Goal: Information Seeking & Learning: Learn about a topic

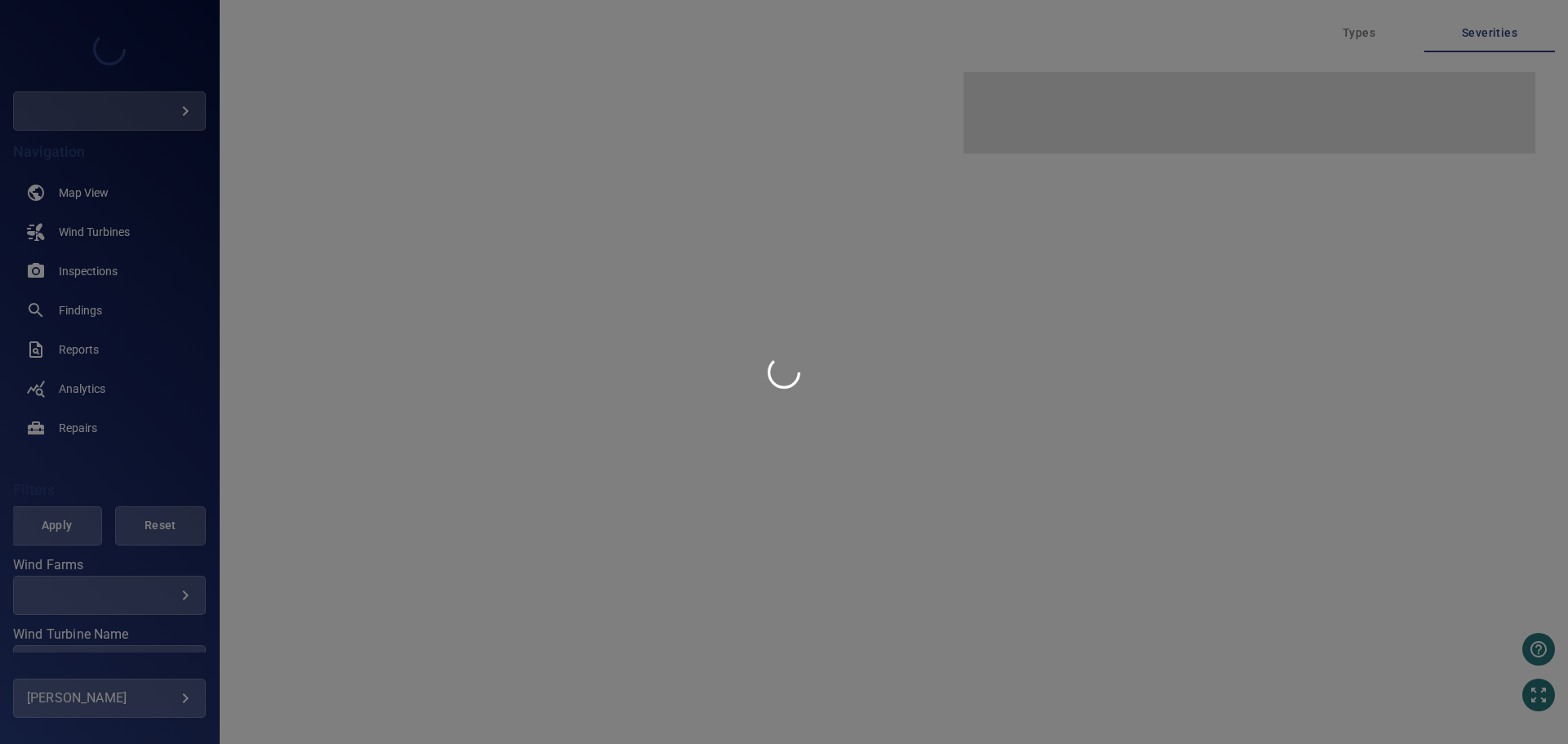
type input "***"
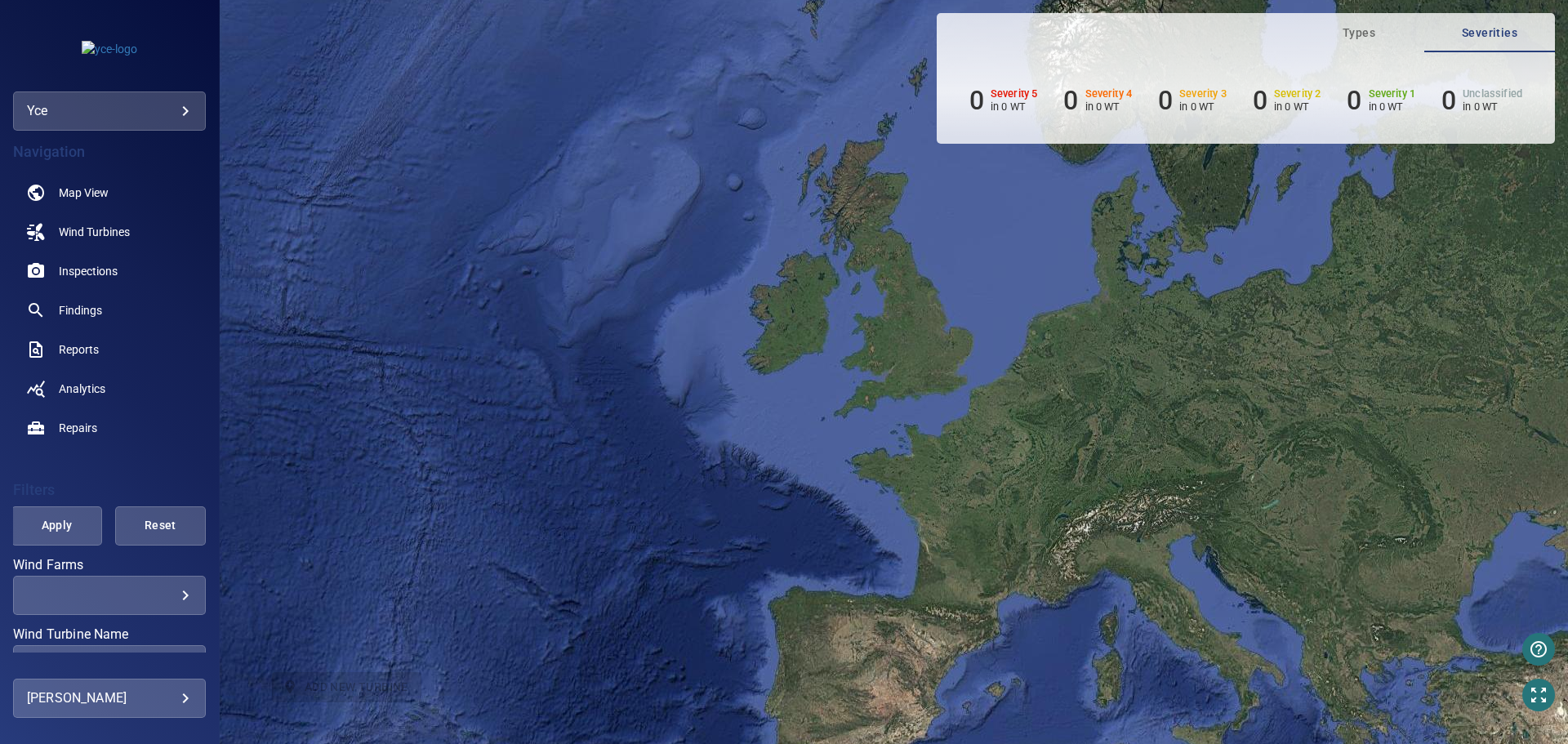
drag, startPoint x: 192, startPoint y: 103, endPoint x: 182, endPoint y: 127, distance: 26.0
click at [192, 103] on div "yce ***" at bounding box center [109, 111] width 192 height 39
click at [187, 113] on body "**********" at bounding box center [784, 372] width 1568 height 744
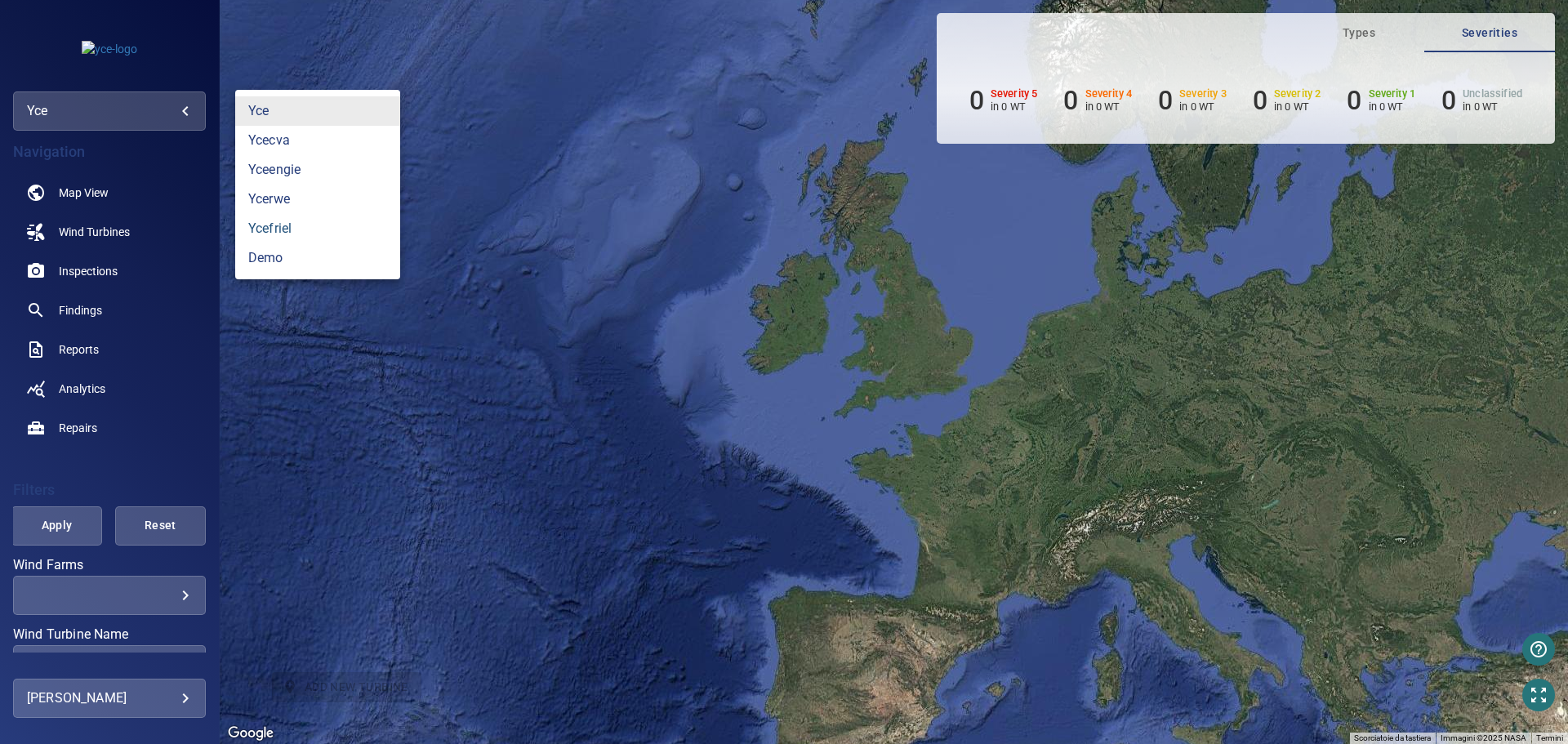
click at [303, 228] on link "ycefriel" at bounding box center [318, 229] width 165 height 30
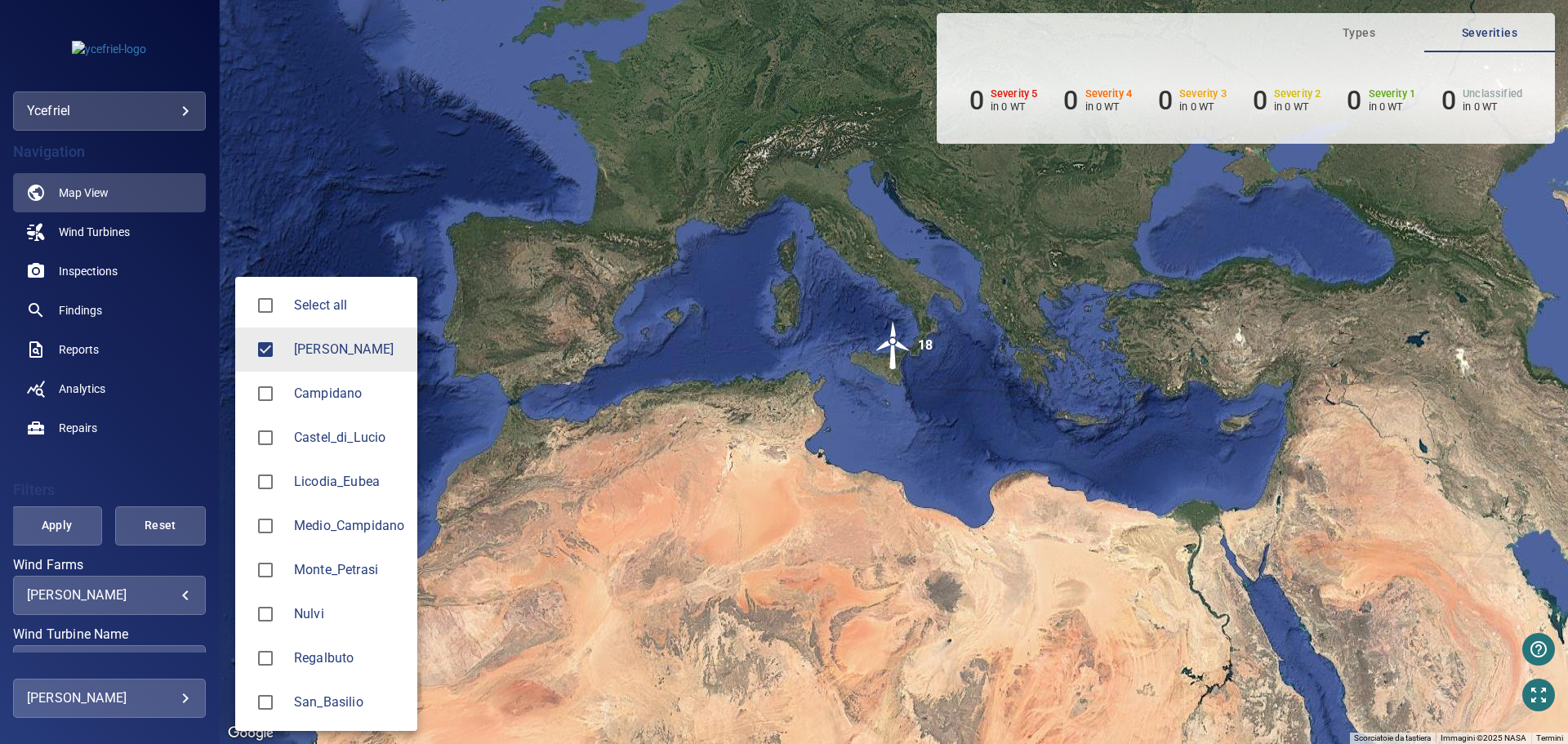
click at [174, 599] on body "**********" at bounding box center [784, 372] width 1568 height 744
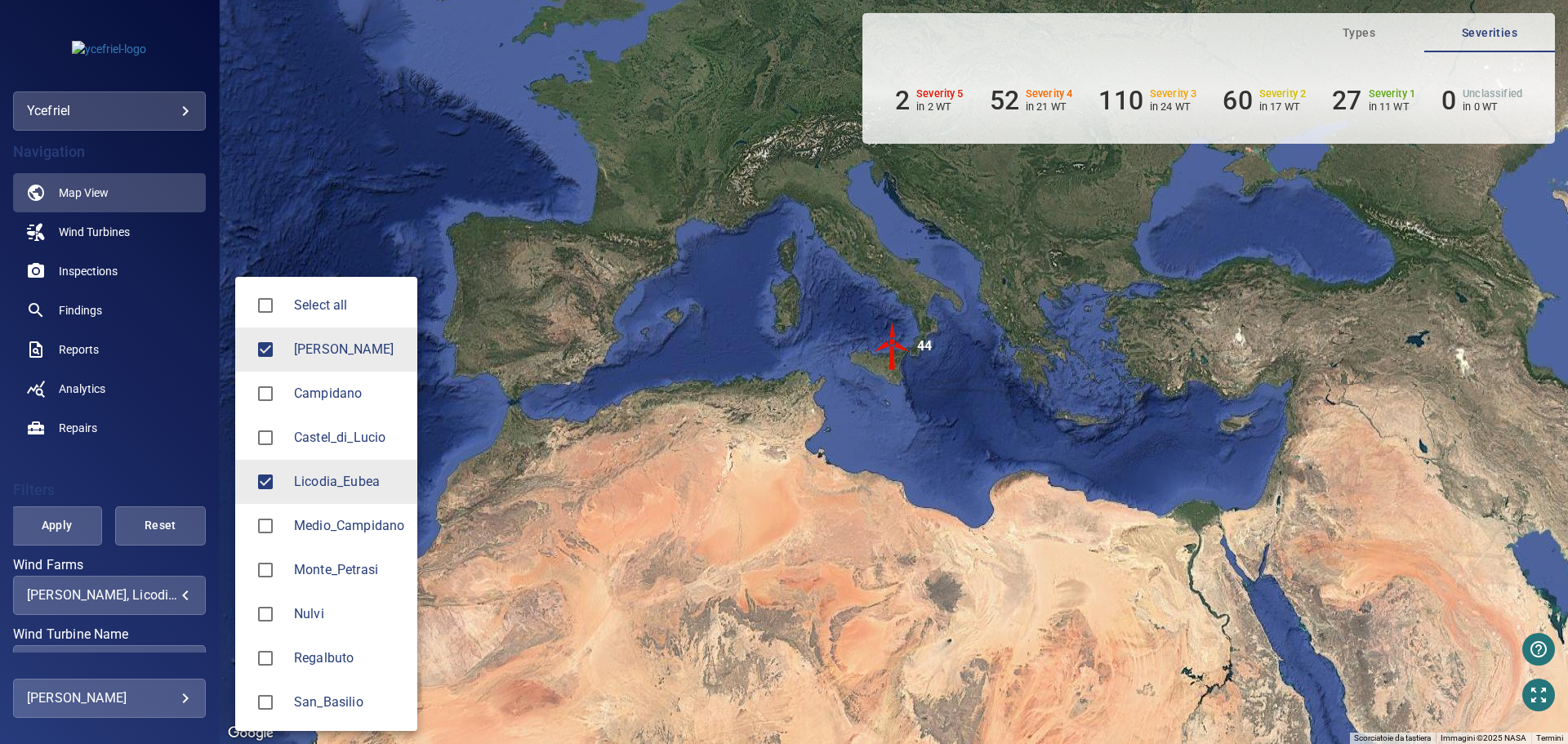
type input "**********"
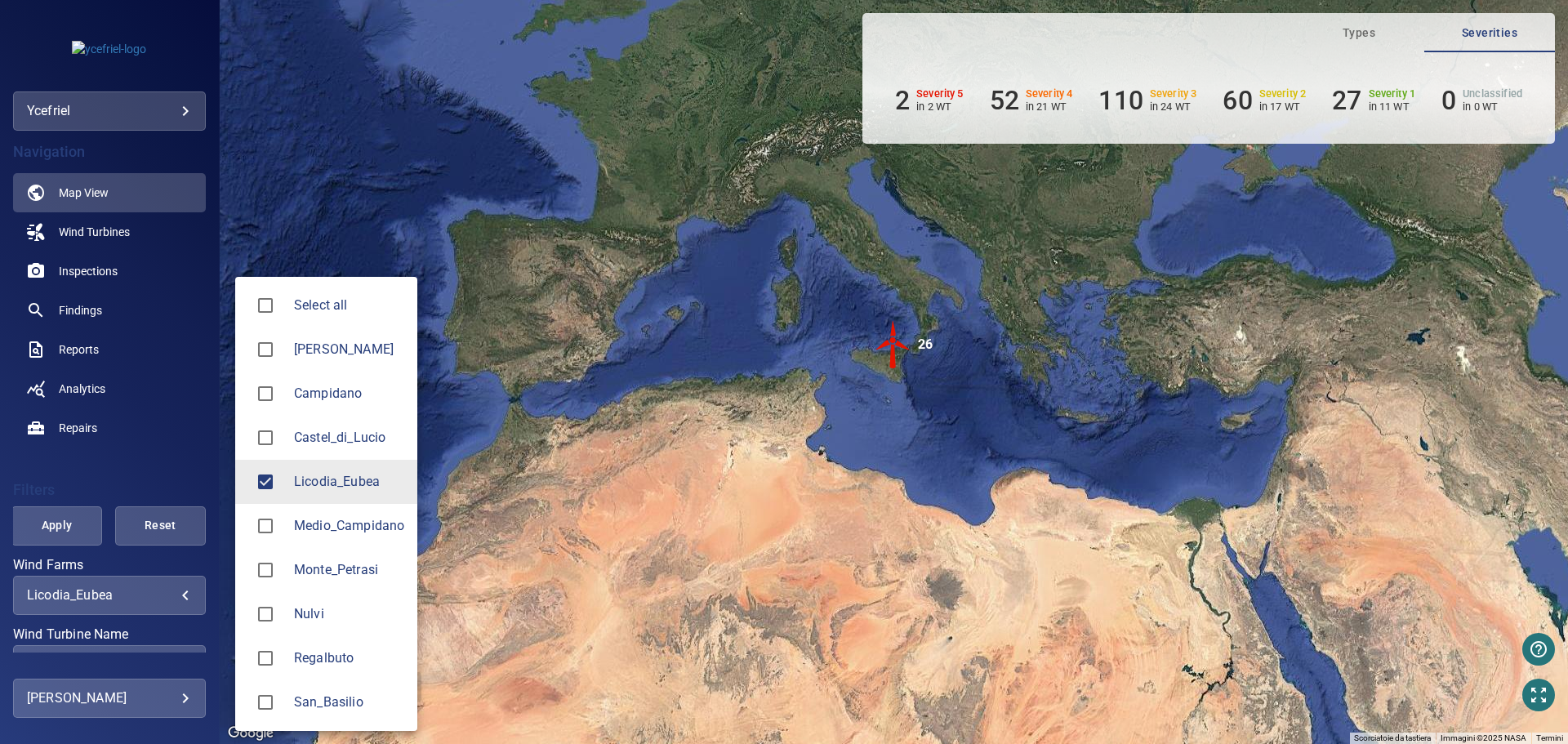
drag, startPoint x: 213, startPoint y: 461, endPoint x: 213, endPoint y: 497, distance: 36.0
click at [213, 497] on div at bounding box center [784, 372] width 1568 height 744
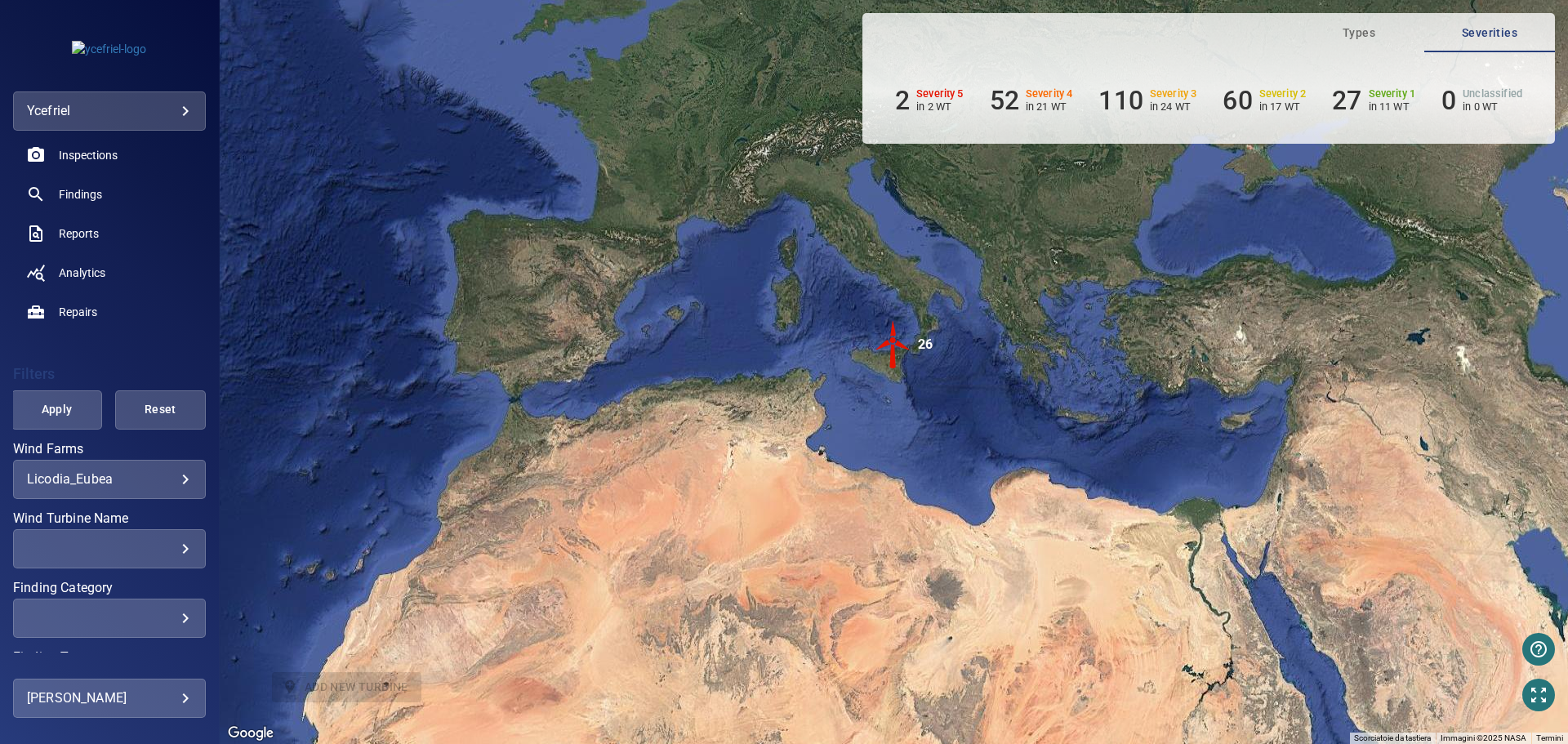
scroll to position [133, 0]
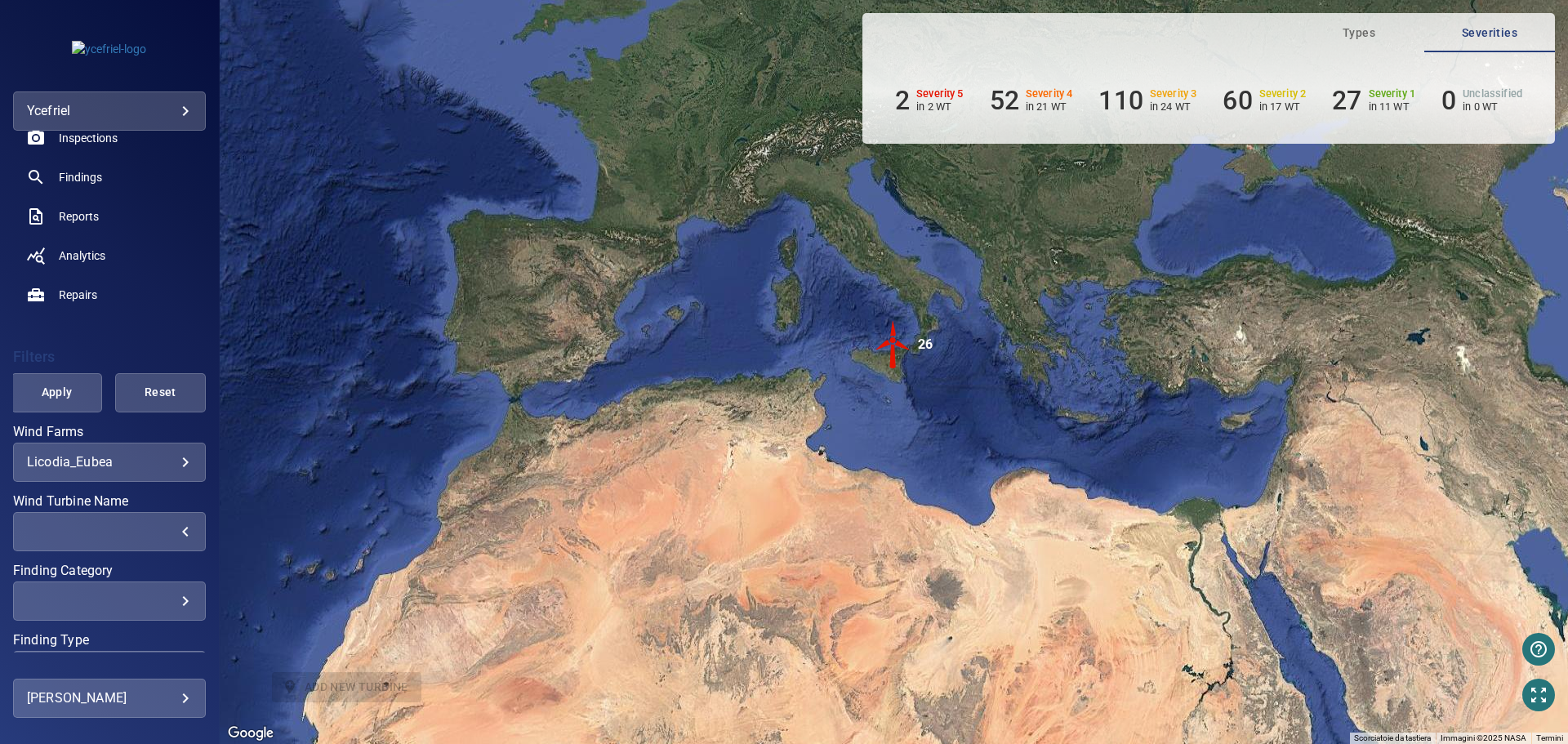
click at [178, 533] on div "​" at bounding box center [110, 531] width 165 height 15
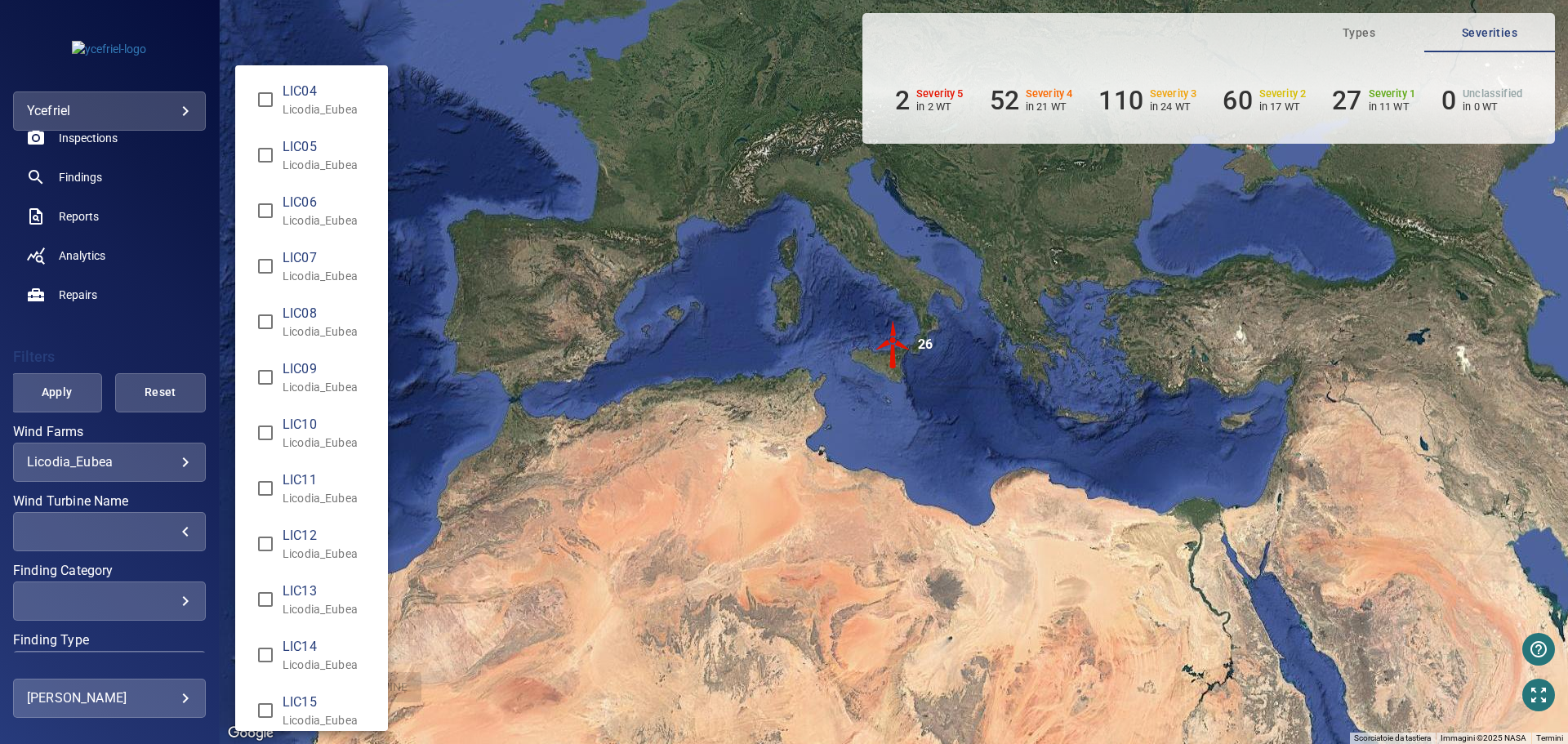
type input "**********"
click at [57, 396] on div "Wind Turbine Name" at bounding box center [784, 372] width 1568 height 744
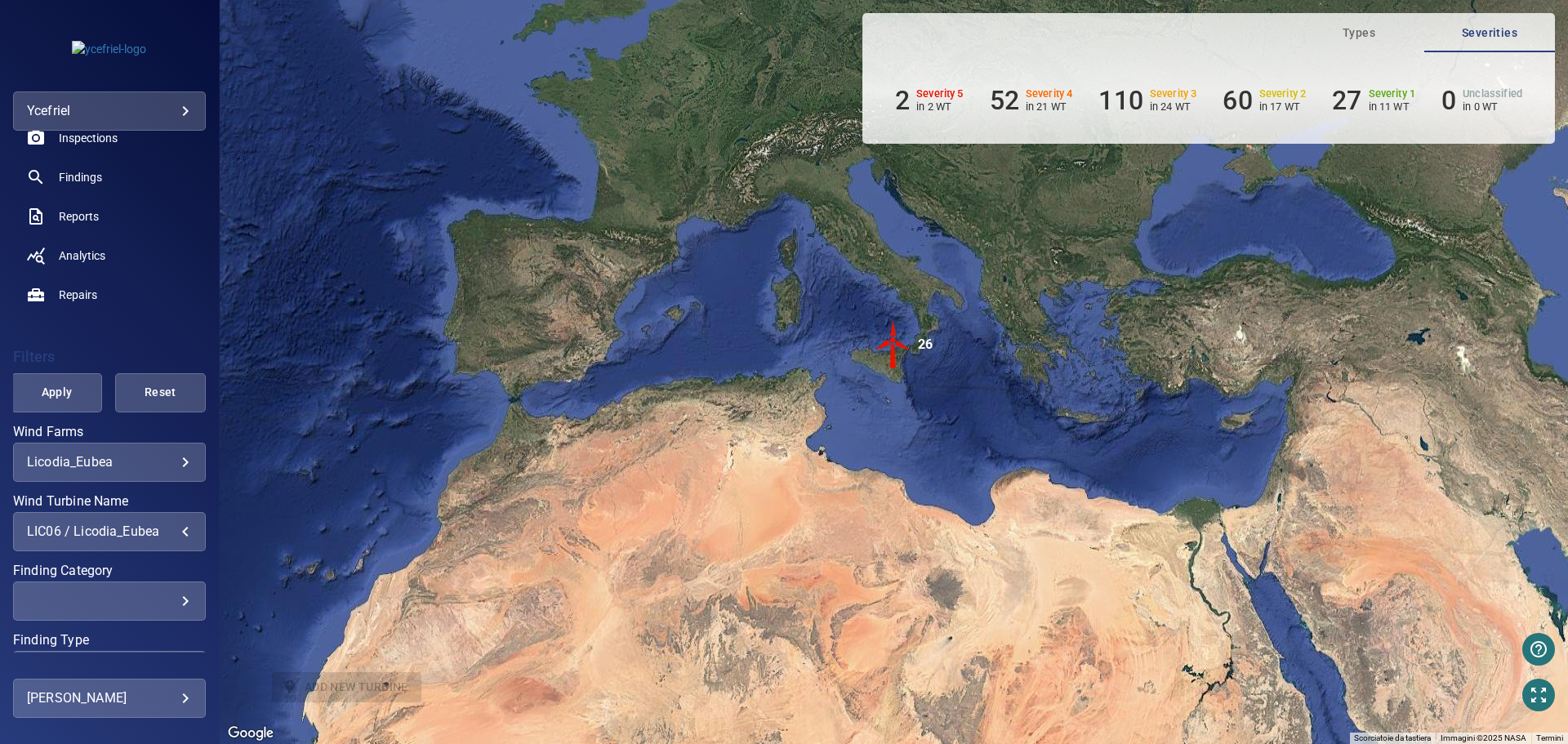
click at [51, 395] on span "Apply" at bounding box center [57, 392] width 50 height 20
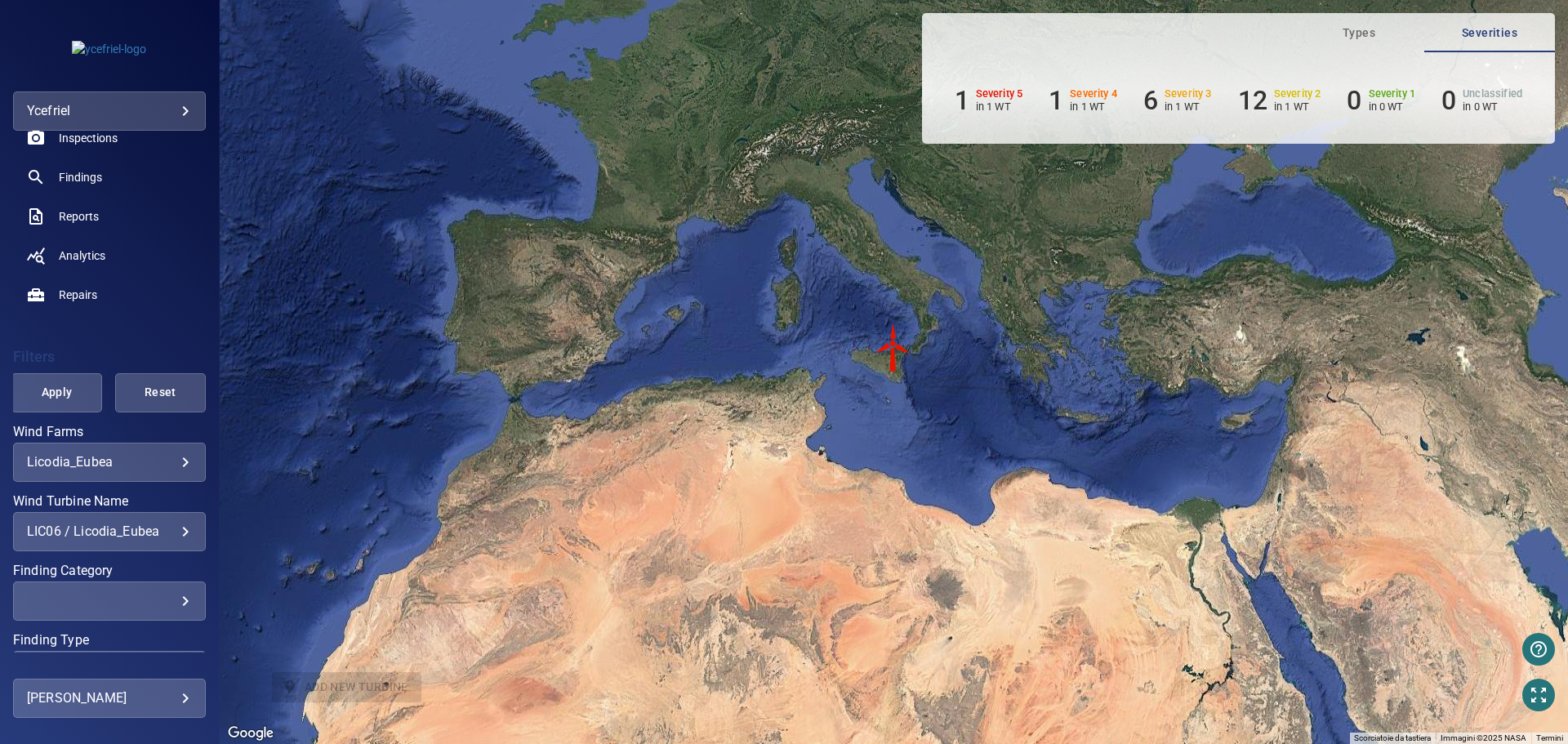
click at [892, 357] on img "LIC06" at bounding box center [894, 348] width 49 height 49
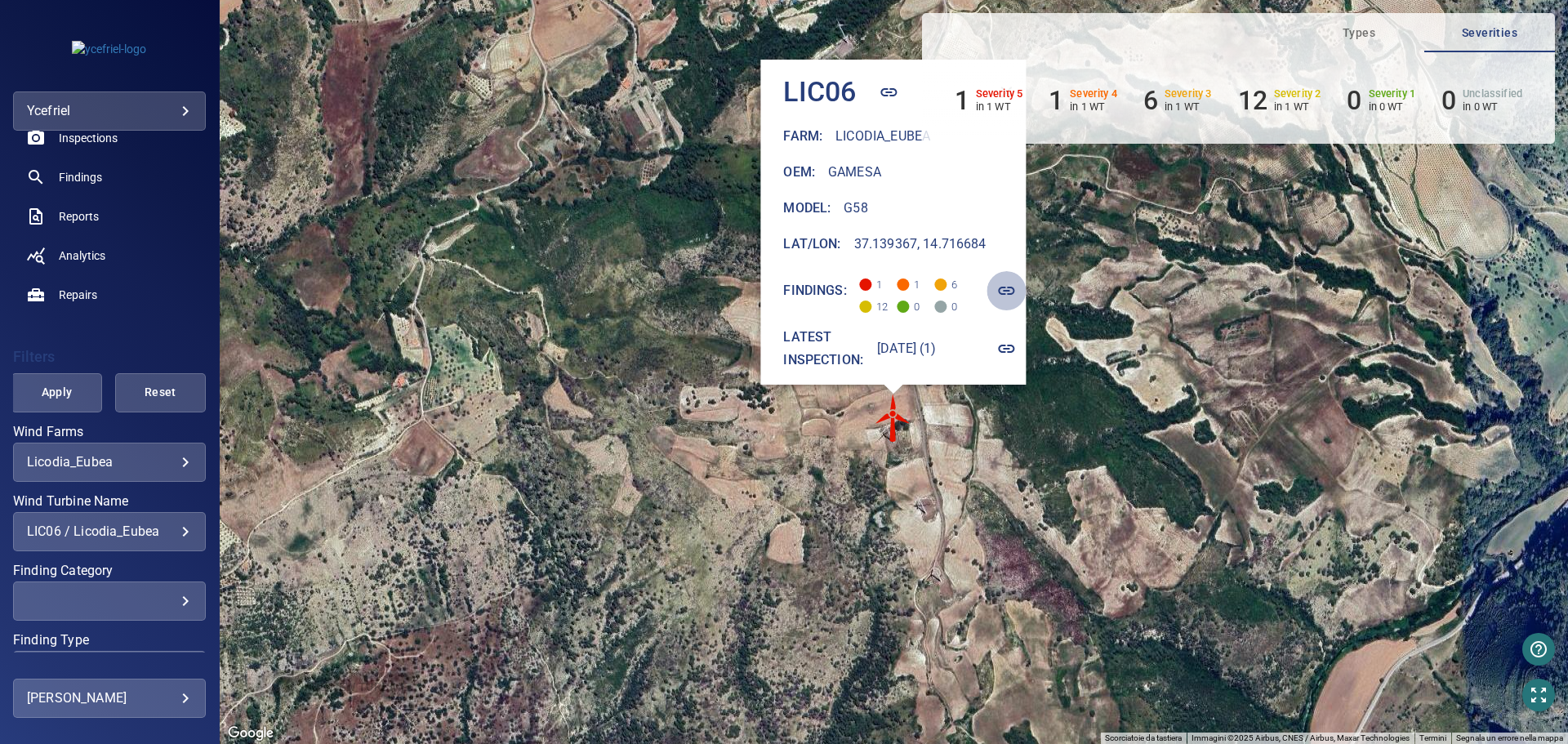
click at [1015, 287] on icon "button" at bounding box center [1007, 291] width 16 height 8
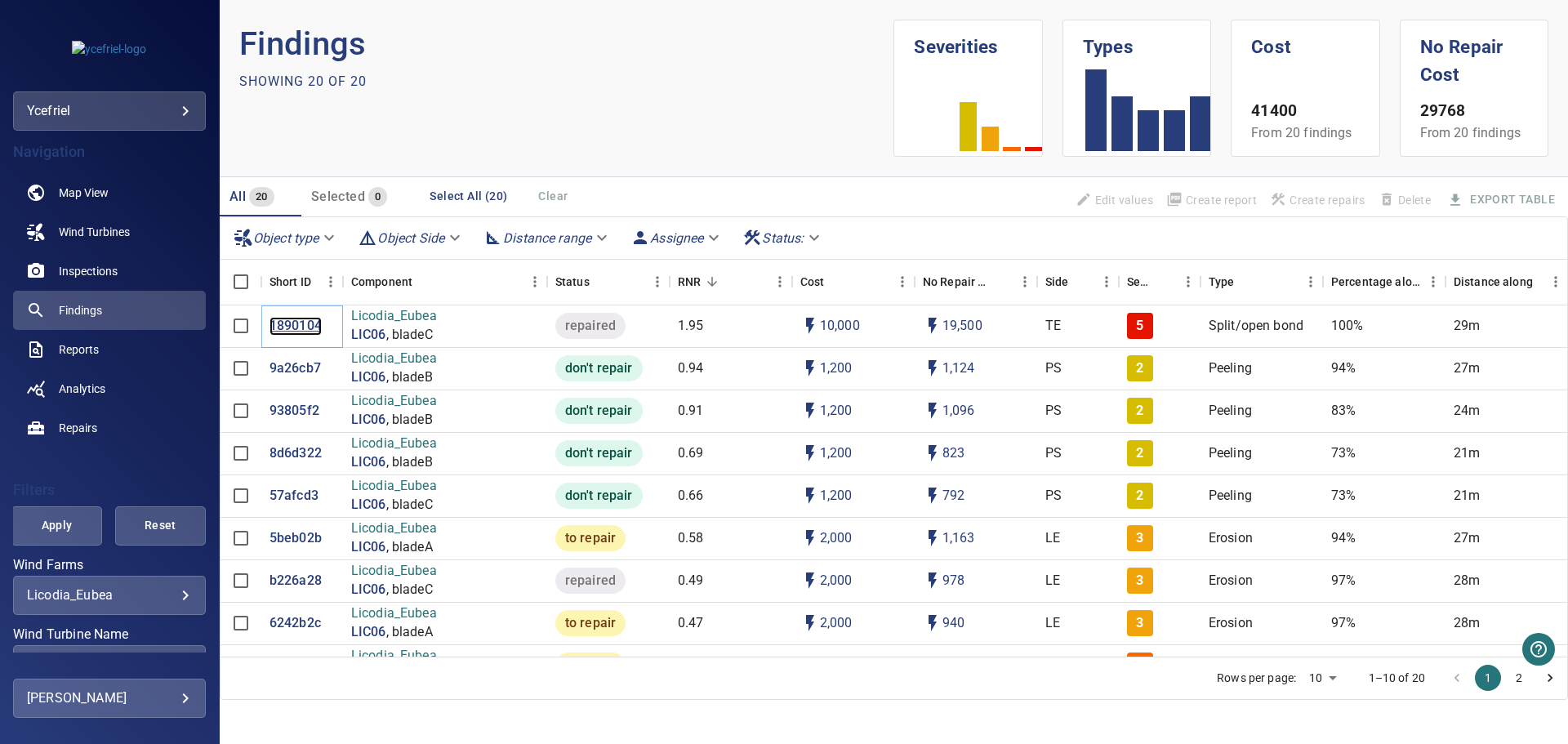
click at [295, 330] on p "1890104" at bounding box center [295, 326] width 52 height 19
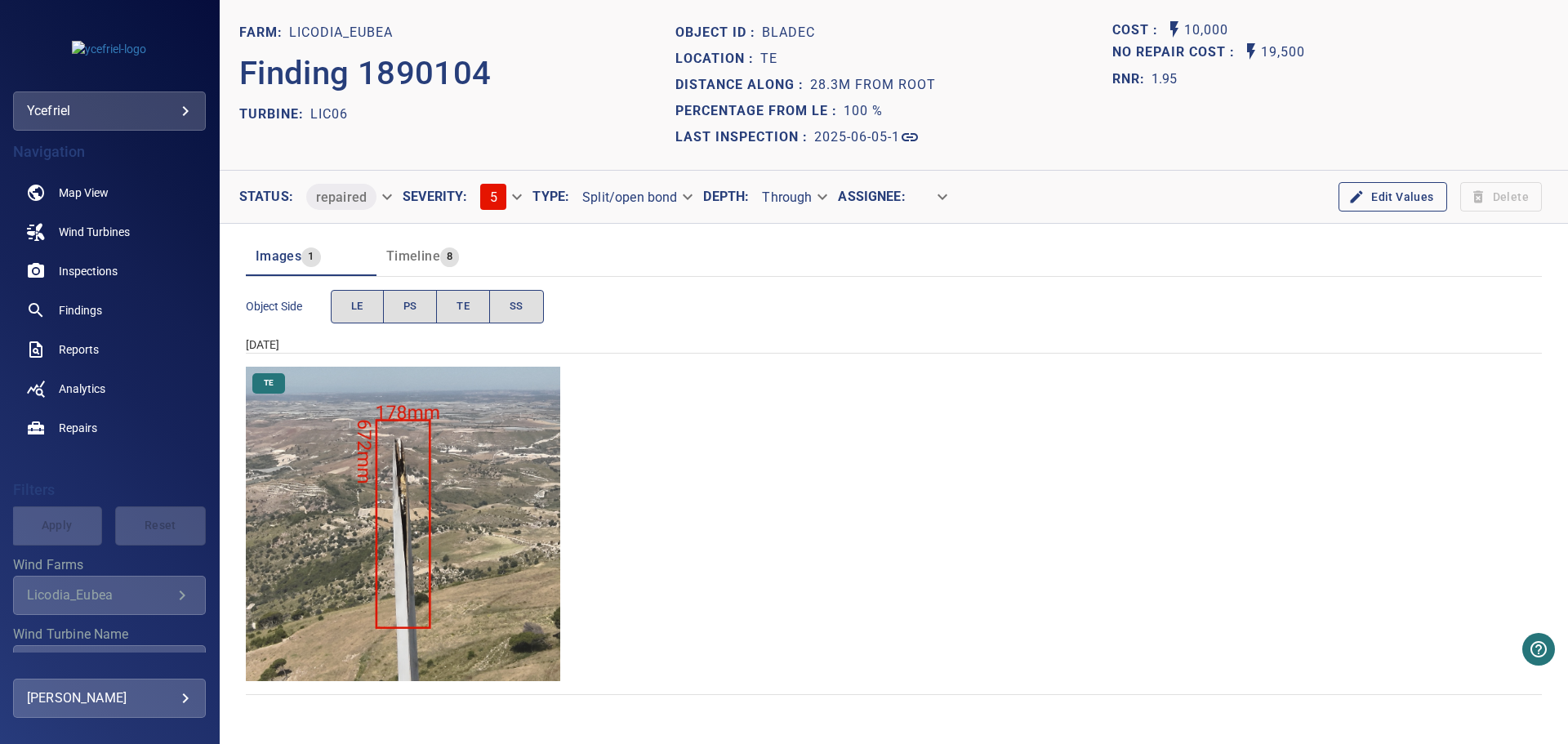
drag, startPoint x: 984, startPoint y: 510, endPoint x: 967, endPoint y: 507, distance: 17.3
click at [984, 510] on div "TE" at bounding box center [894, 524] width 1296 height 315
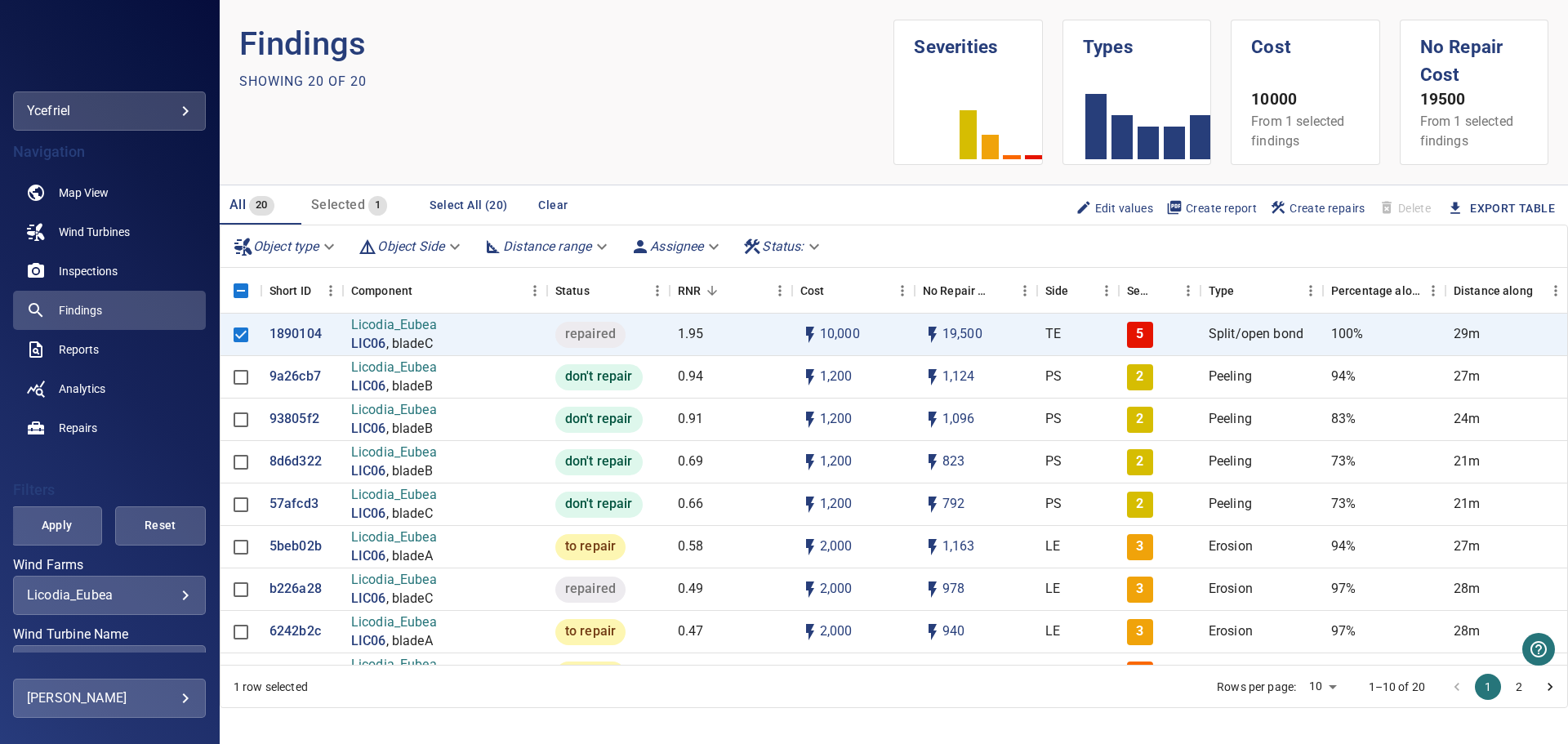
scroll to position [164, 0]
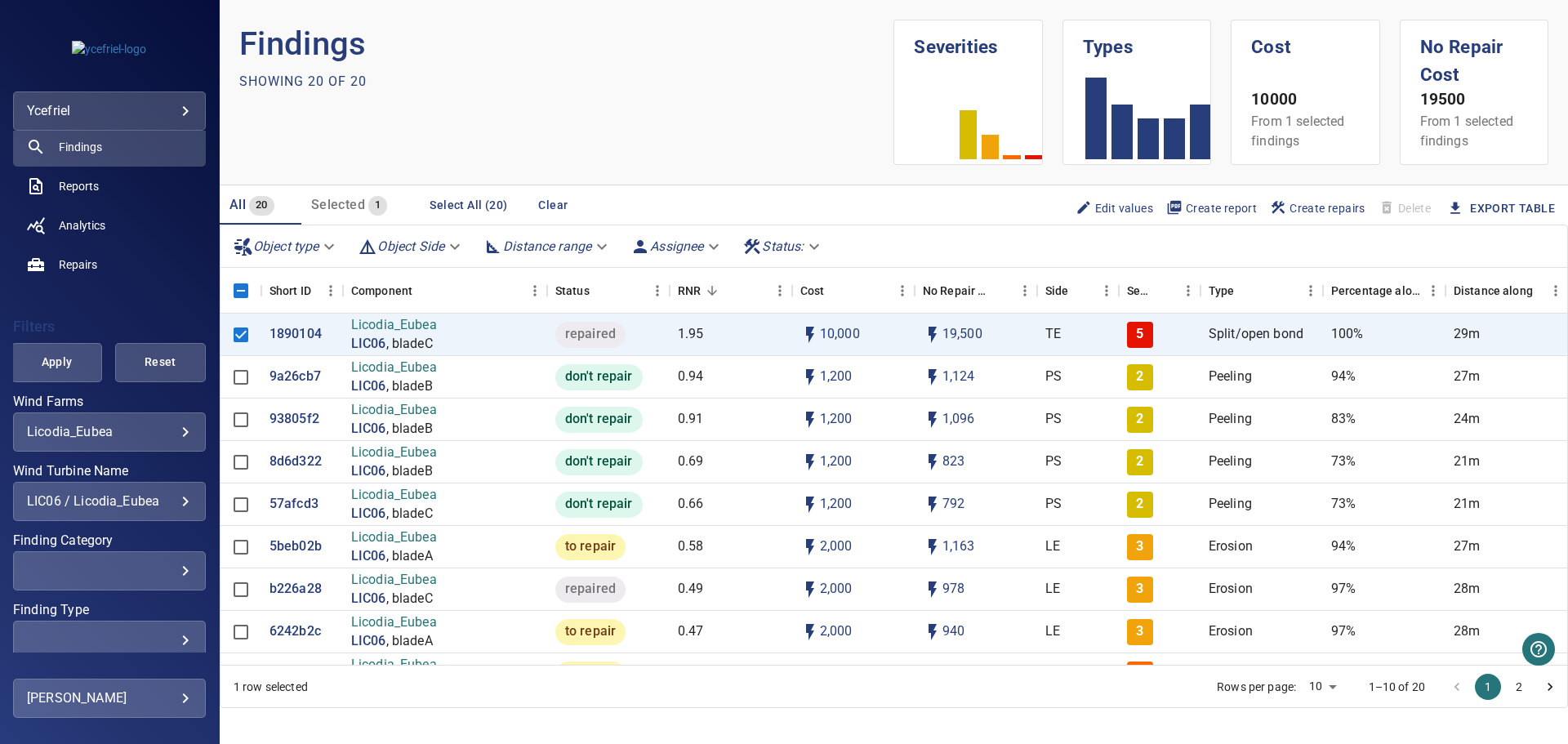
click at [167, 498] on div "LIC06 / Licodia_Eubea" at bounding box center [110, 501] width 165 height 15
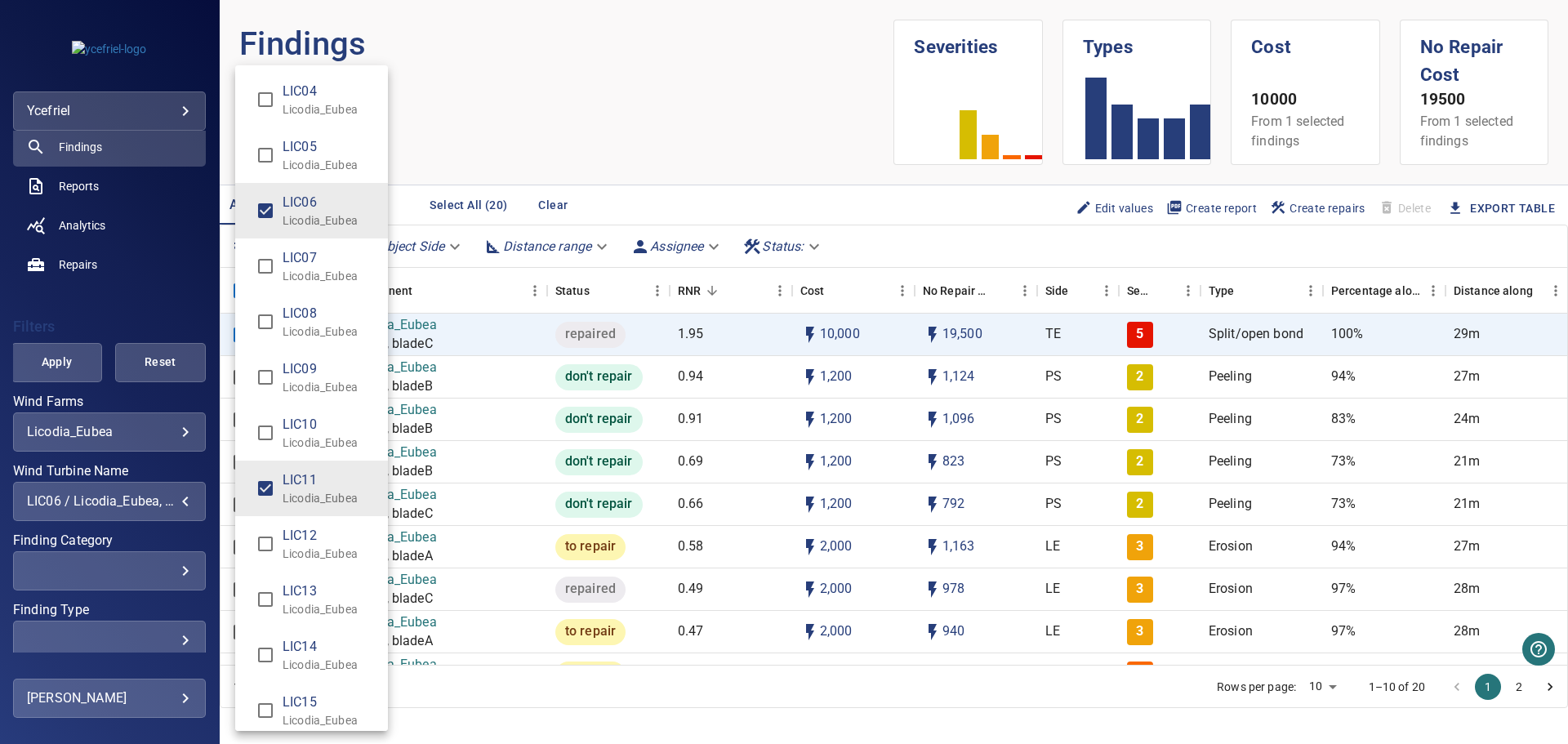
type input "**********"
click at [57, 367] on div "Wind Turbine Name" at bounding box center [784, 372] width 1568 height 744
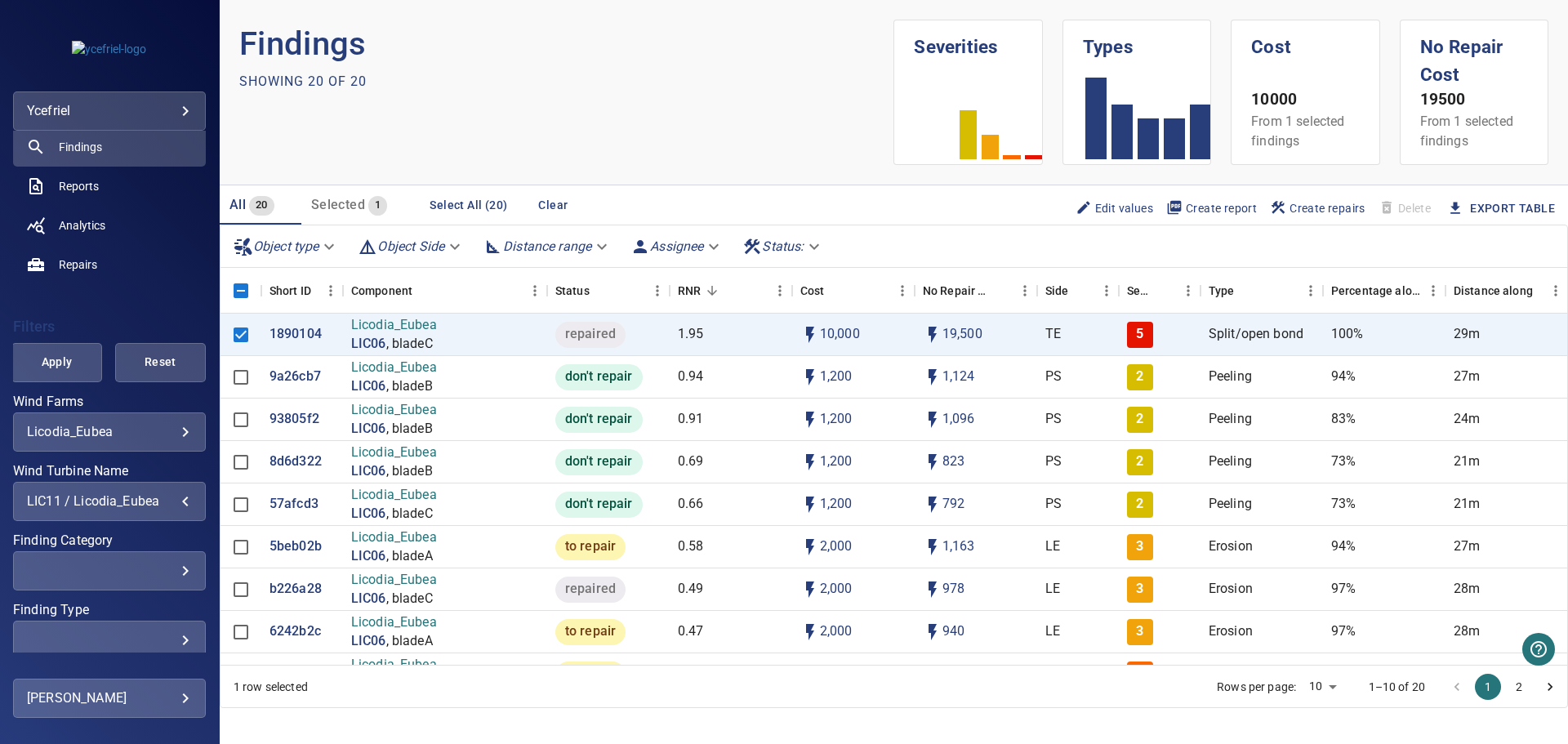
click at [52, 363] on span "Apply" at bounding box center [57, 362] width 50 height 20
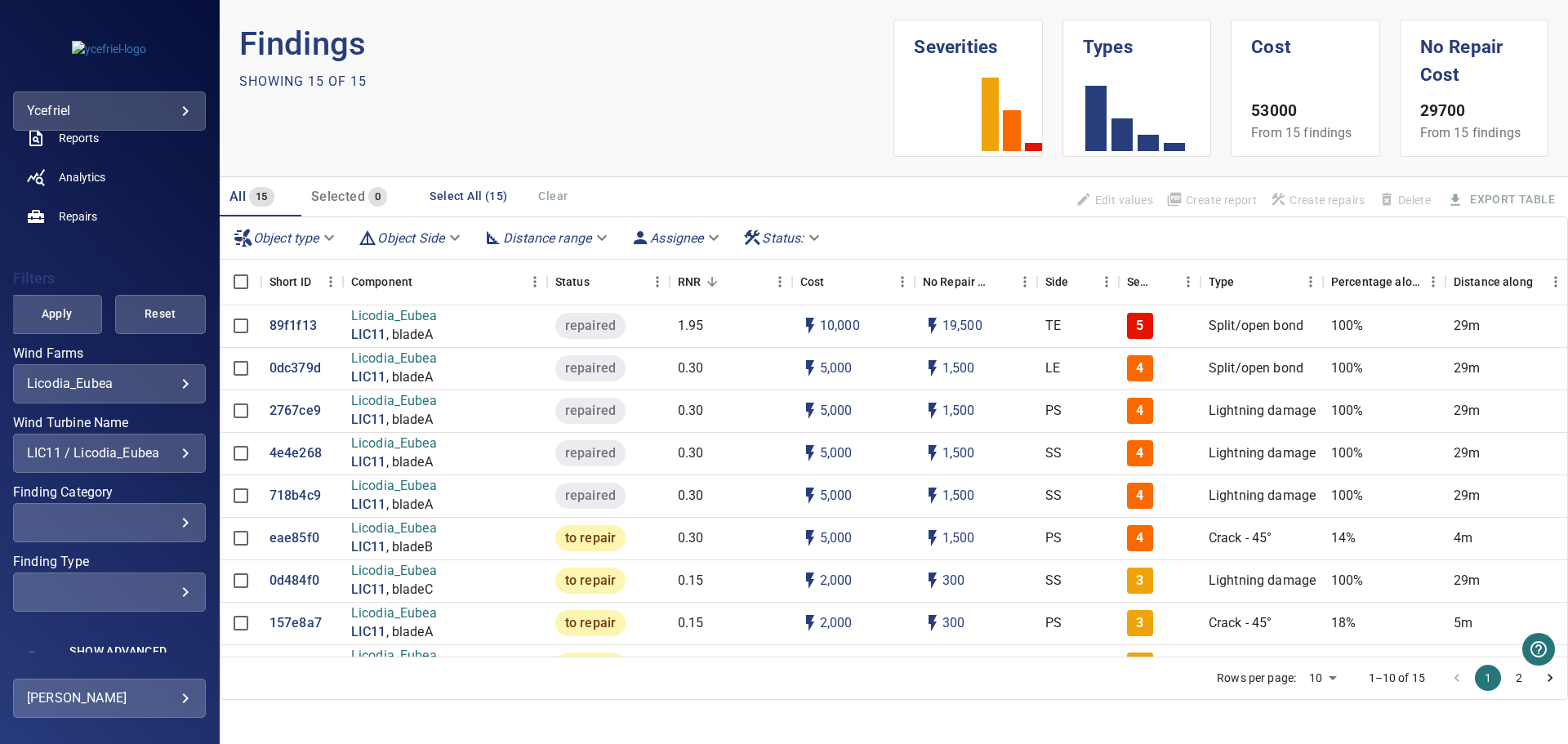
scroll to position [238, 0]
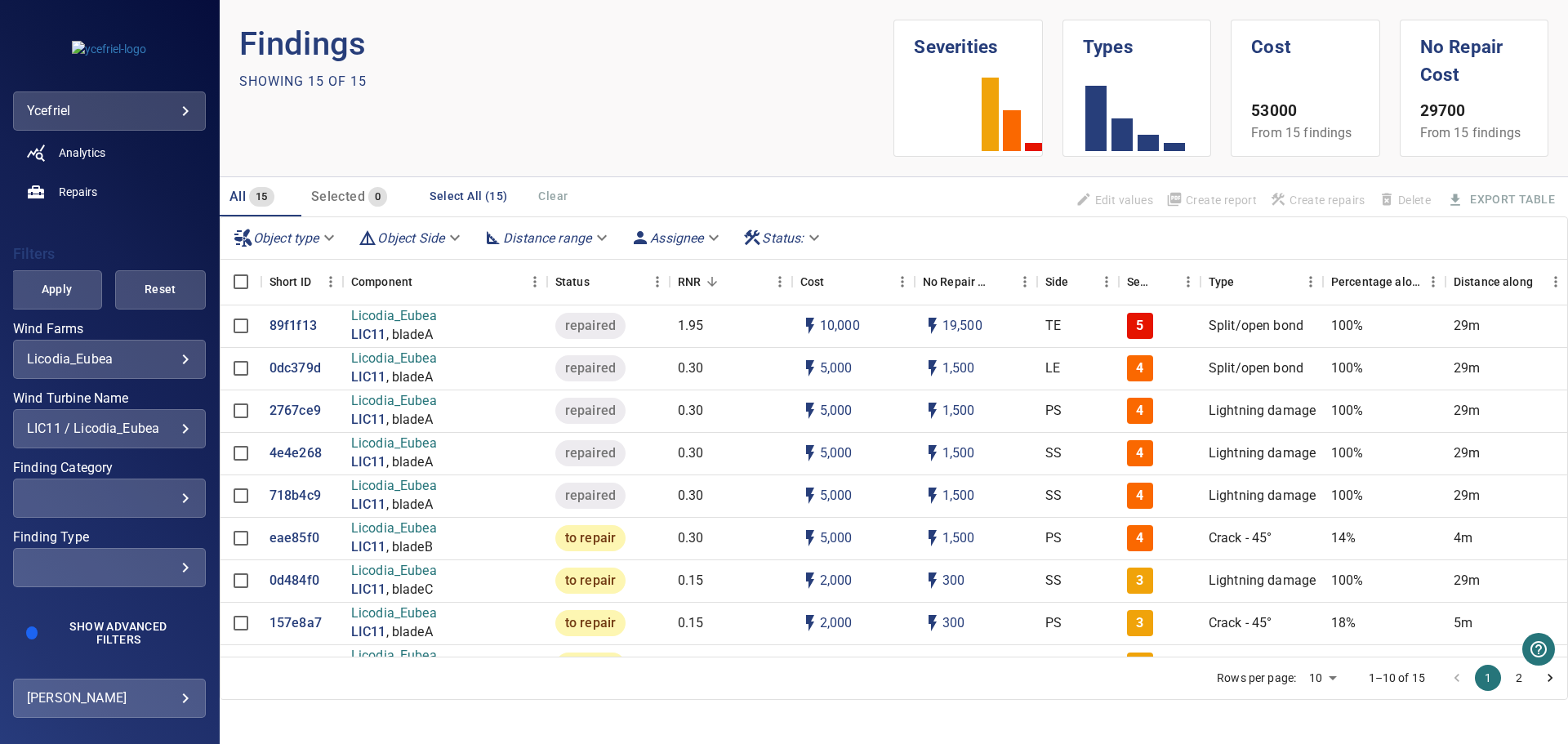
click at [176, 425] on div "LIC11 / Licodia_Eubea" at bounding box center [110, 428] width 165 height 15
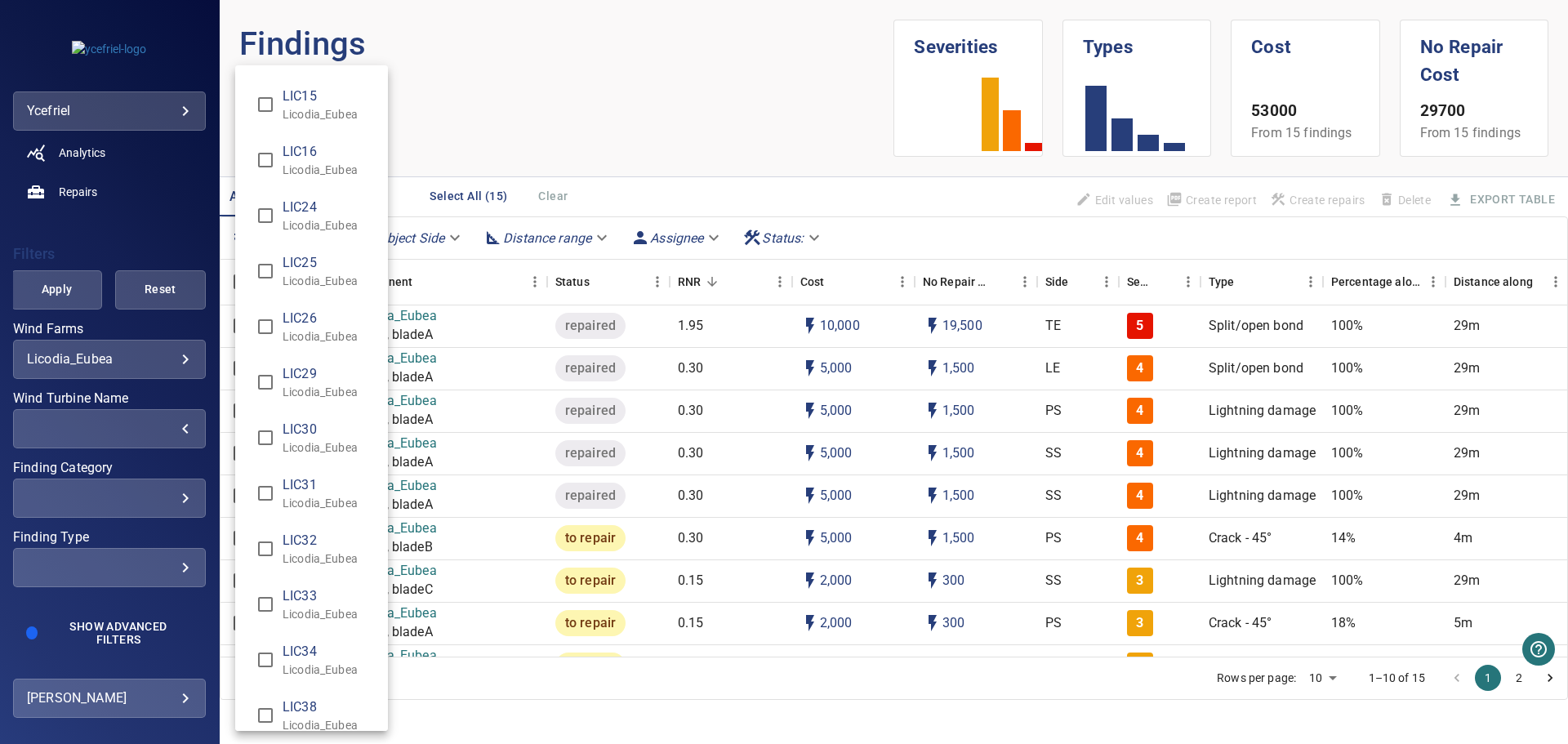
scroll to position [791, 0]
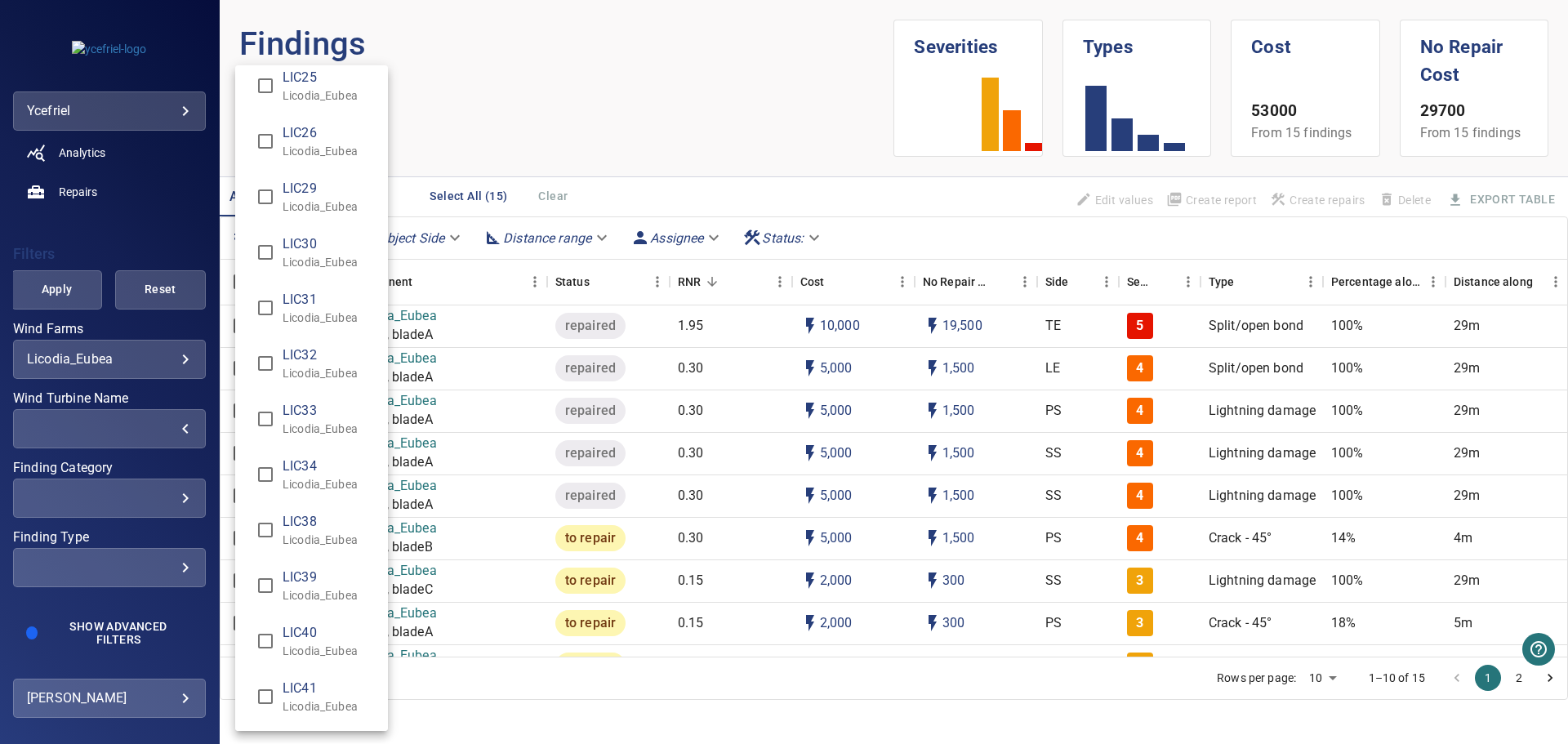
type input "**********"
click at [53, 290] on div "Wind Turbine Name" at bounding box center [784, 372] width 1568 height 744
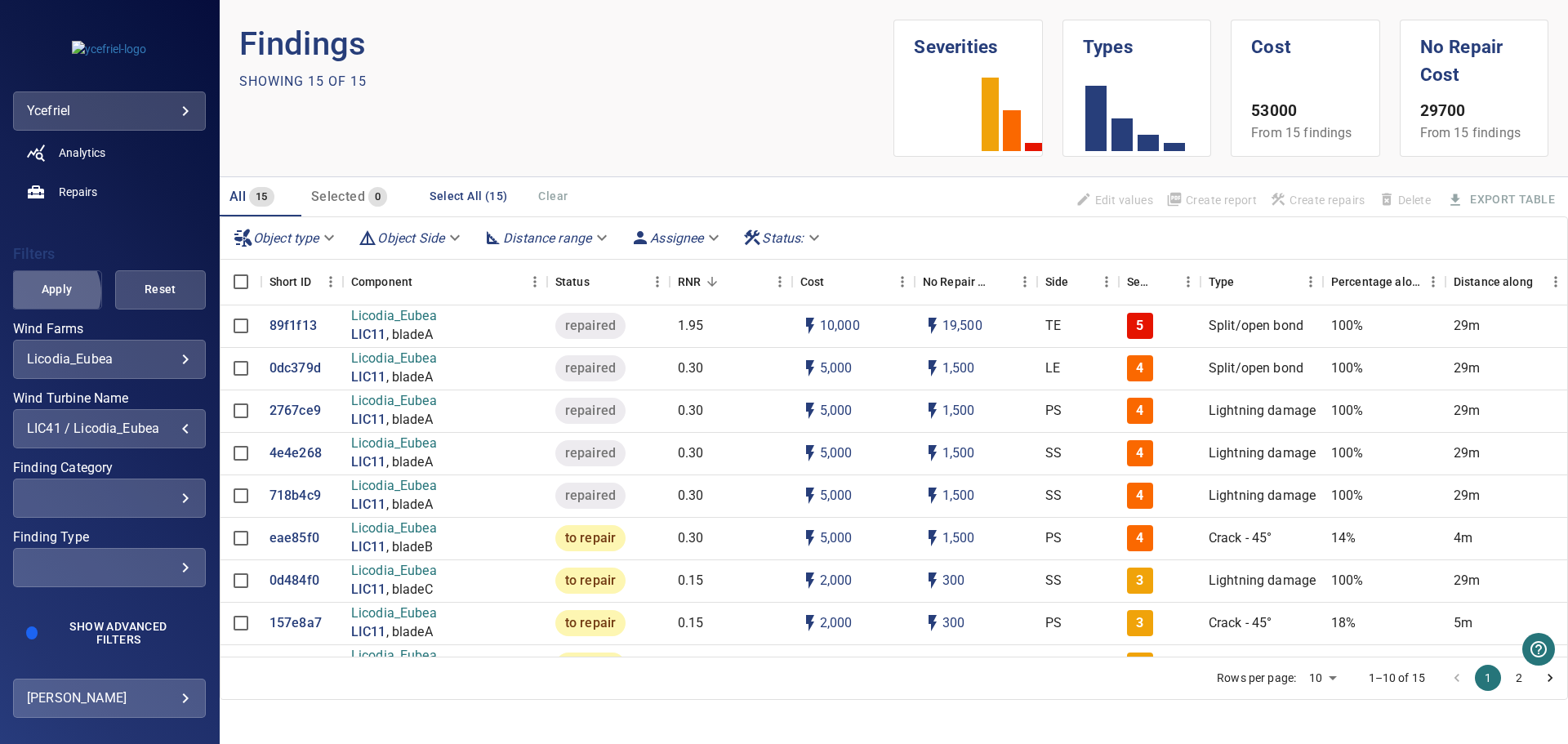
click at [46, 292] on span "Apply" at bounding box center [57, 289] width 50 height 20
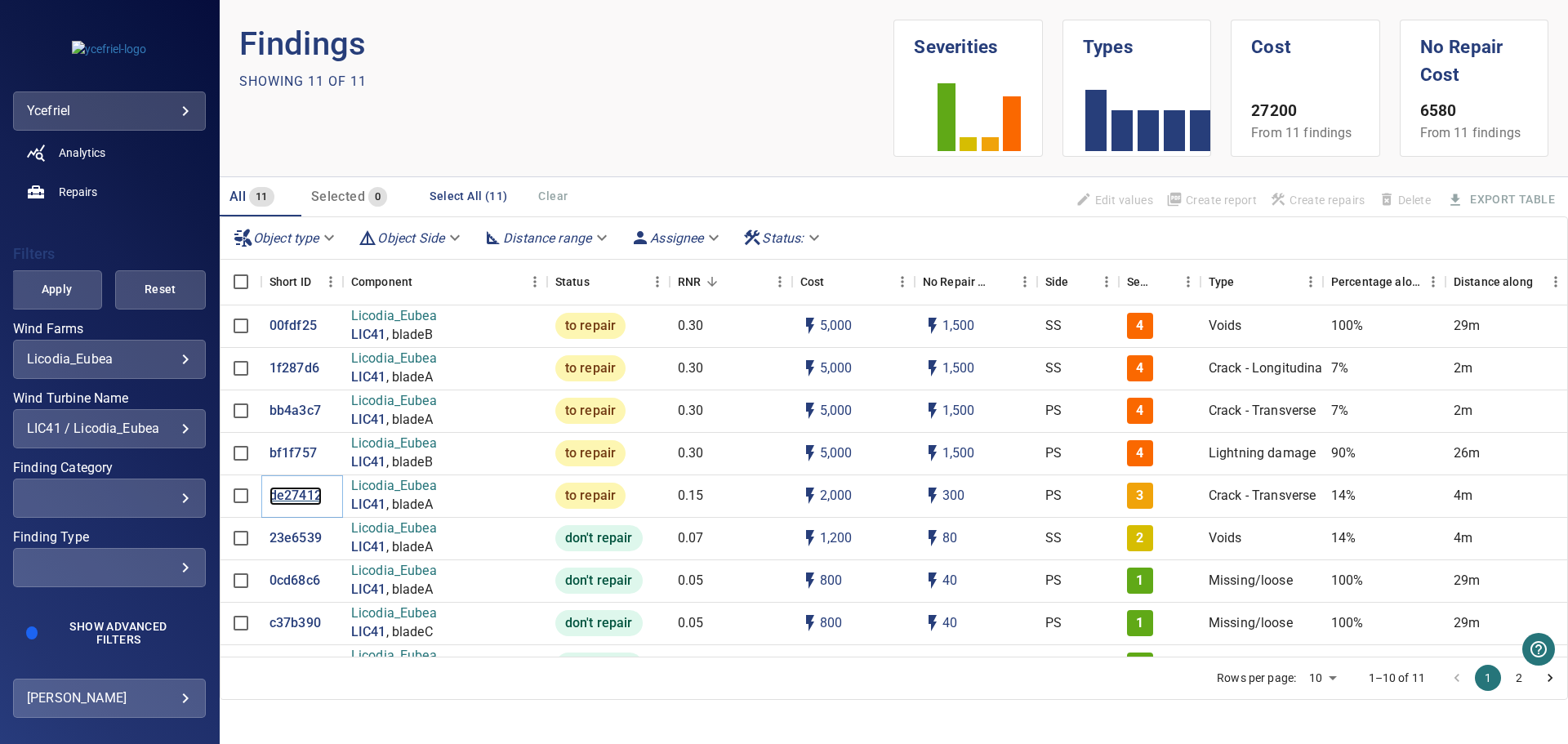
click at [295, 497] on p "de27412" at bounding box center [295, 496] width 52 height 19
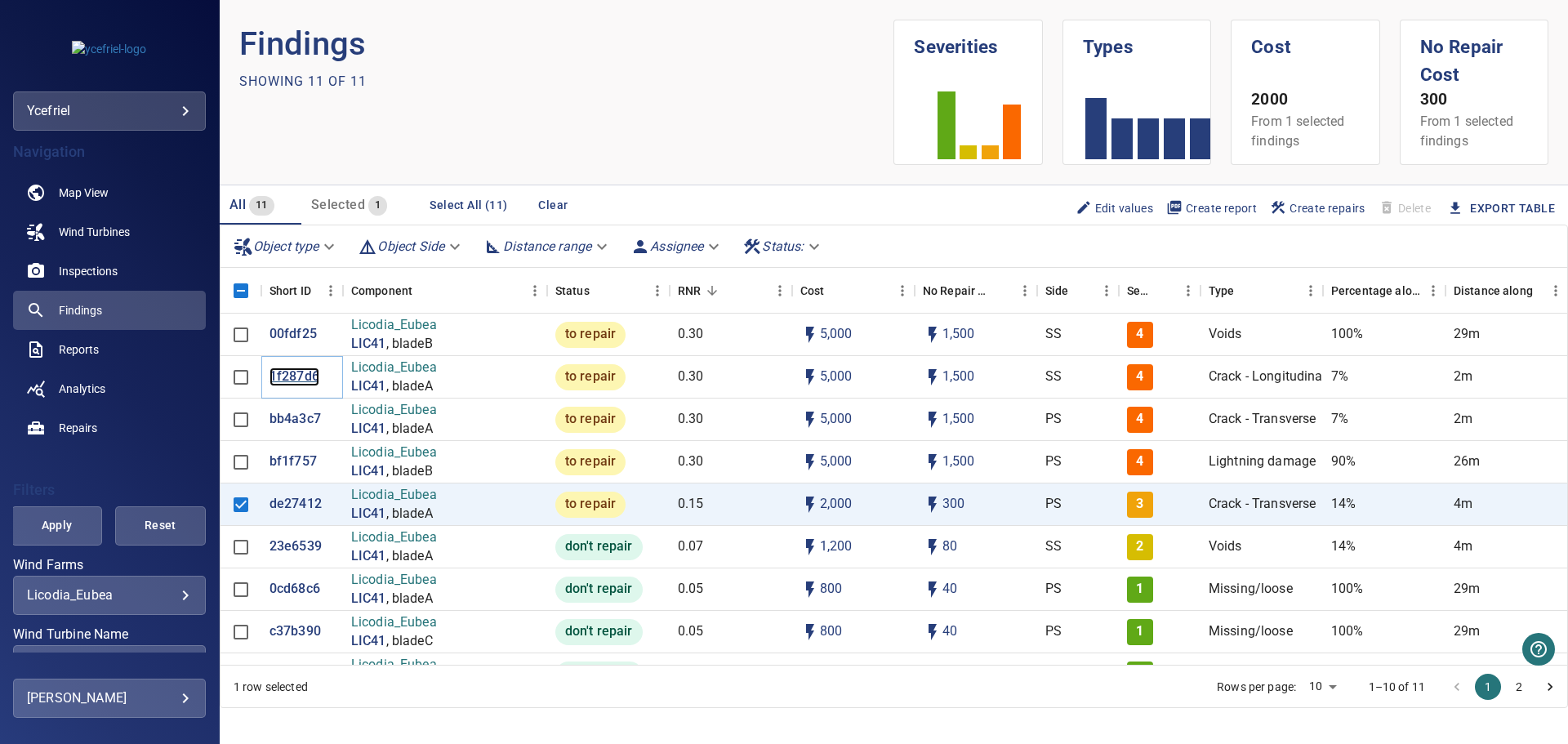
click at [297, 371] on p "1f287d6" at bounding box center [294, 377] width 50 height 19
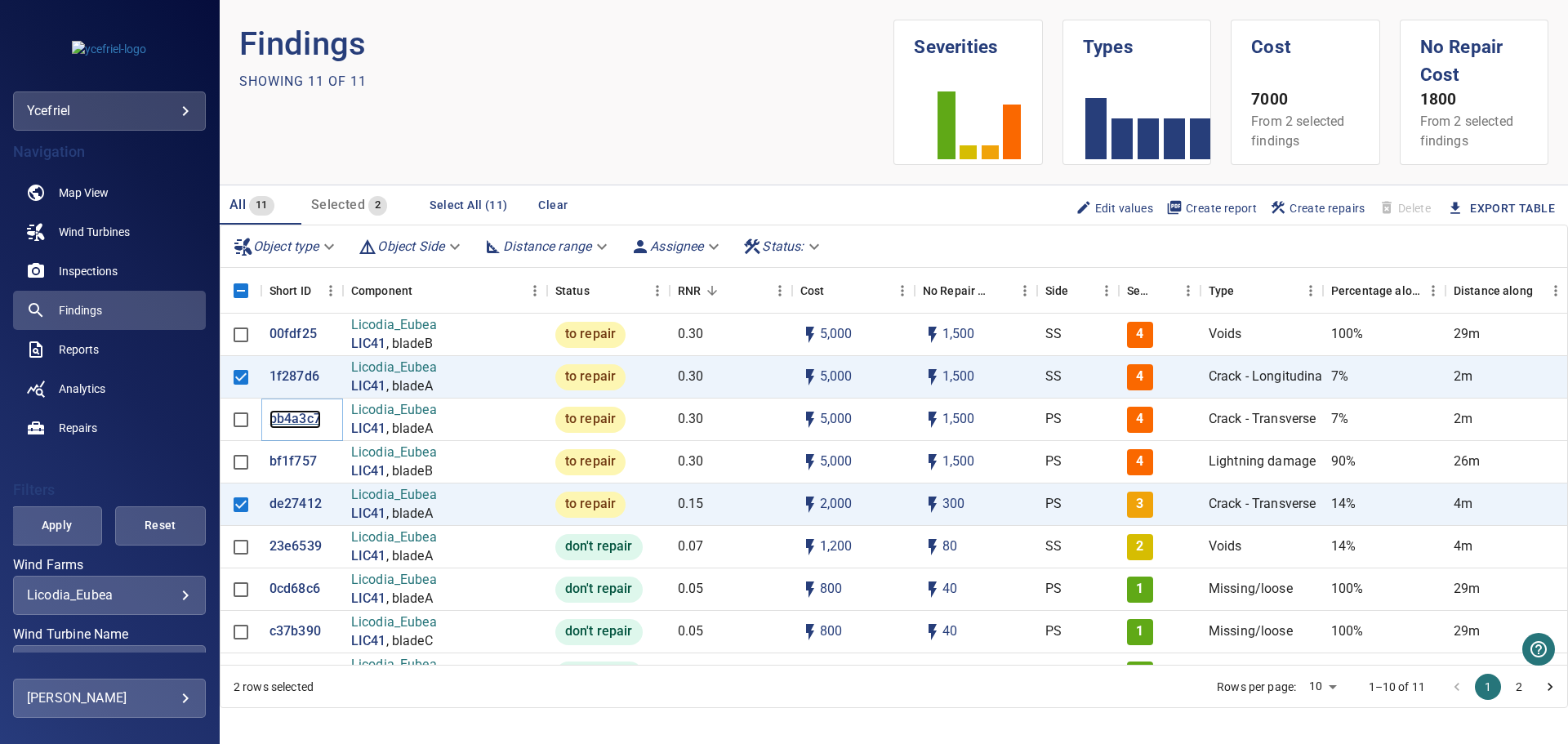
click at [298, 418] on p "bb4a3c7" at bounding box center [295, 419] width 51 height 19
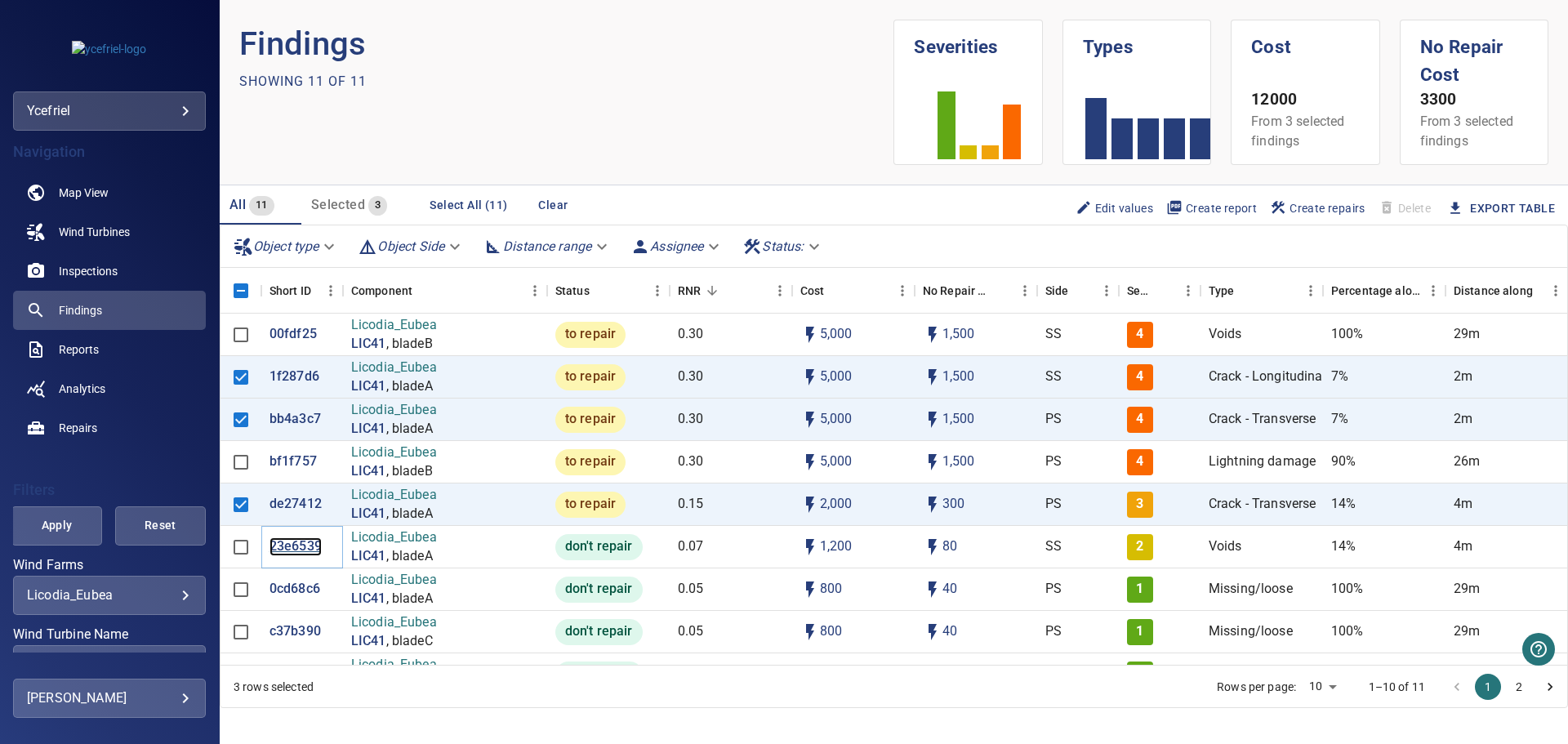
click at [297, 546] on p "23e6539" at bounding box center [295, 547] width 52 height 19
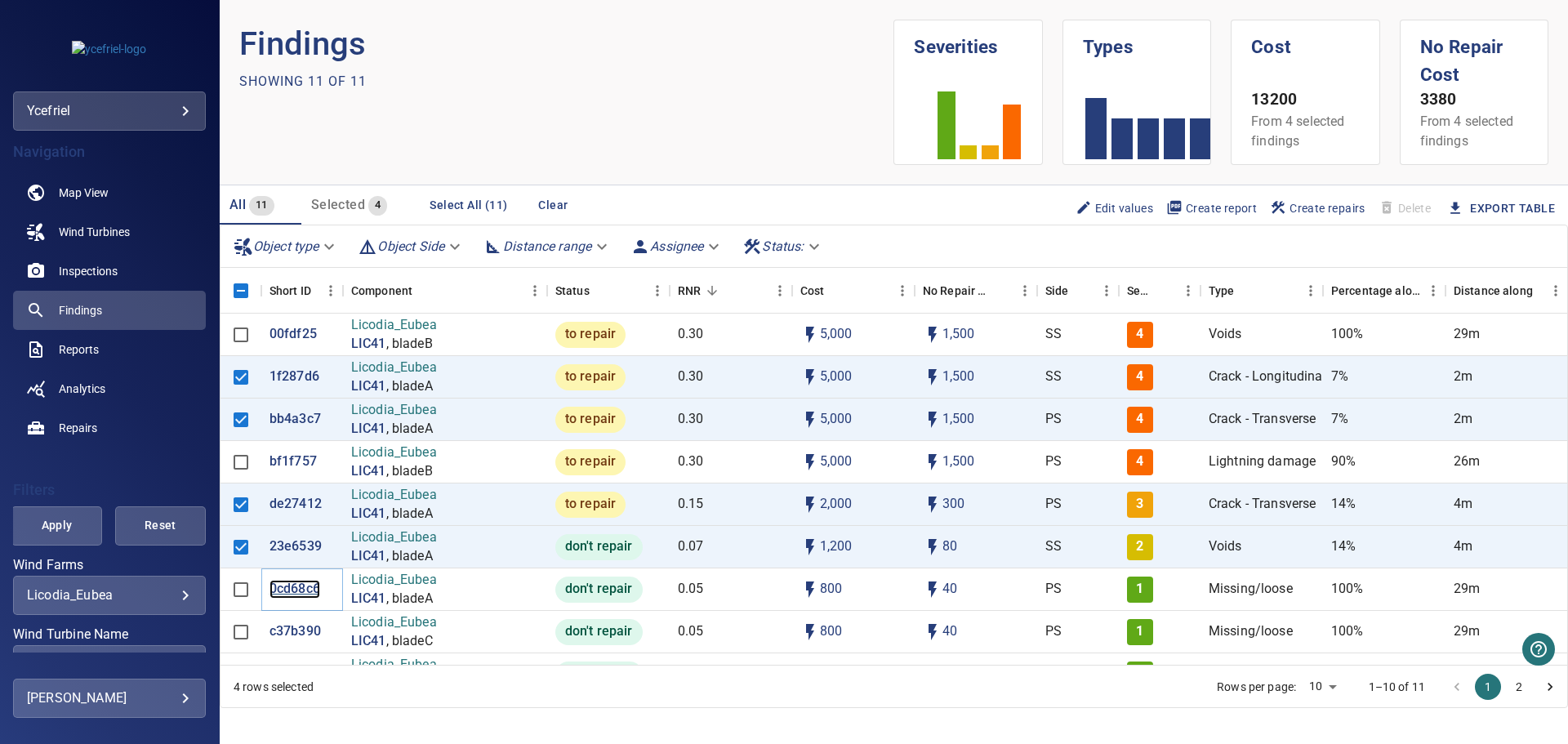
click at [281, 587] on p "0cd68c6" at bounding box center [295, 589] width 51 height 19
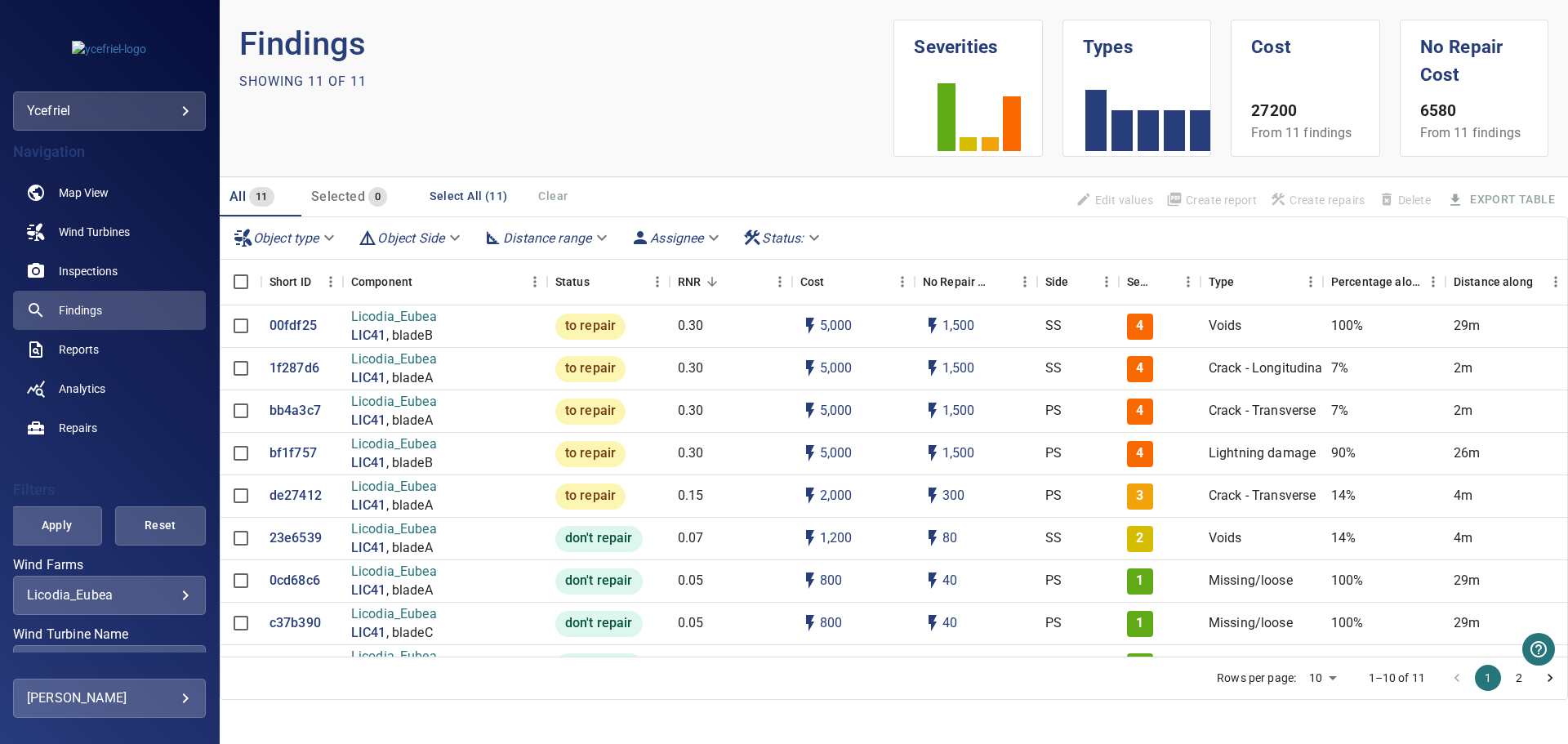
click at [740, 728] on section "Findings Showing 11 of 11 Severities Types Cost 27200 From 11 findings No Repai…" at bounding box center [894, 372] width 1349 height 744
click at [171, 598] on body "**********" at bounding box center [784, 372] width 1568 height 744
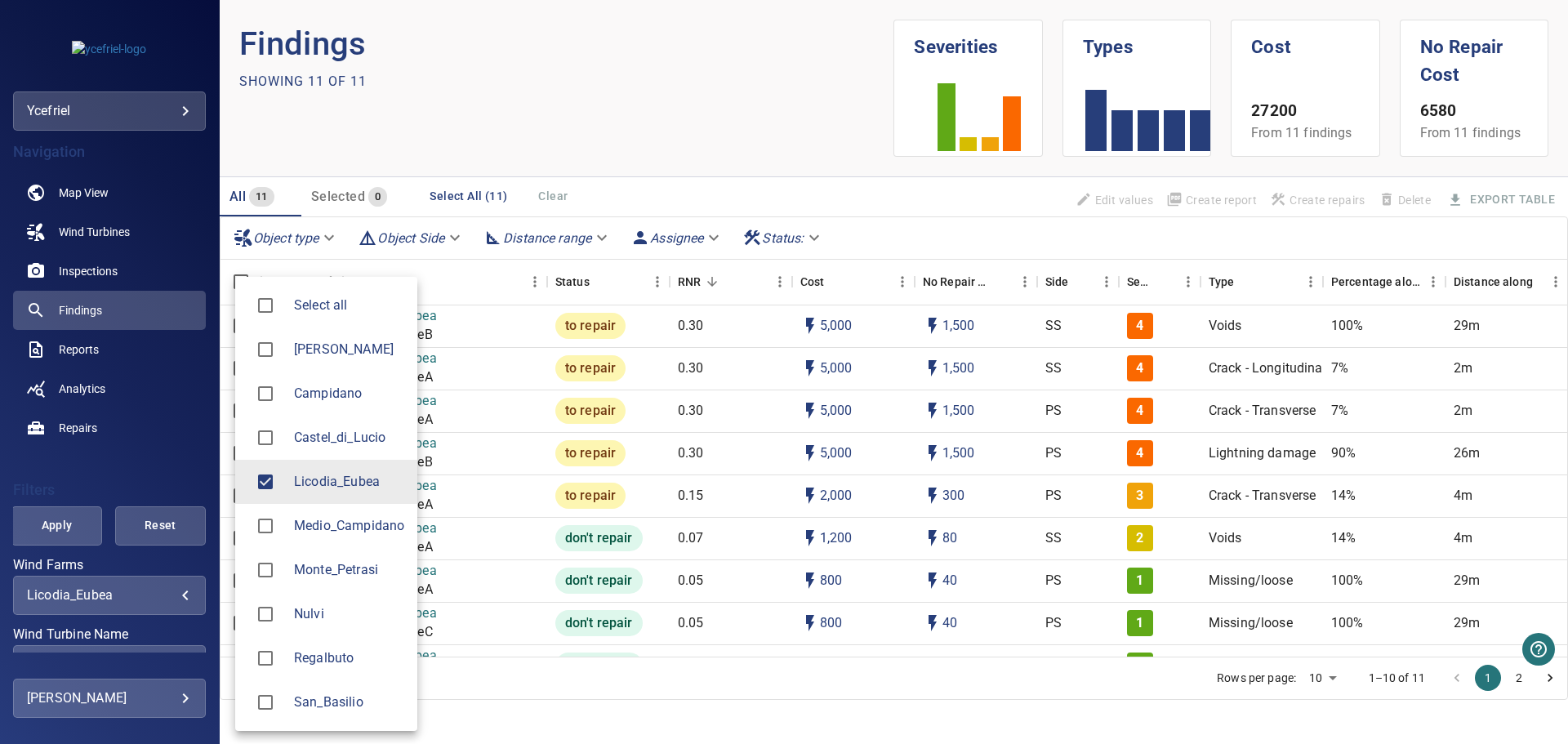
drag, startPoint x: 213, startPoint y: 465, endPoint x: 217, endPoint y: 585, distance: 120.1
click at [217, 585] on div at bounding box center [784, 372] width 1568 height 744
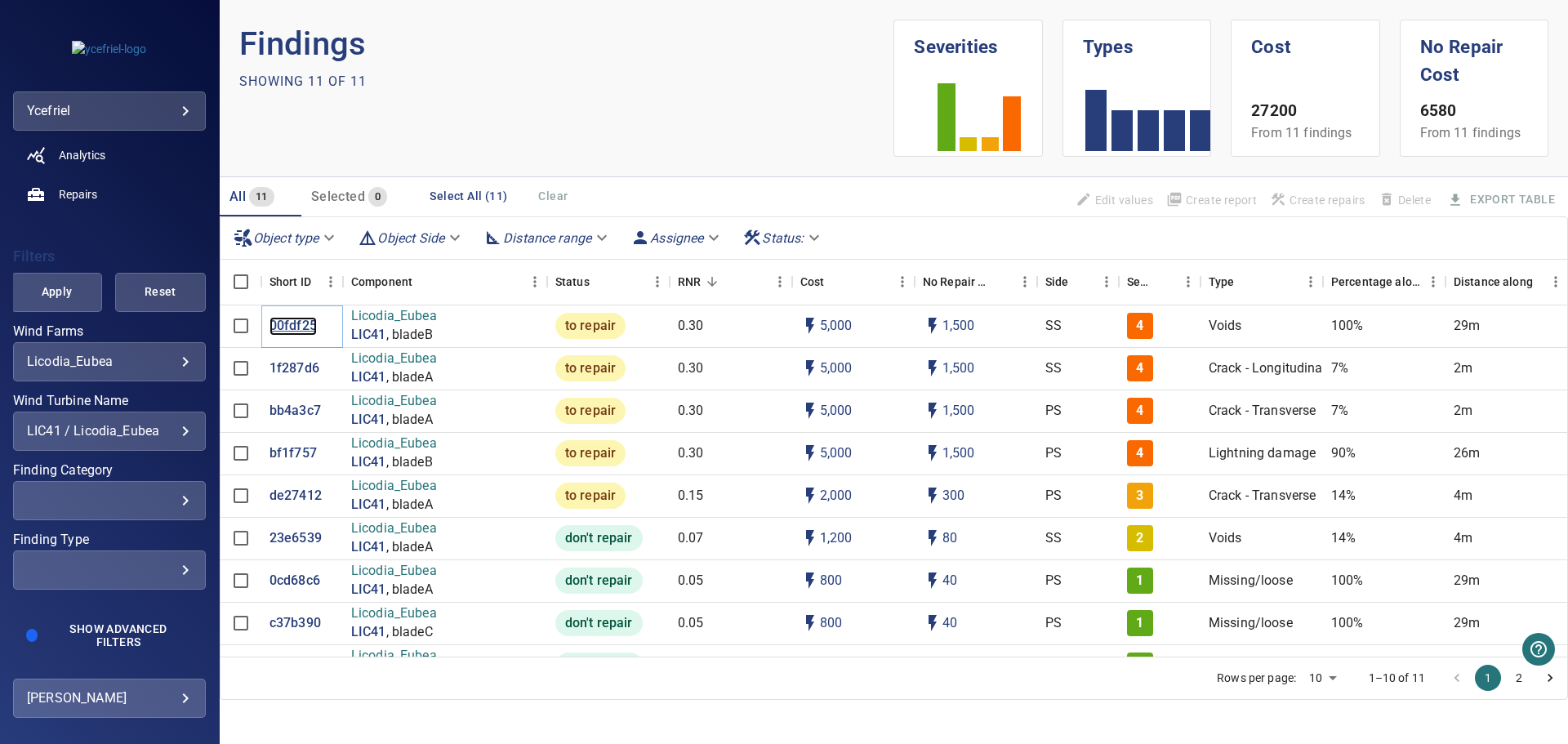
click at [298, 326] on p "00fdf25" at bounding box center [293, 326] width 47 height 19
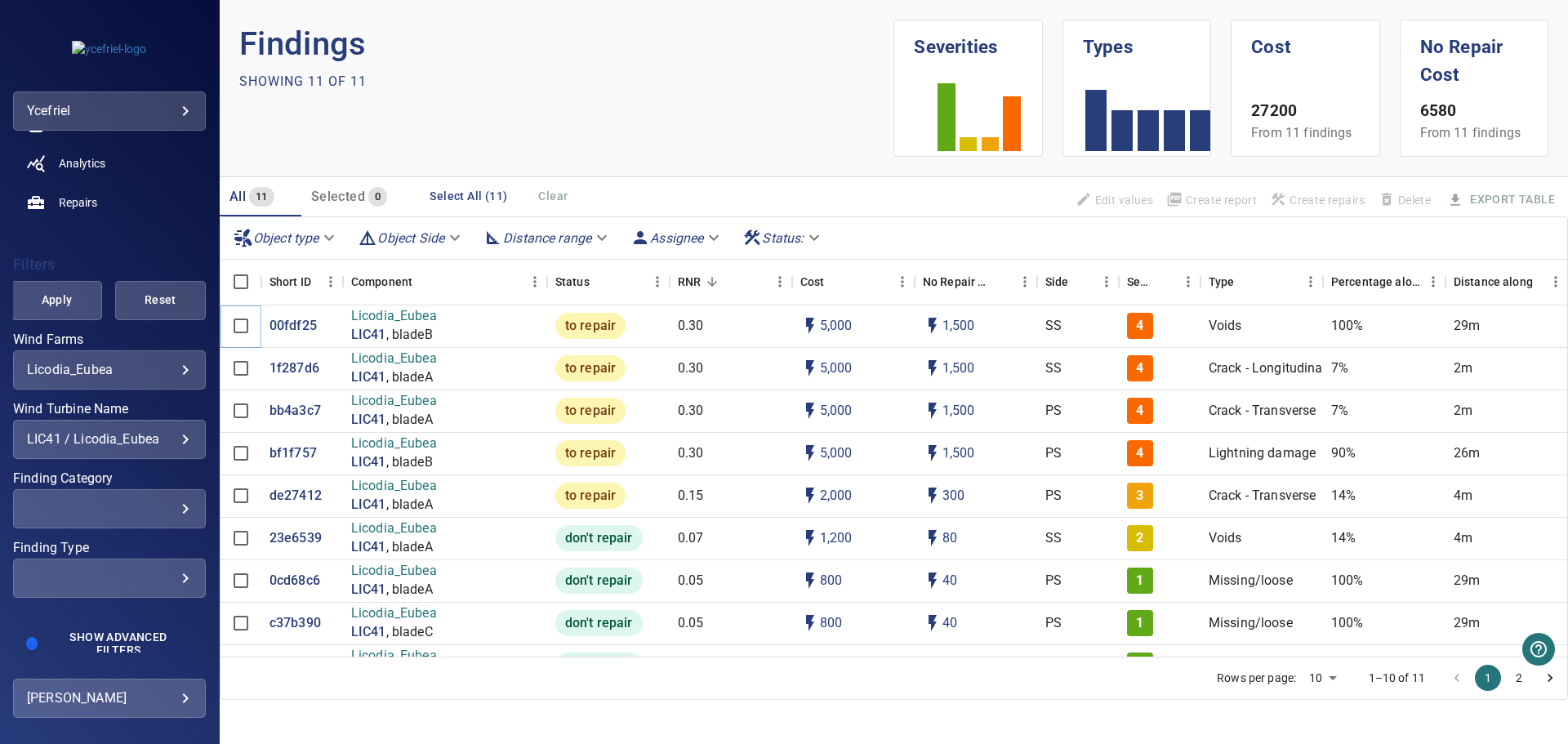
scroll to position [238, 0]
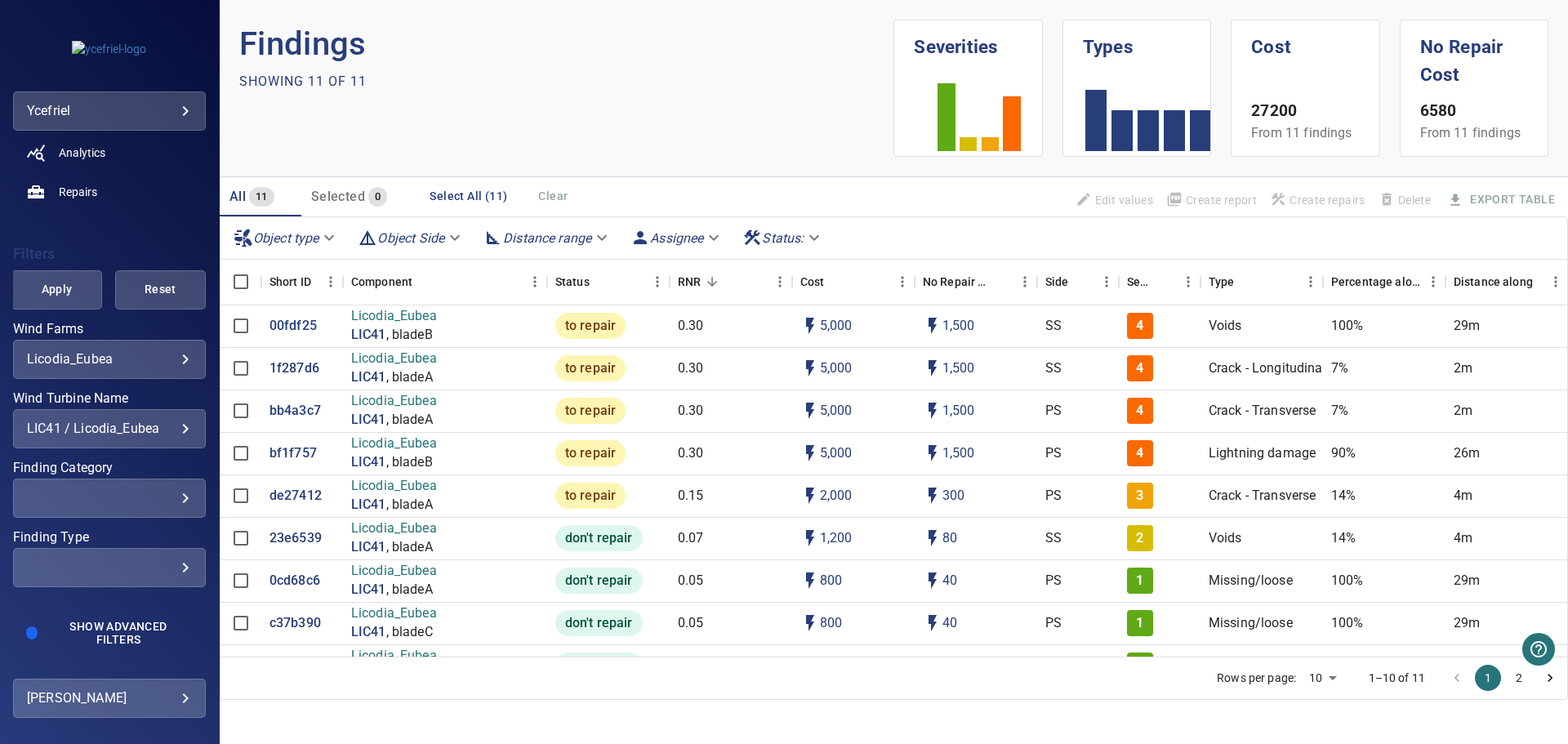
click at [173, 428] on div "LIC41 / Licodia_Eubea" at bounding box center [110, 428] width 165 height 15
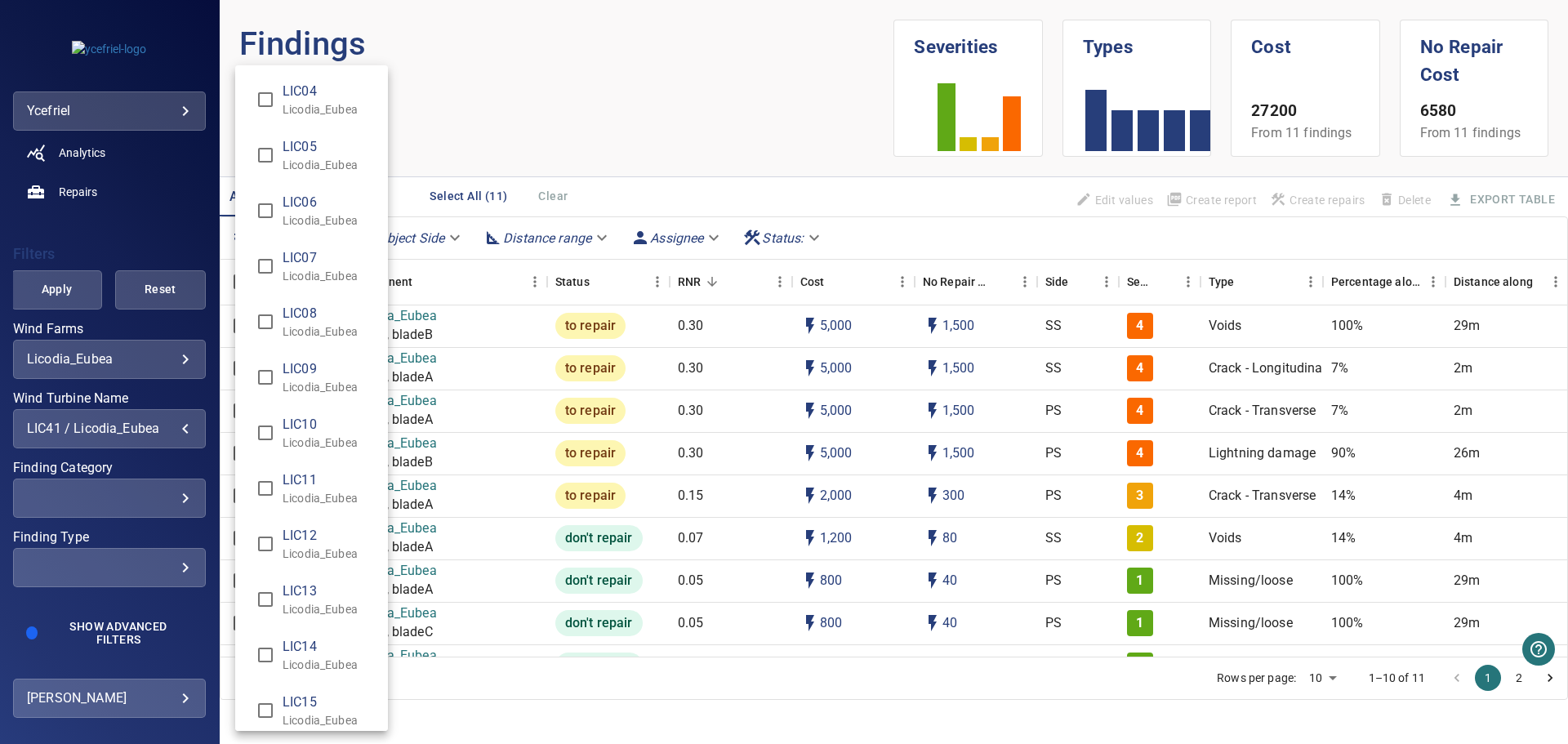
scroll to position [791, 0]
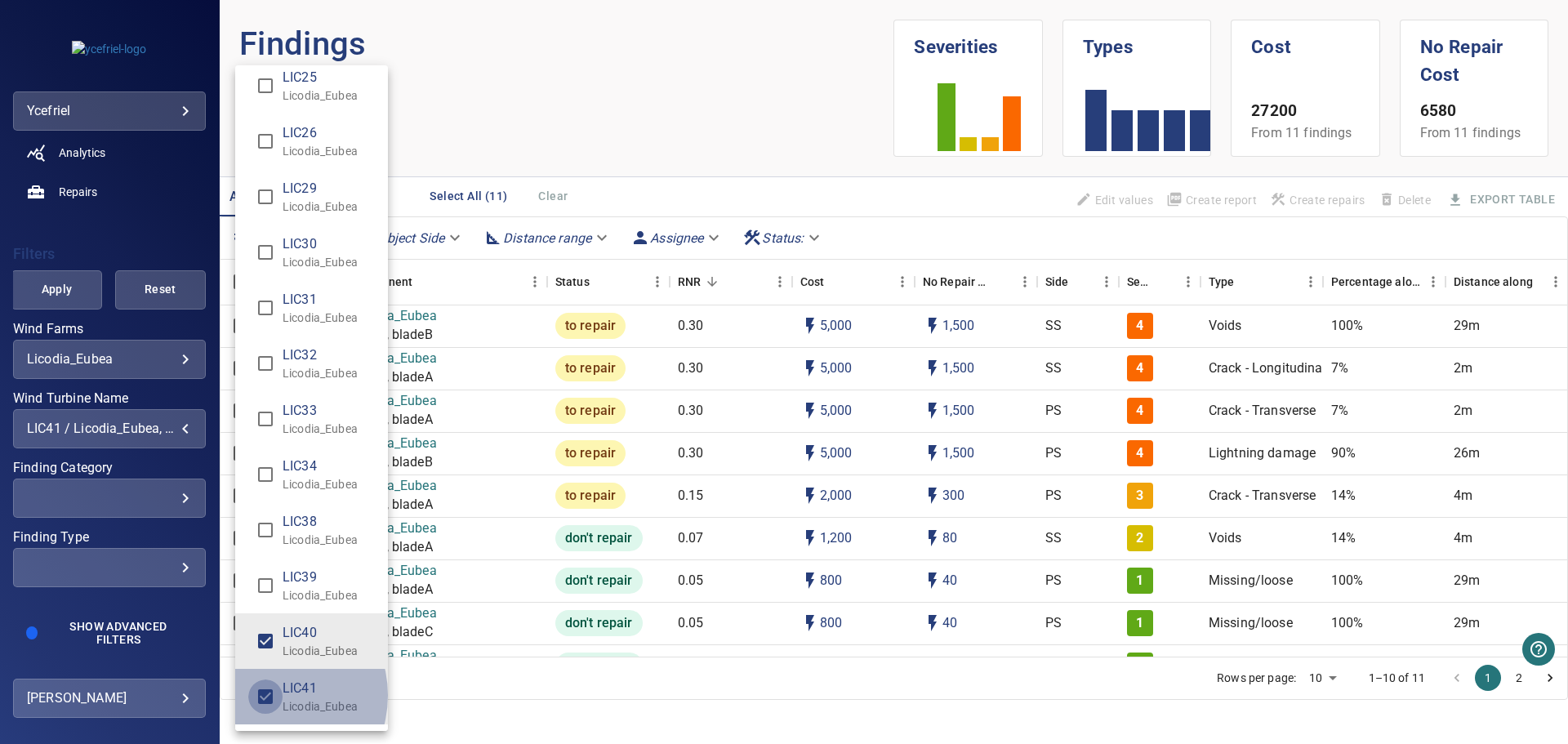
type input "**********"
click at [53, 289] on div "Wind Turbine Name" at bounding box center [784, 372] width 1568 height 744
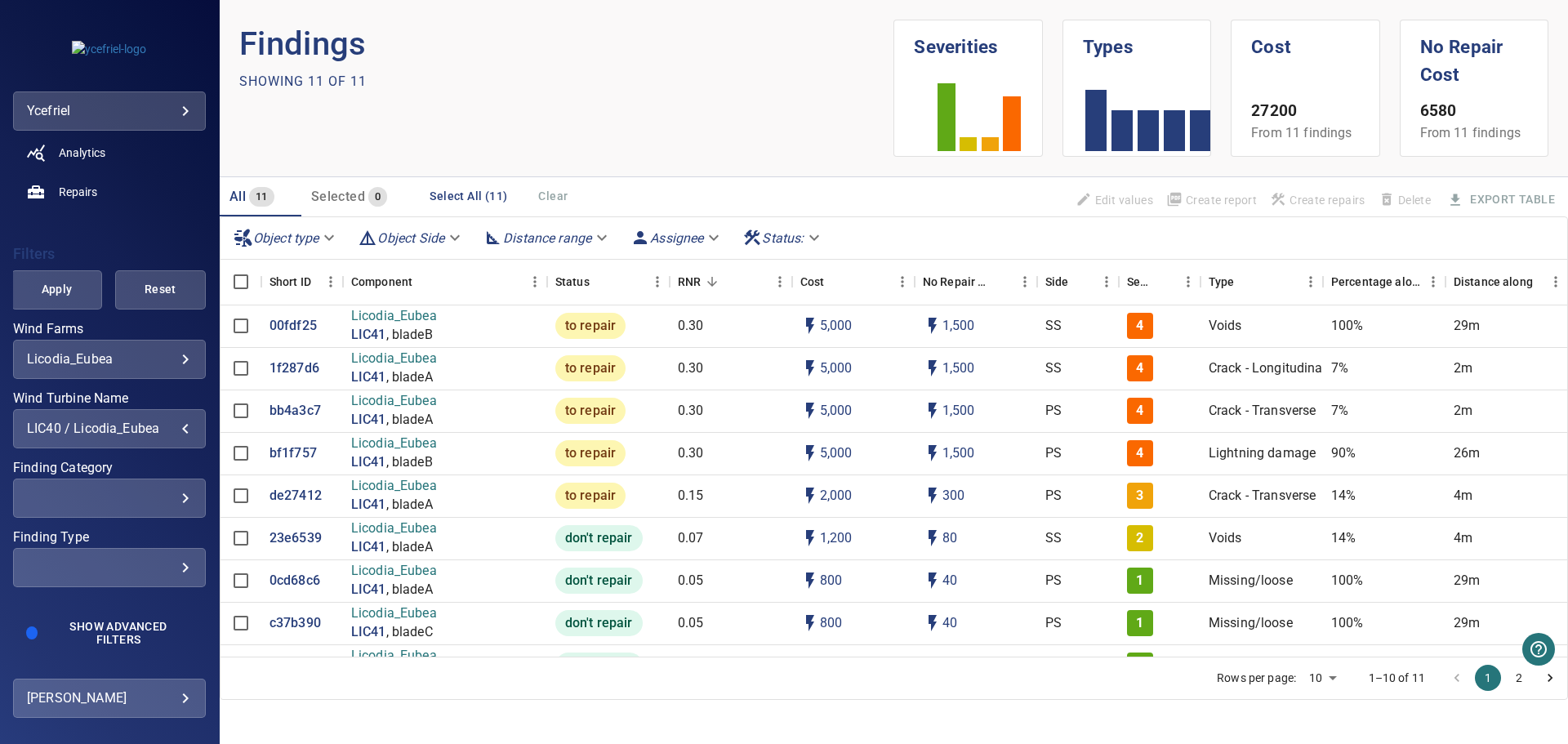
click at [54, 293] on span "Apply" at bounding box center [57, 289] width 50 height 20
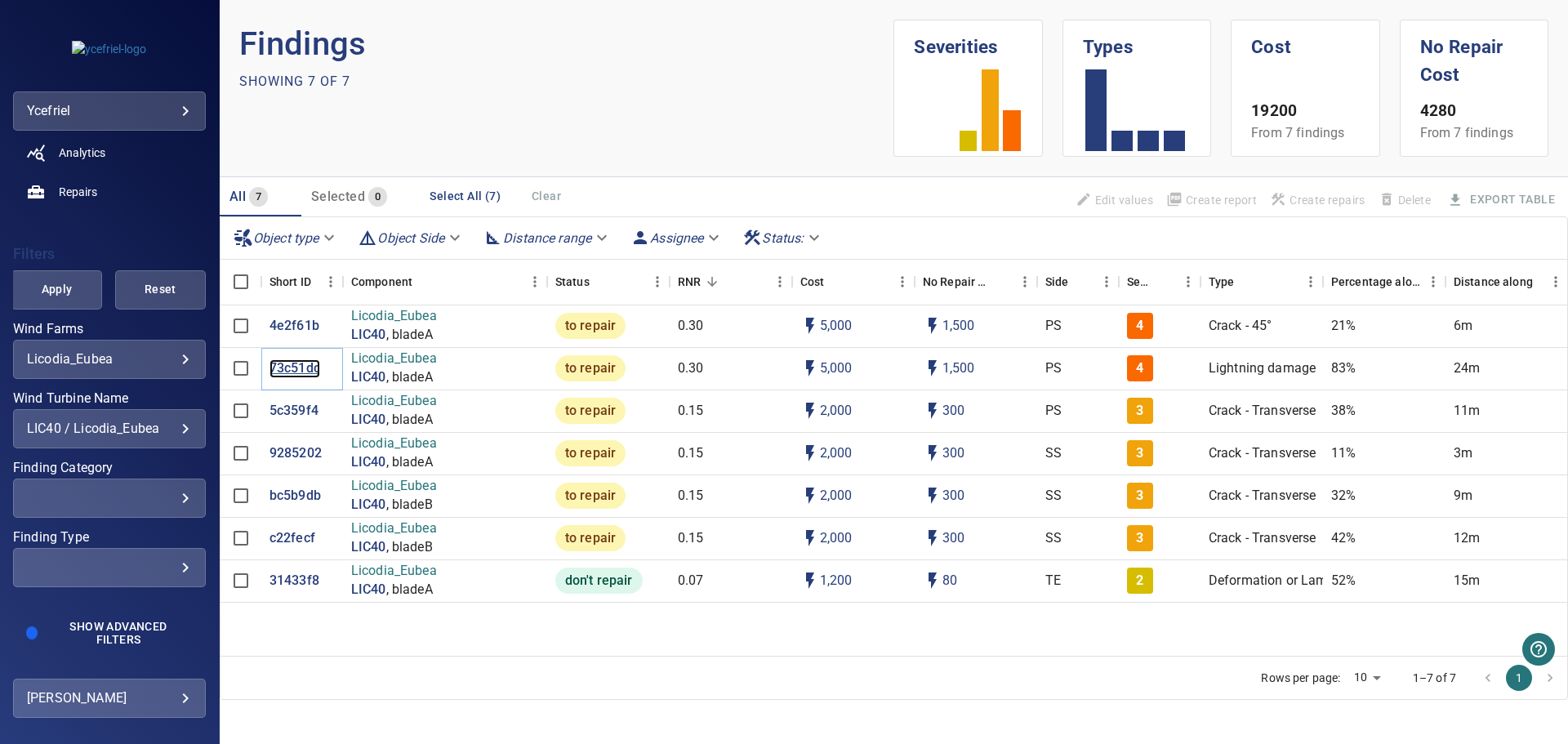
click at [295, 368] on p "73c51dc" at bounding box center [295, 369] width 51 height 19
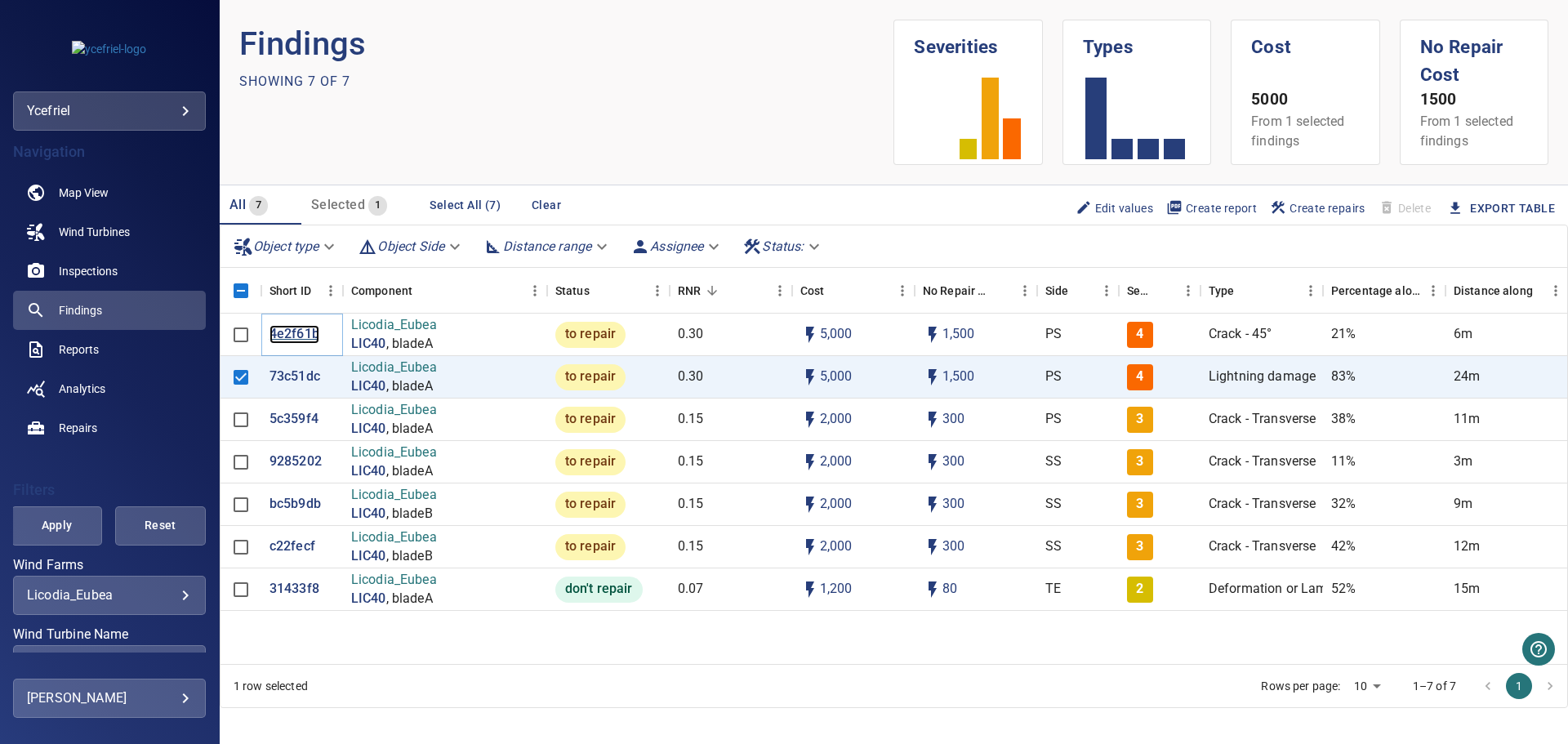
click at [293, 330] on p "4e2f61b" at bounding box center [294, 334] width 50 height 19
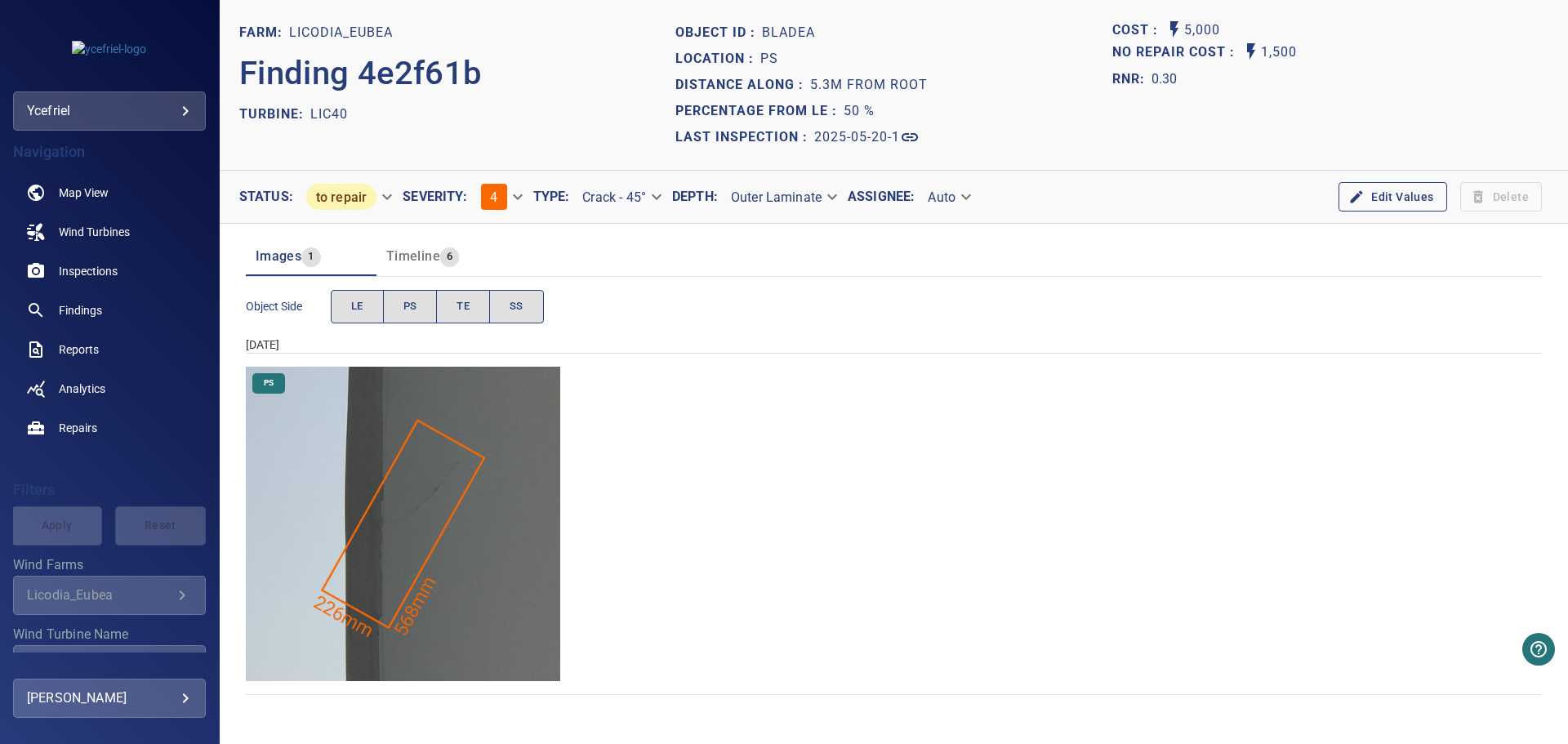
click at [401, 544] on img "Licodia_Eubea/LIC40/2025-05-20-1/2025-05-20-3/image22wp26.jpg" at bounding box center [403, 524] width 315 height 315
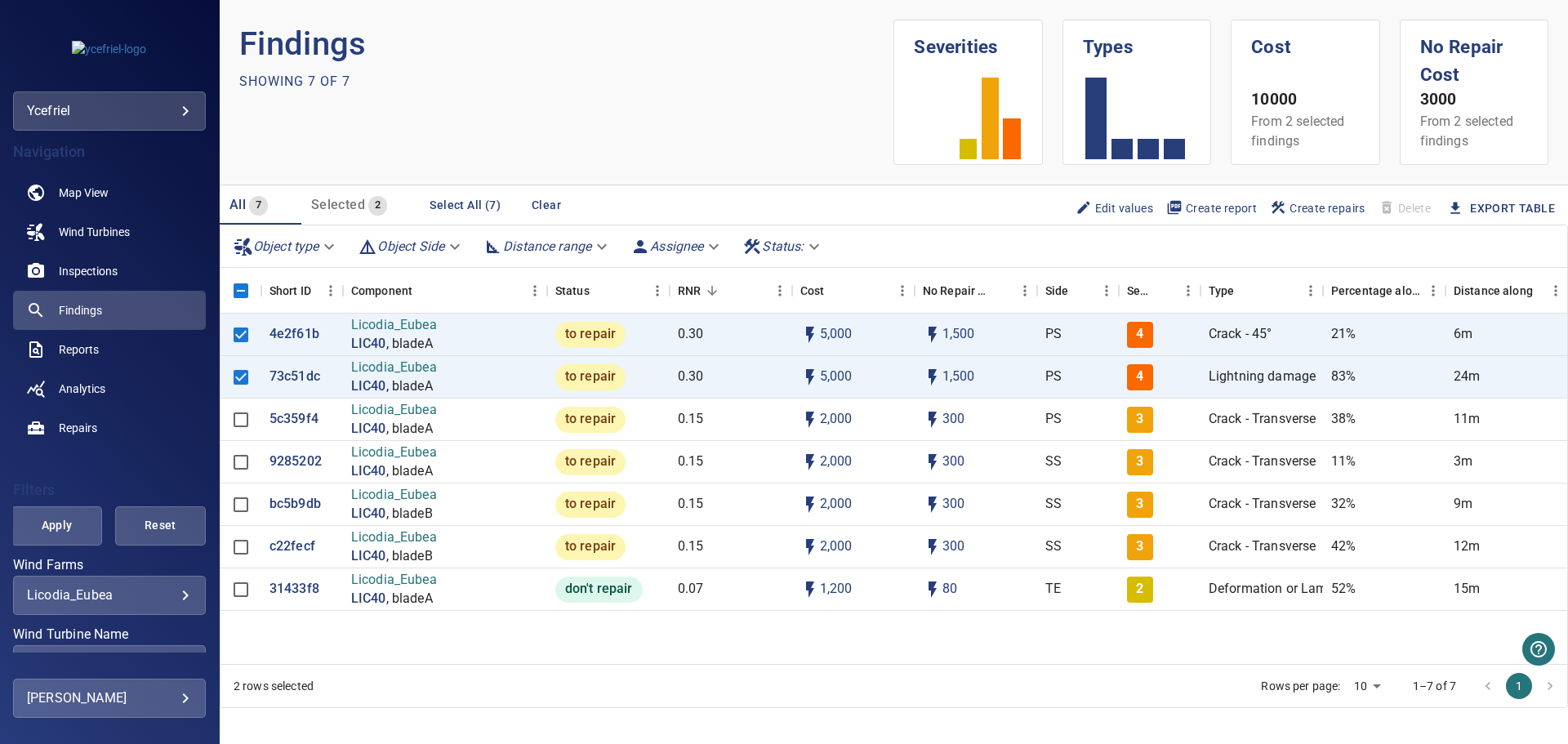
click at [177, 590] on body "**********" at bounding box center [784, 372] width 1568 height 744
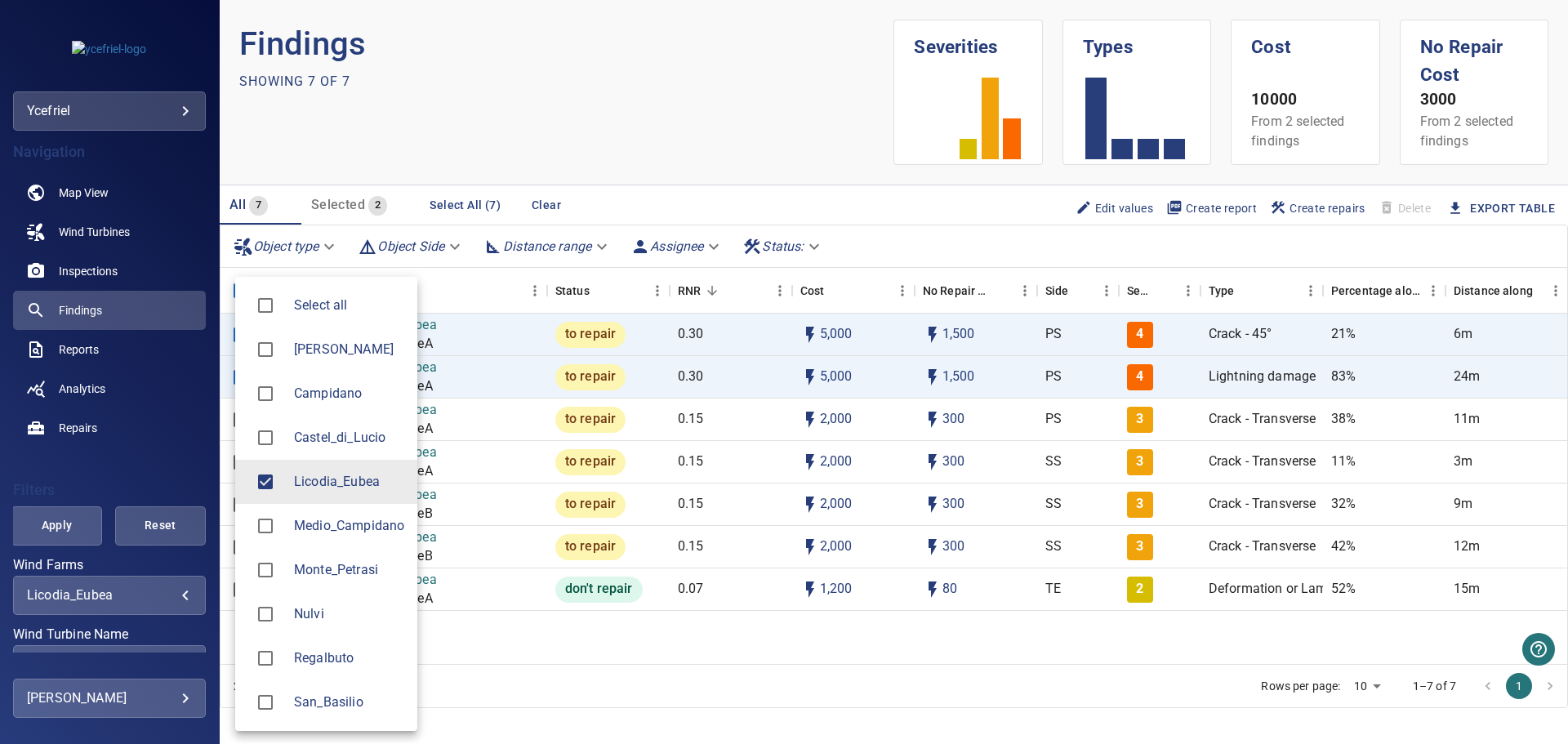
drag, startPoint x: 116, startPoint y: 468, endPoint x: 119, endPoint y: 481, distance: 13.3
click at [118, 468] on div at bounding box center [784, 372] width 1568 height 744
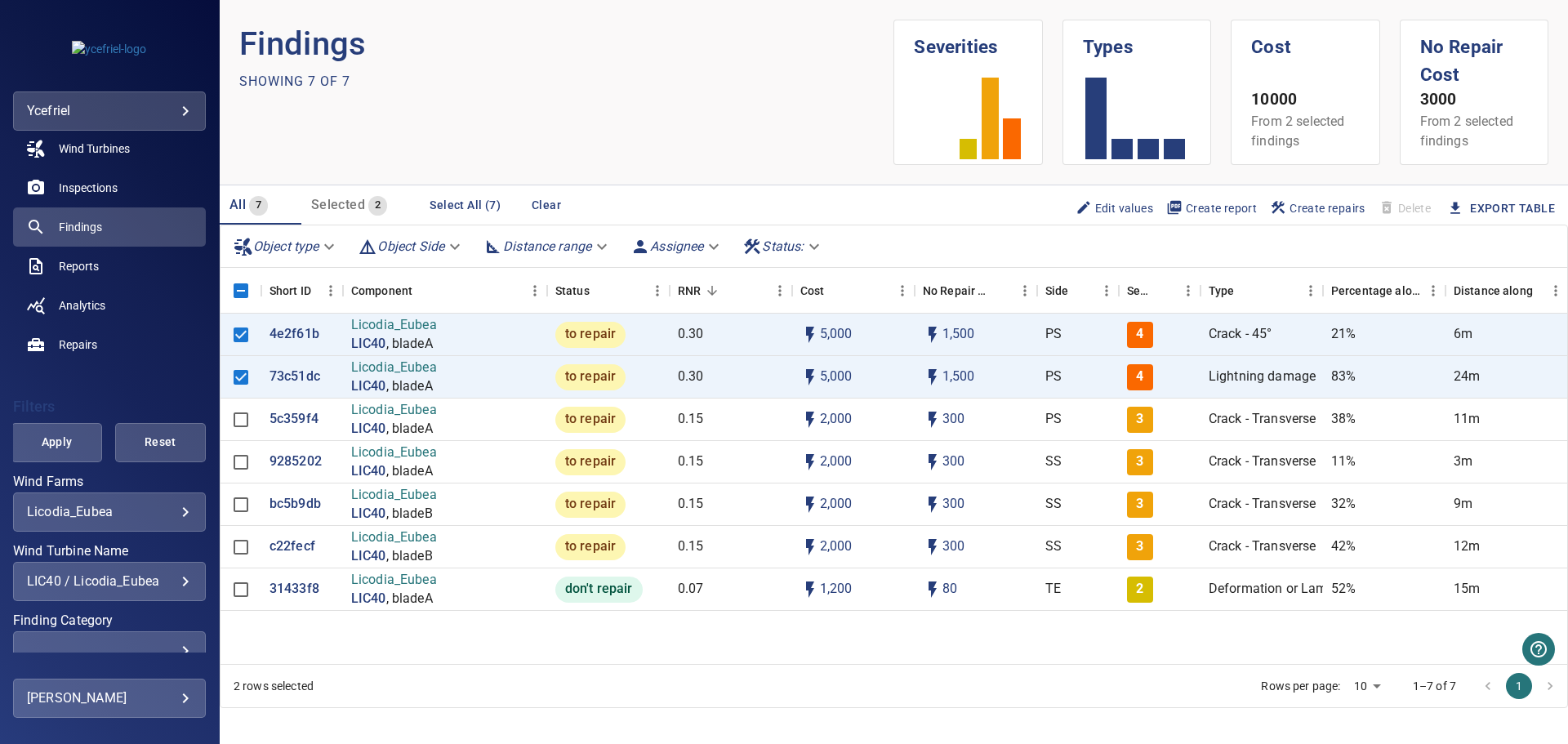
scroll to position [164, 0]
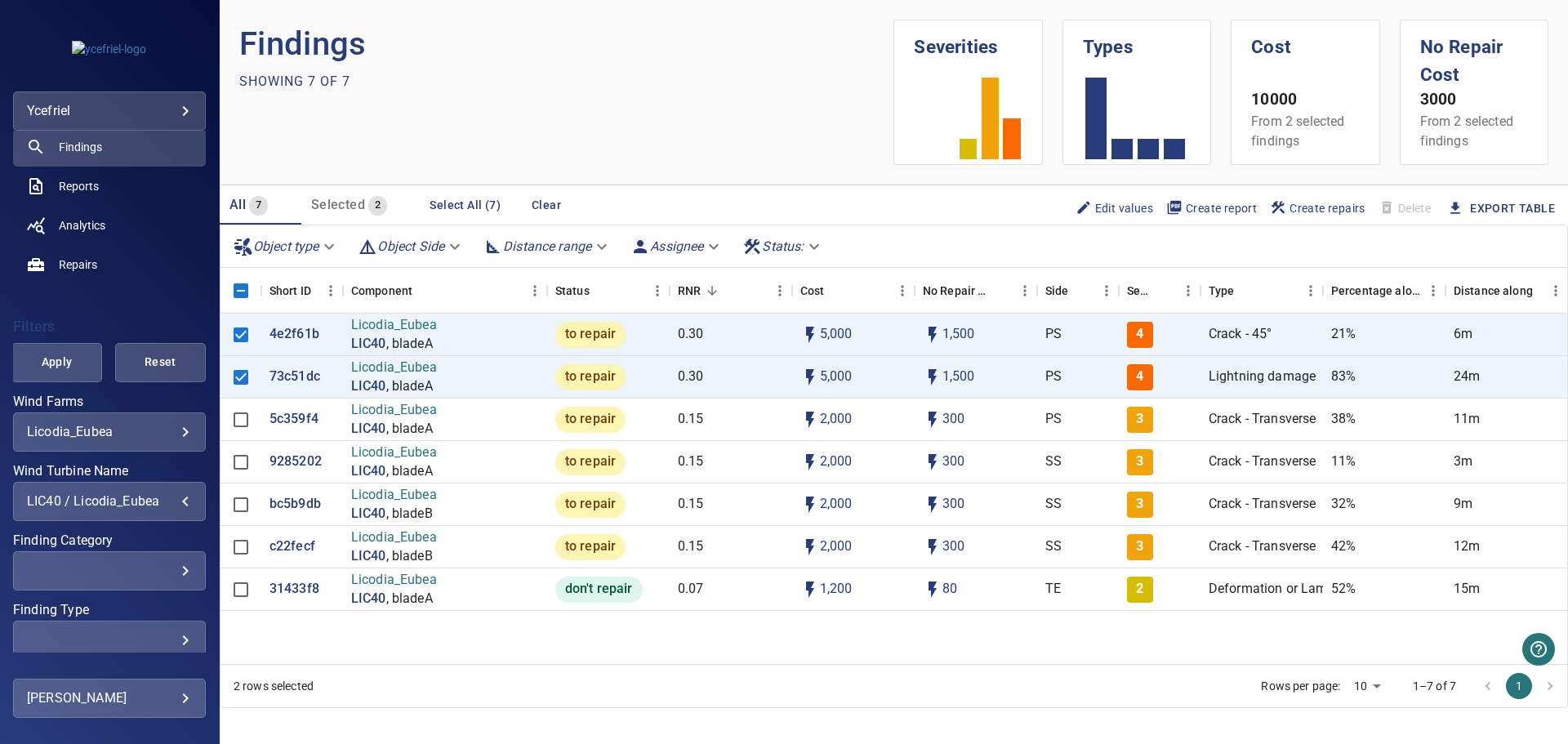
click at [179, 502] on div "LIC40 / Licodia_Eubea" at bounding box center [110, 501] width 165 height 15
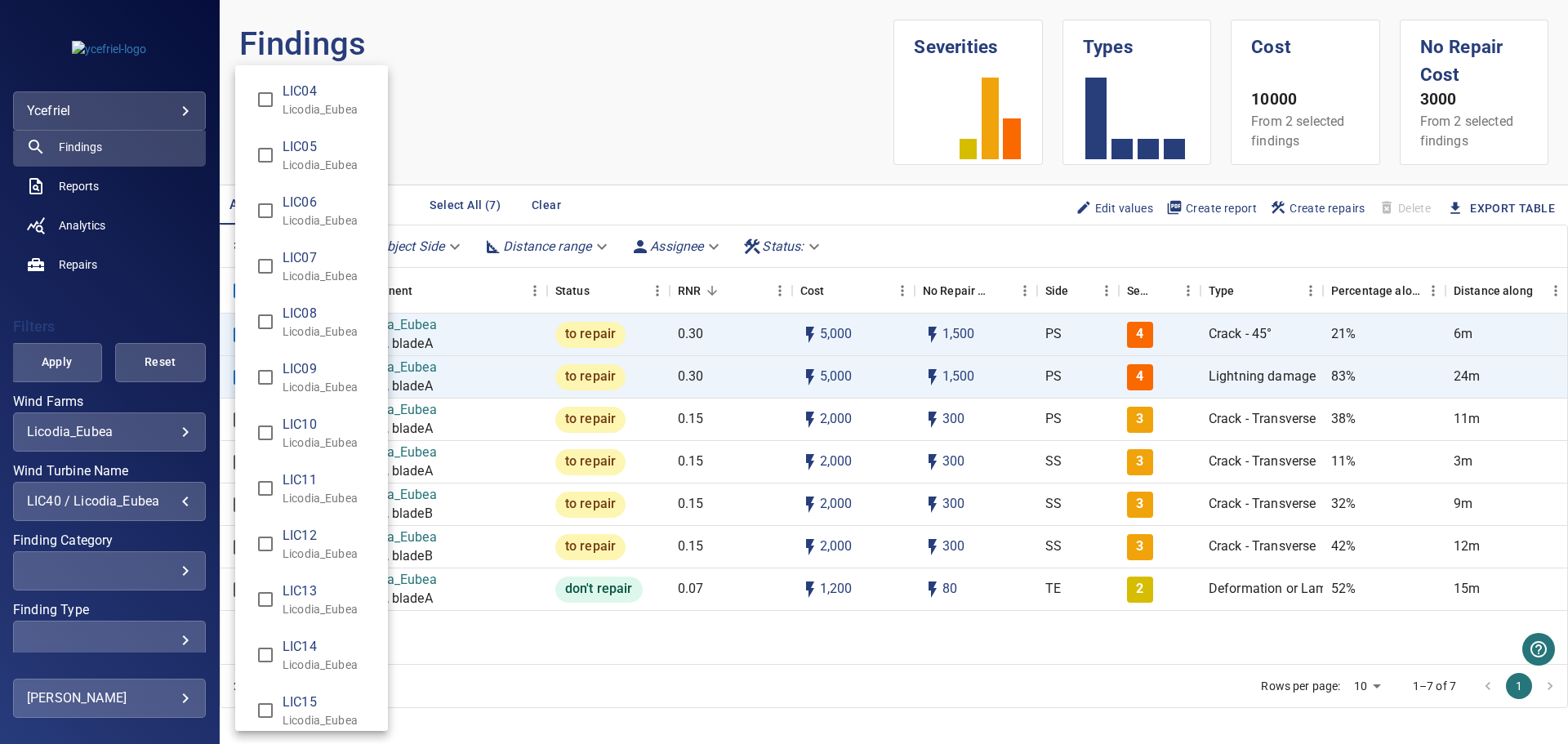
scroll to position [791, 0]
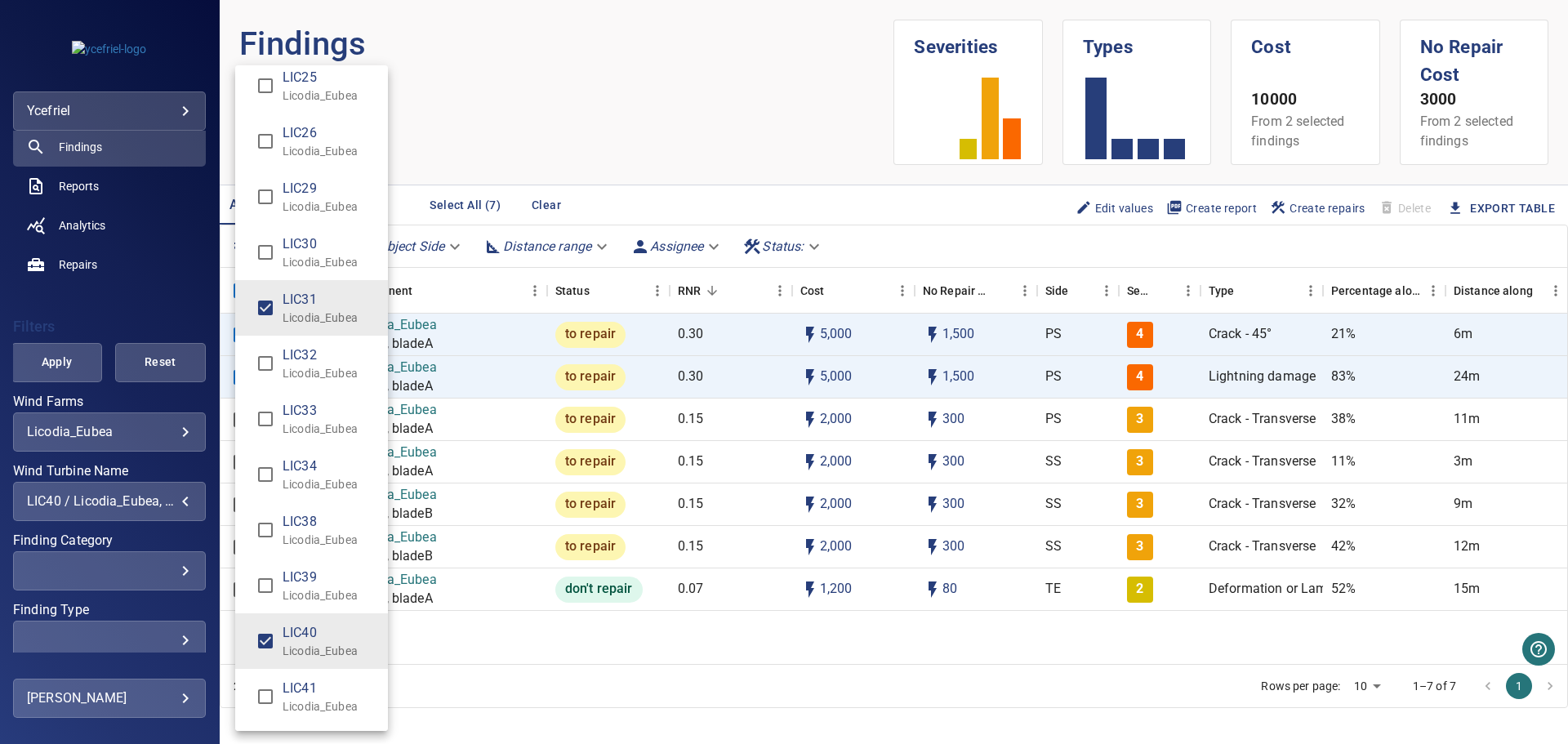
type input "**********"
click at [62, 369] on div "Wind Turbine Name" at bounding box center [784, 372] width 1568 height 744
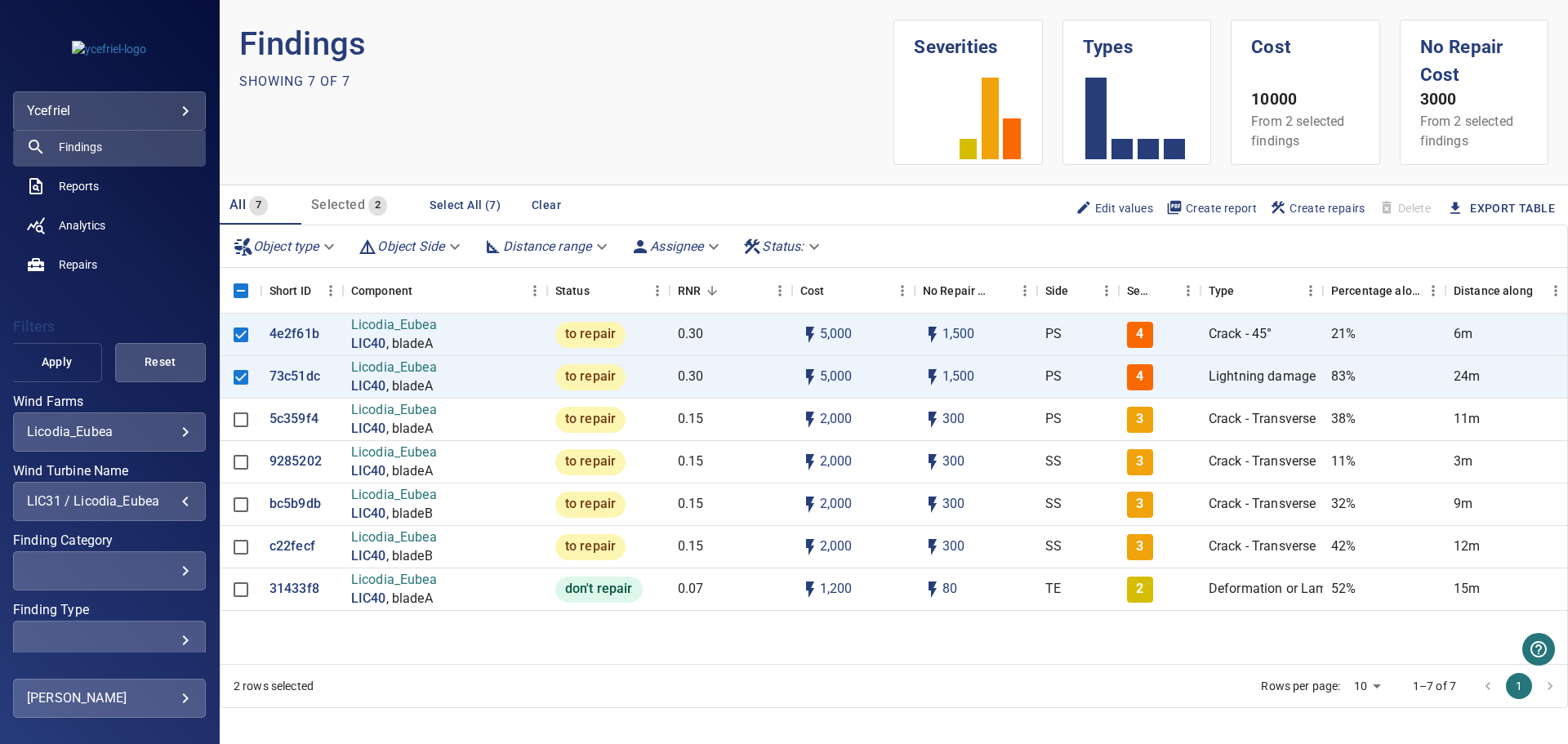
click at [56, 364] on span "Apply" at bounding box center [57, 362] width 50 height 20
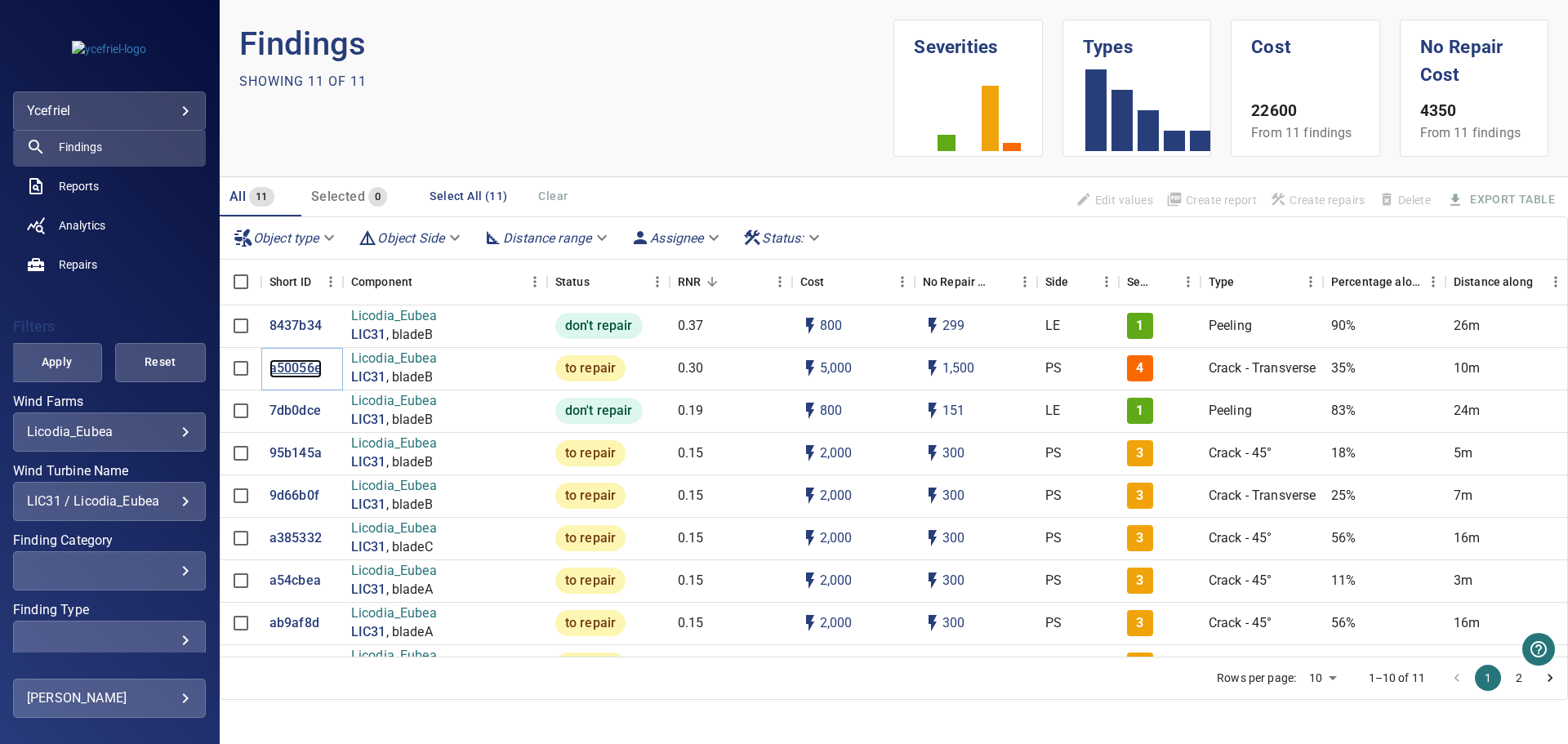
click at [285, 364] on p "a50056e" at bounding box center [295, 369] width 52 height 19
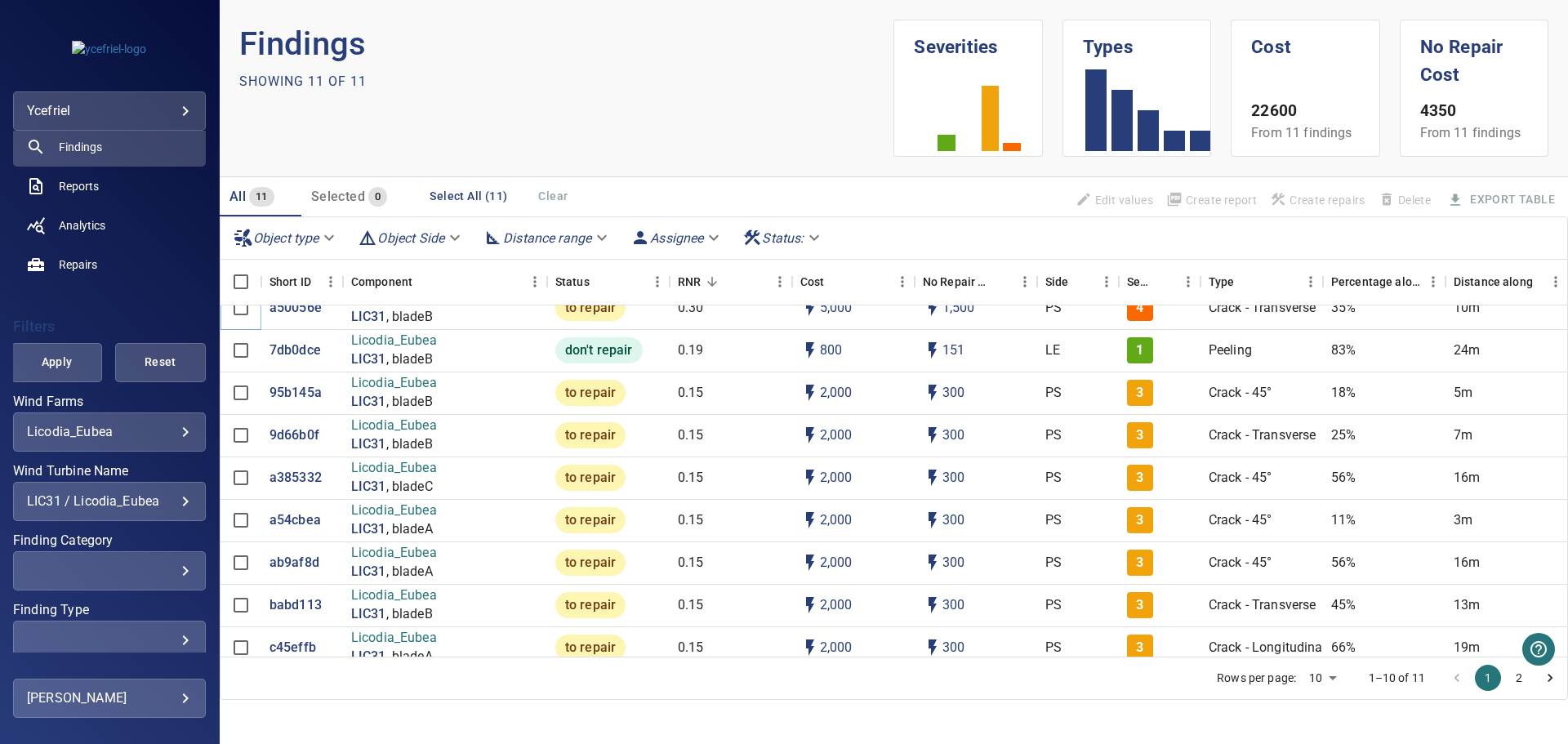
scroll to position [128, 0]
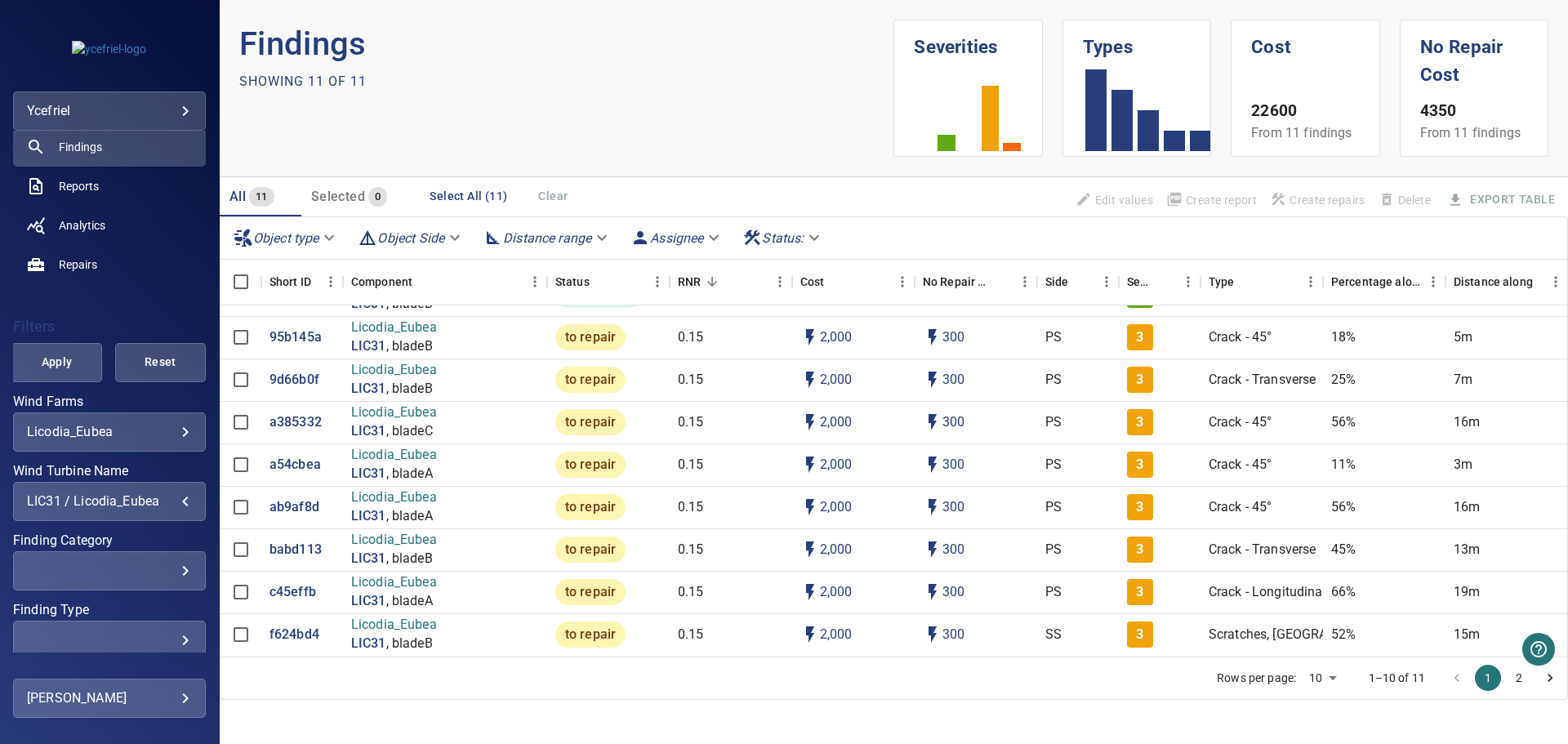
click at [172, 499] on div "LIC31 / Licodia_Eubea" at bounding box center [110, 501] width 165 height 15
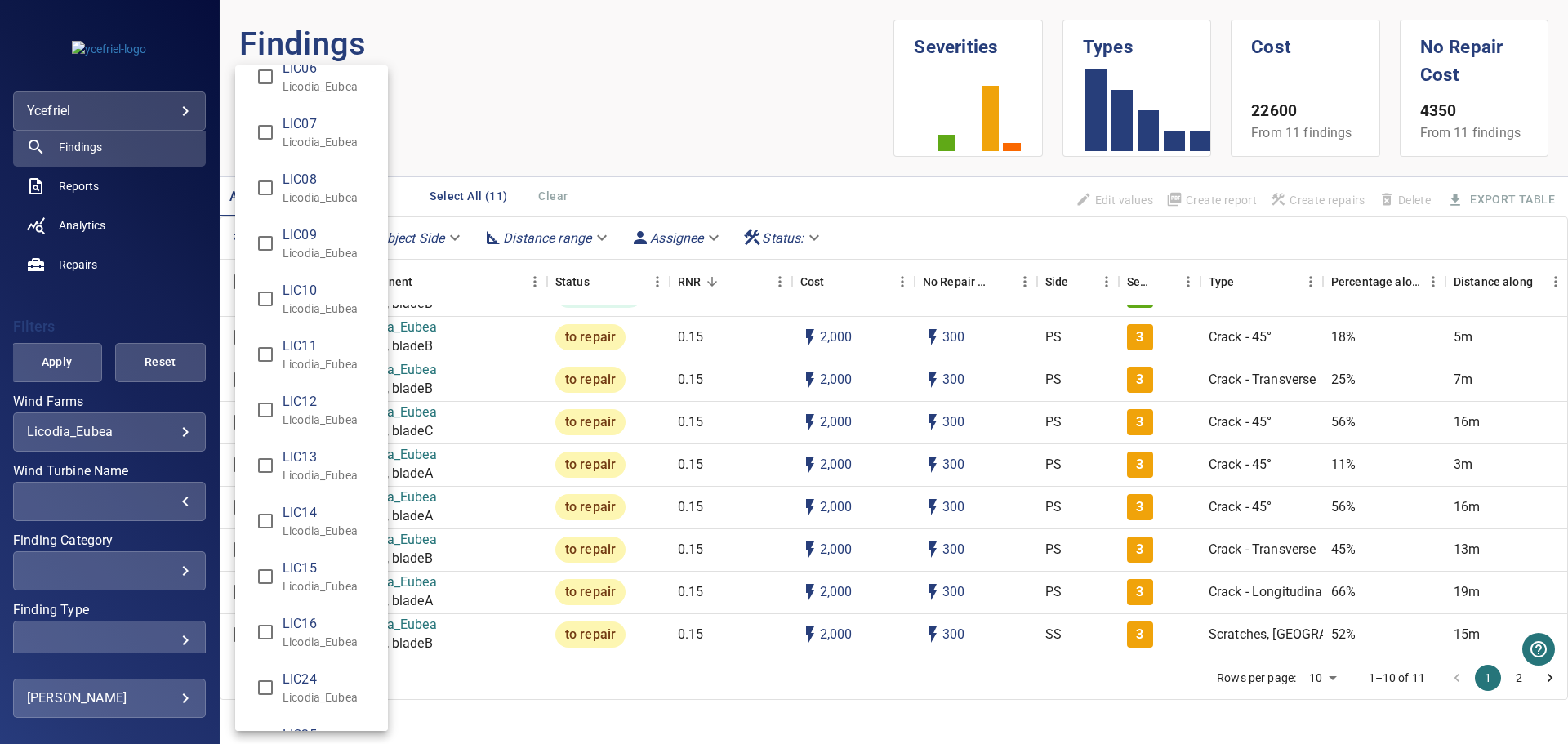
scroll to position [164, 0]
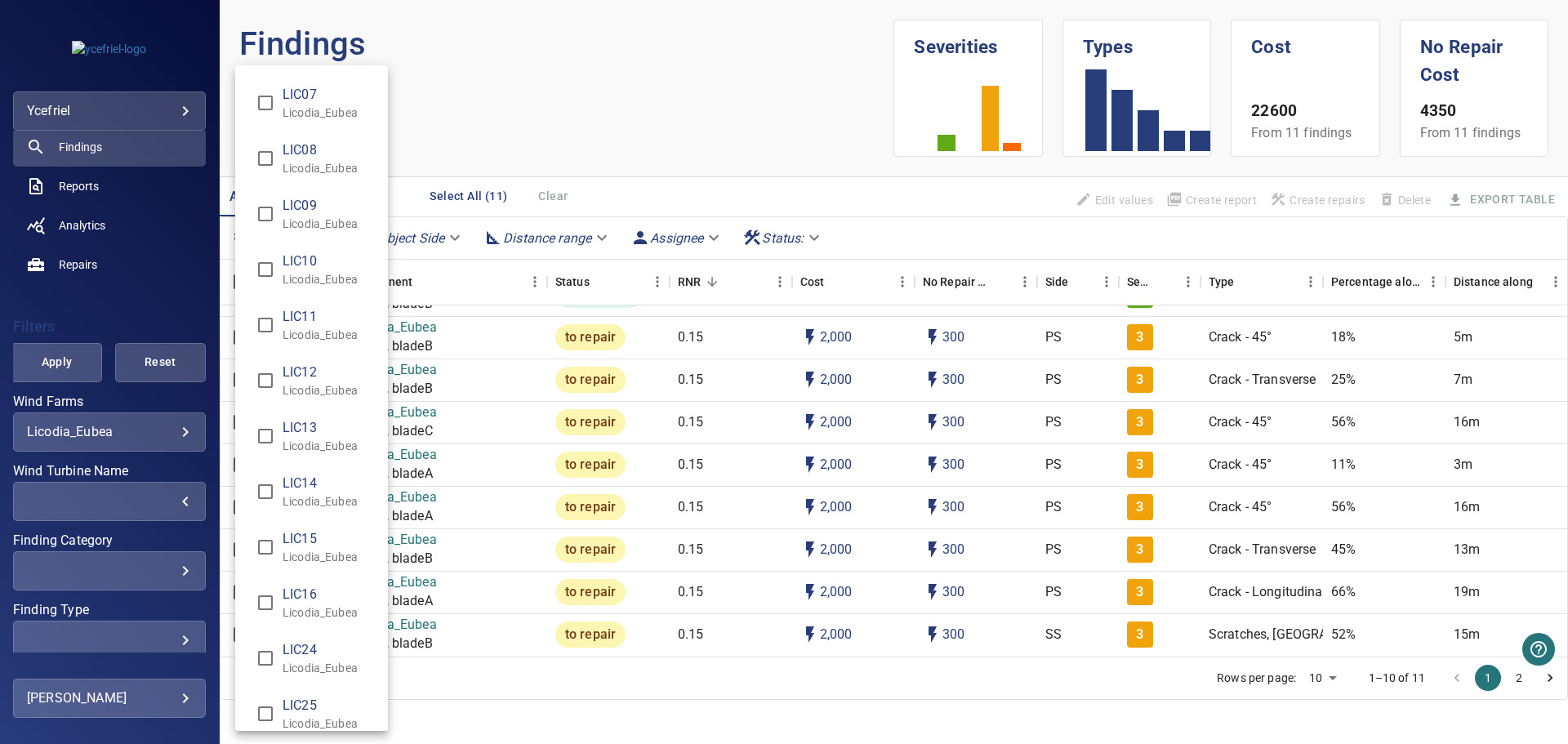
type input "**********"
click at [68, 367] on div "Wind Turbine Name" at bounding box center [784, 372] width 1568 height 744
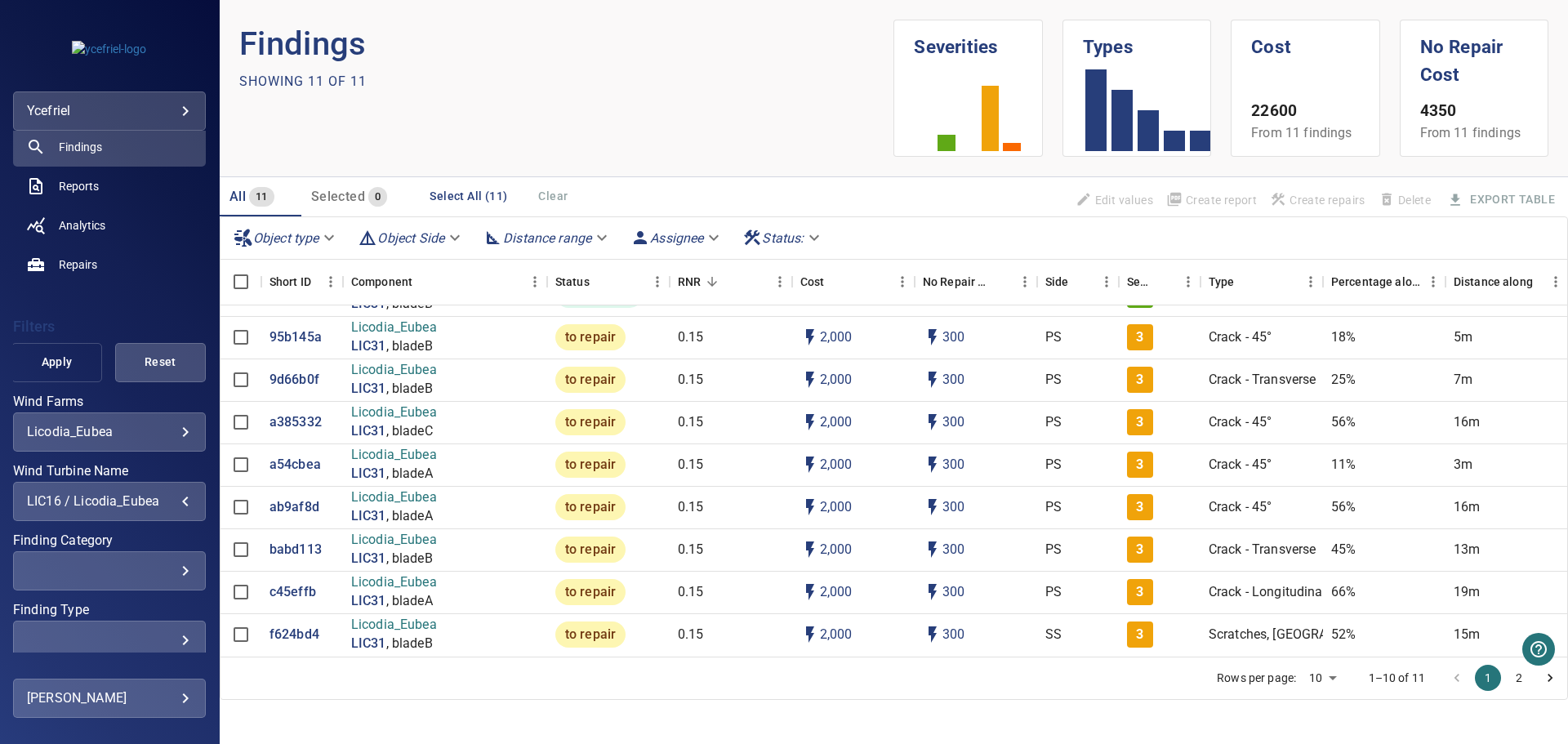
click at [53, 362] on span "Apply" at bounding box center [57, 362] width 50 height 20
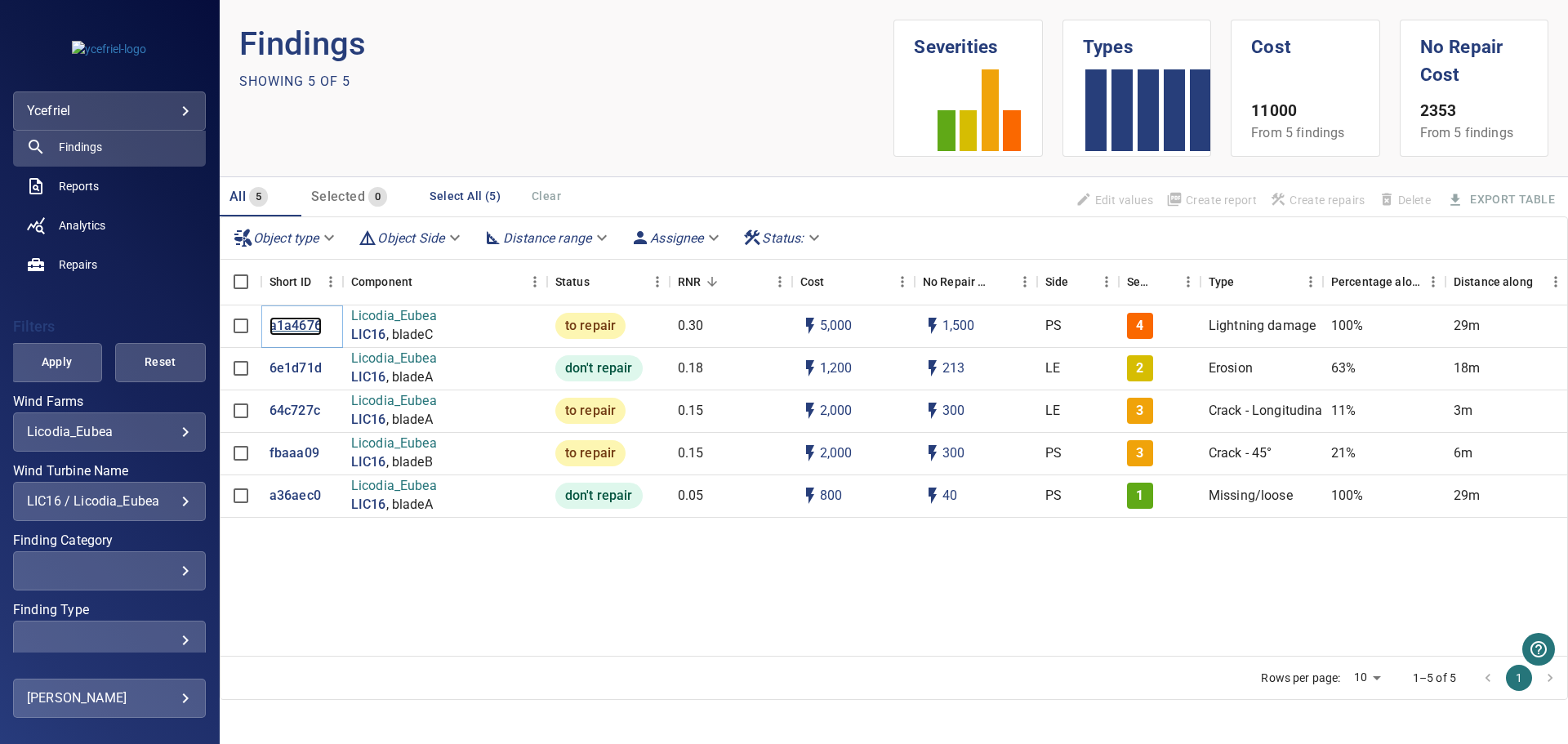
click at [293, 326] on p "a1a4676" at bounding box center [295, 326] width 52 height 19
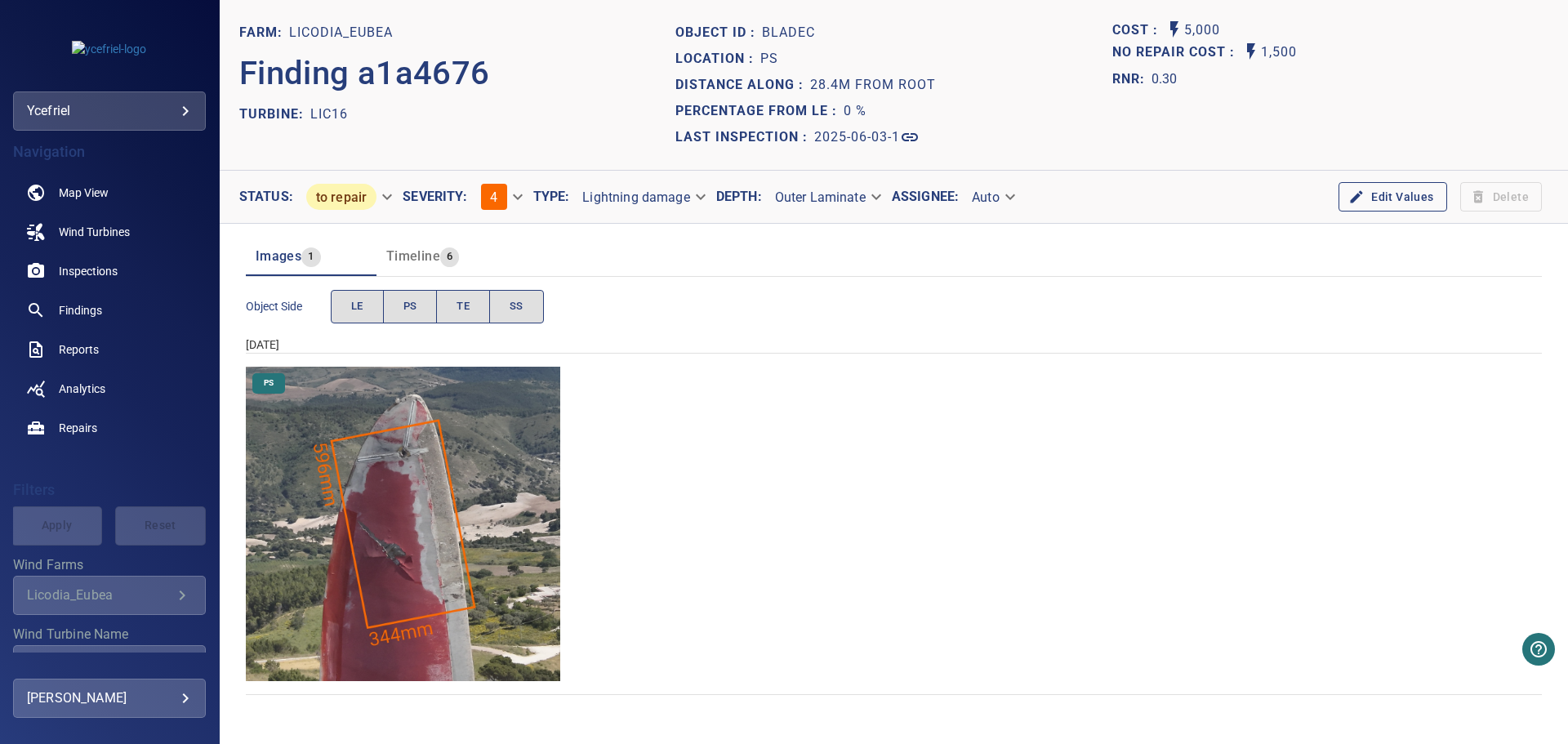
click at [415, 563] on img "Licodia_Eubea/LIC16/2025-06-03-1/2025-06-03-3/image15wp19.jpg" at bounding box center [403, 524] width 315 height 315
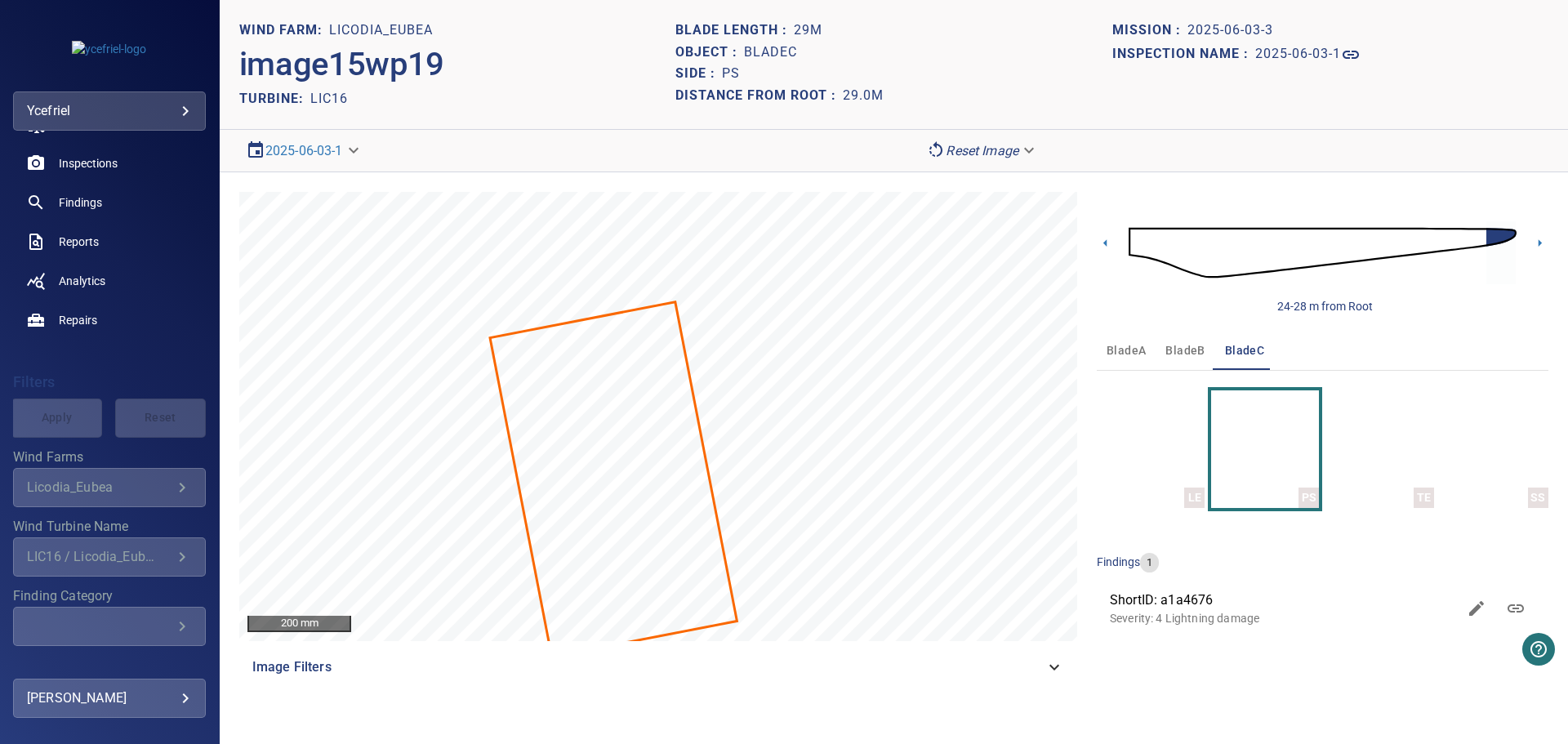
scroll to position [238, 0]
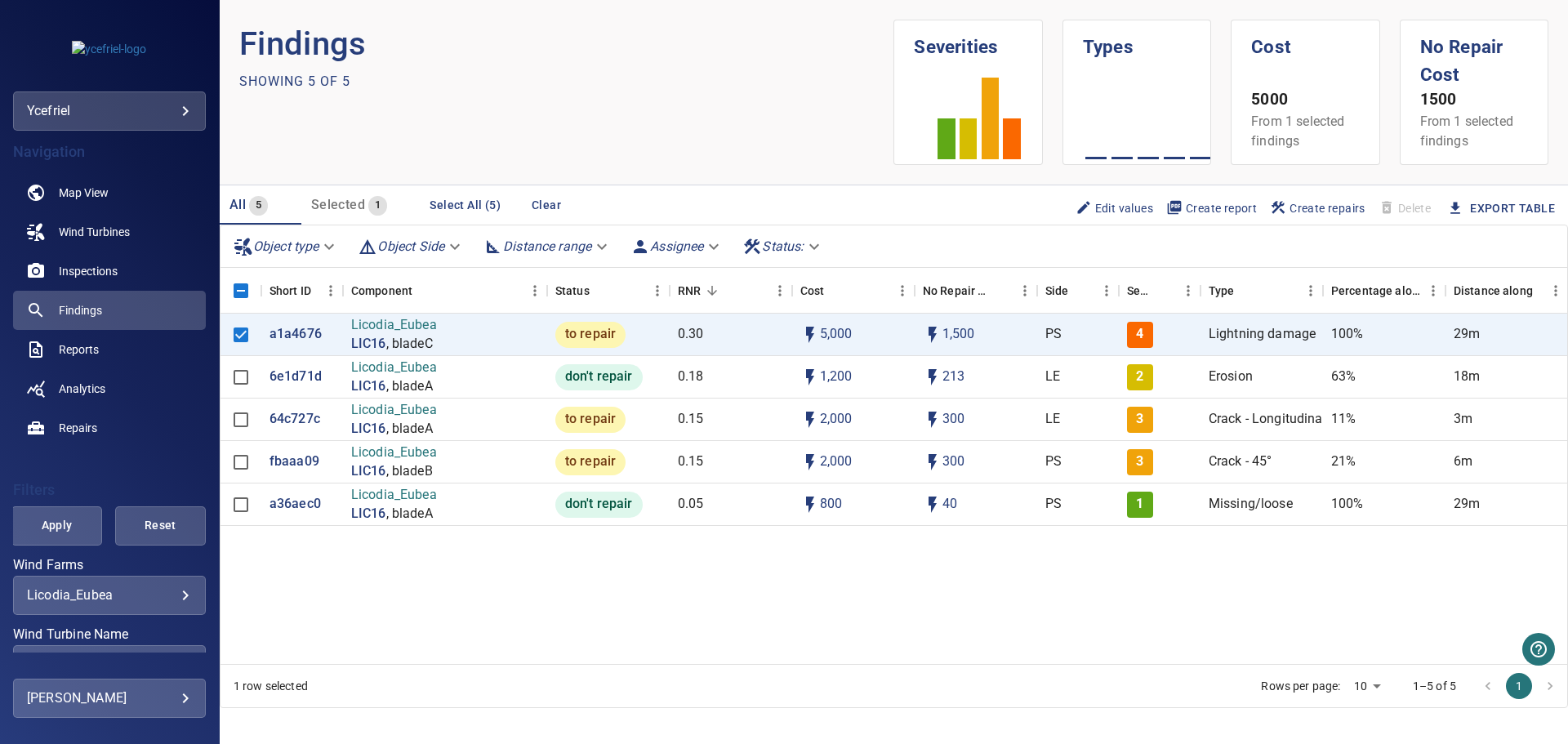
scroll to position [238, 0]
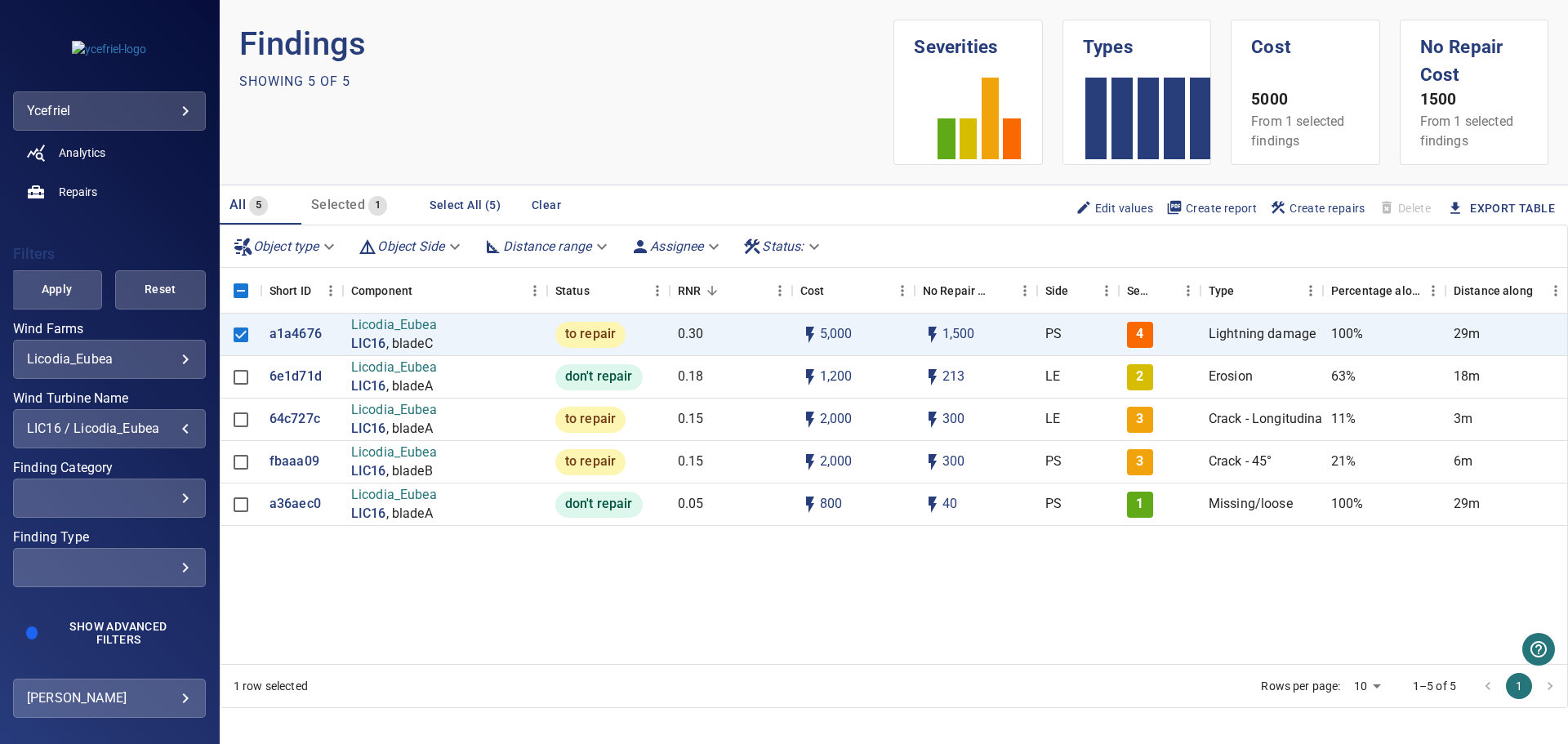
click at [178, 425] on div "LIC16 / Licodia_Eubea" at bounding box center [110, 428] width 165 height 15
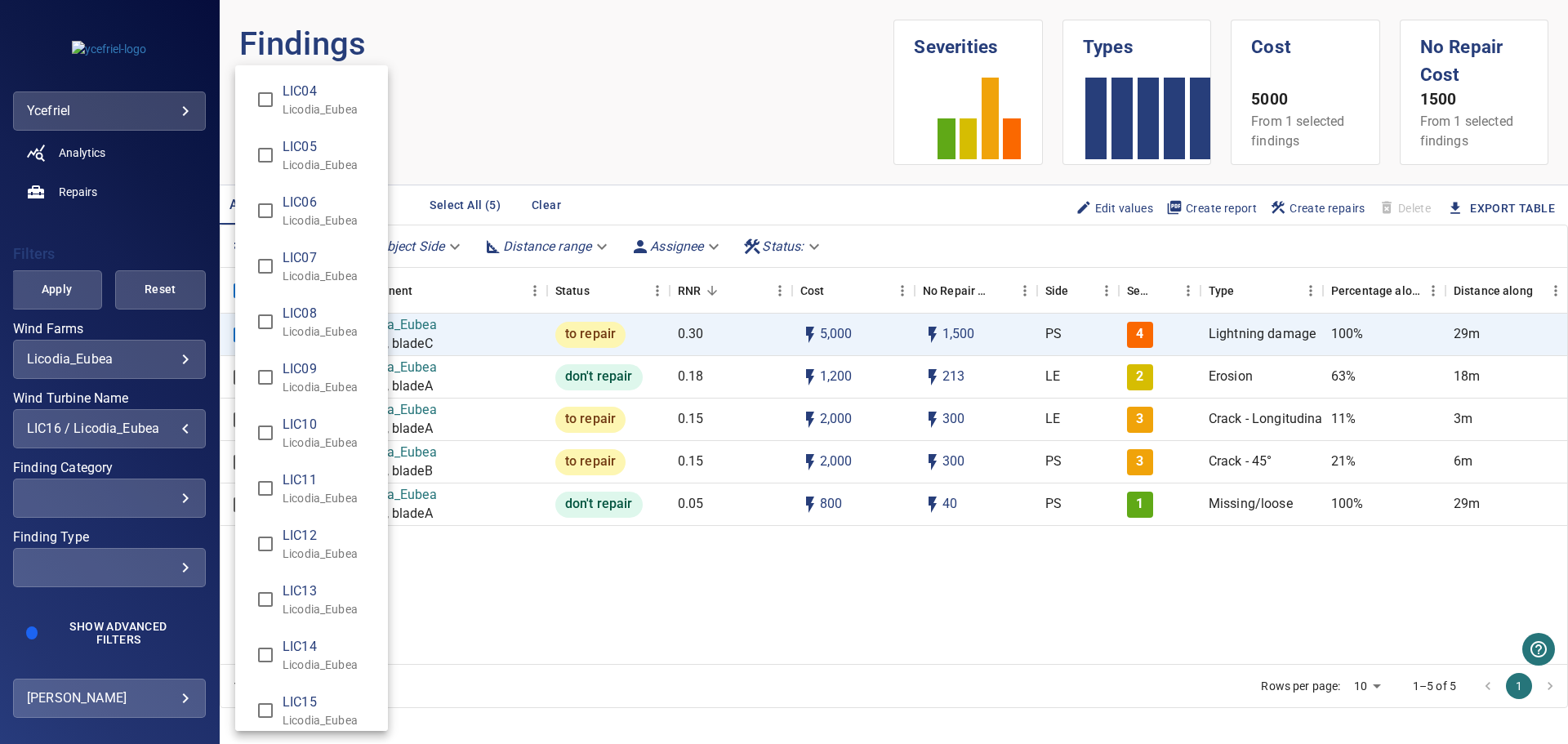
scroll to position [369, 0]
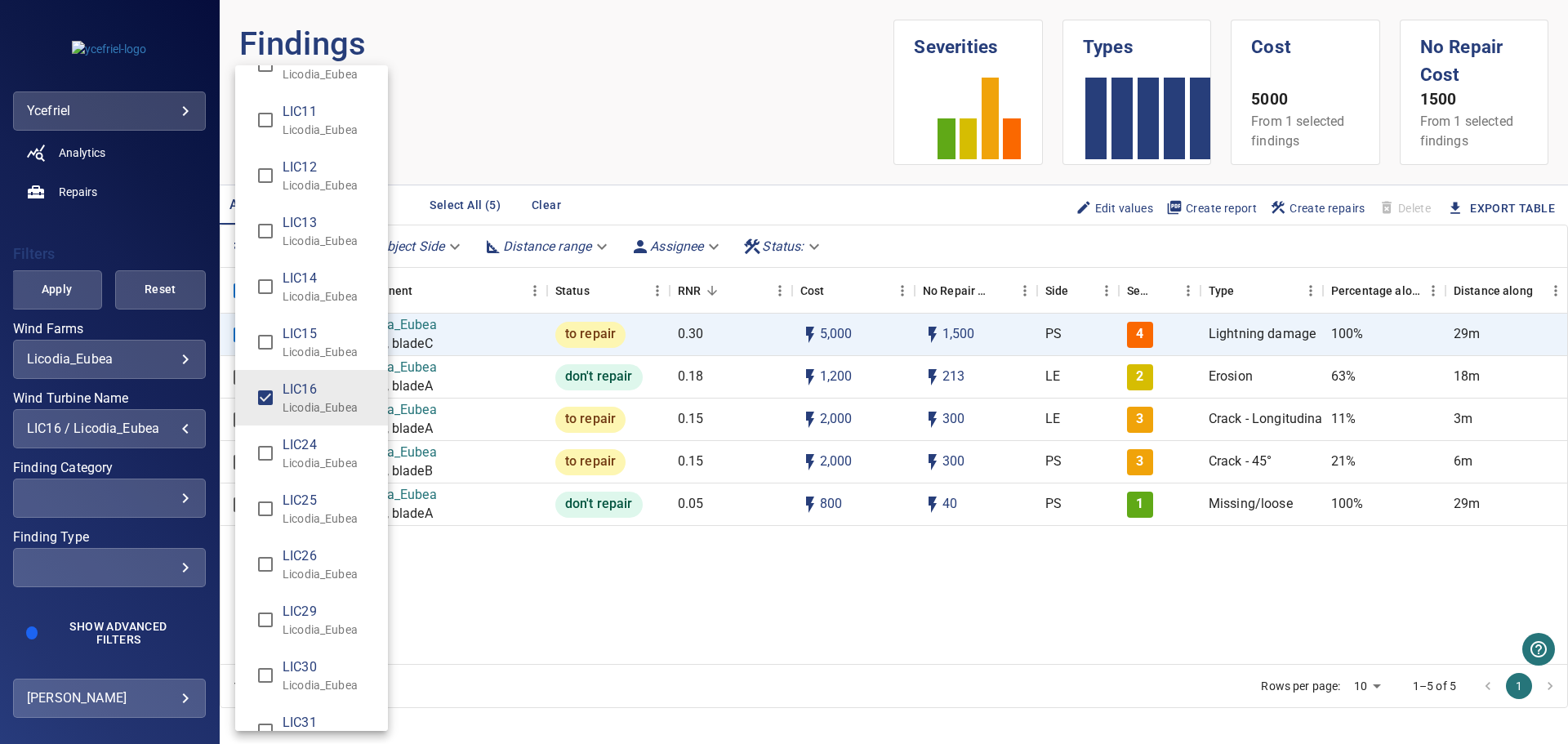
drag, startPoint x: 307, startPoint y: 333, endPoint x: 297, endPoint y: 353, distance: 22.4
click at [308, 333] on span "LIC15" at bounding box center [328, 333] width 92 height 19
type input "**********"
click at [51, 293] on div "Wind Turbine Name" at bounding box center [784, 372] width 1568 height 744
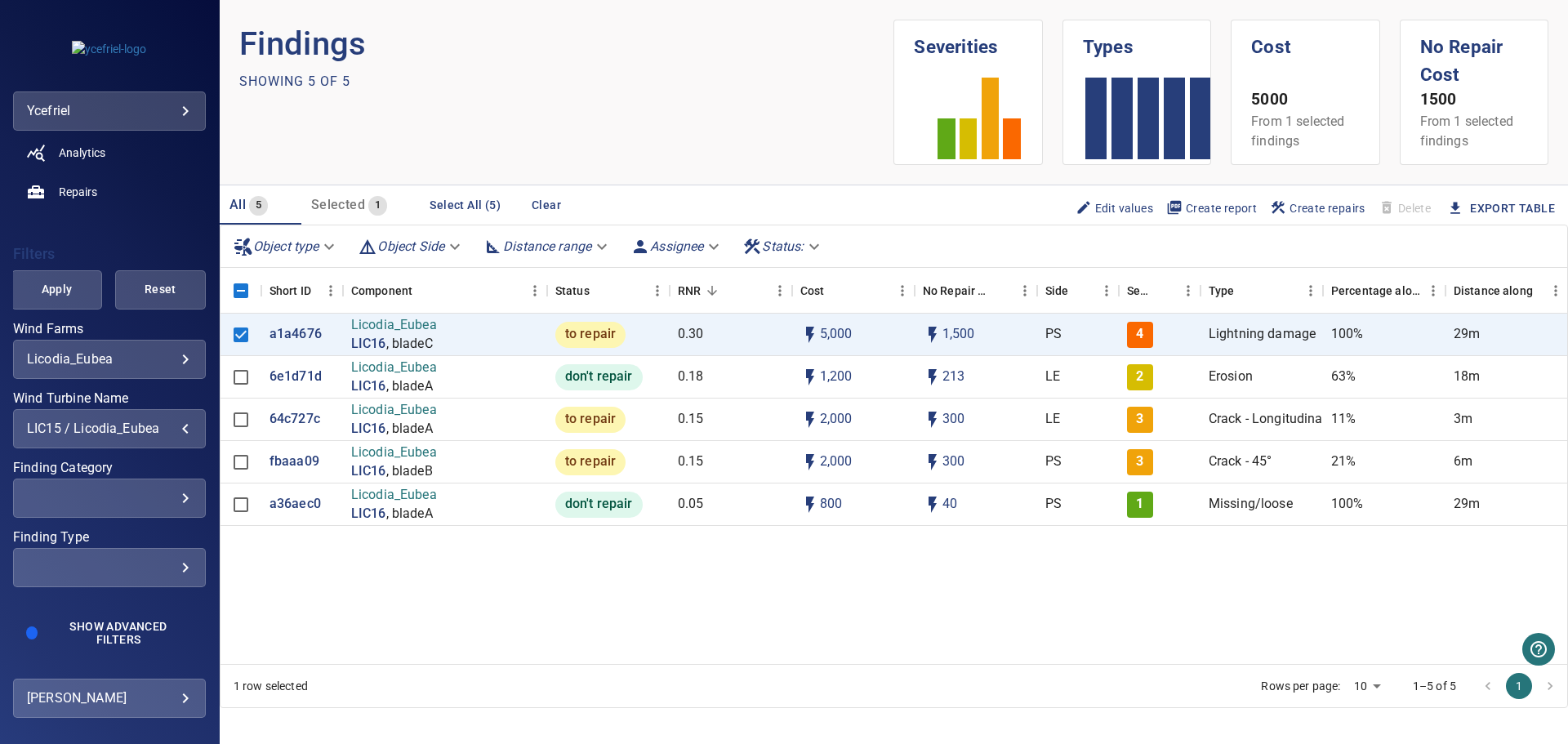
click at [57, 293] on span "Apply" at bounding box center [57, 289] width 50 height 20
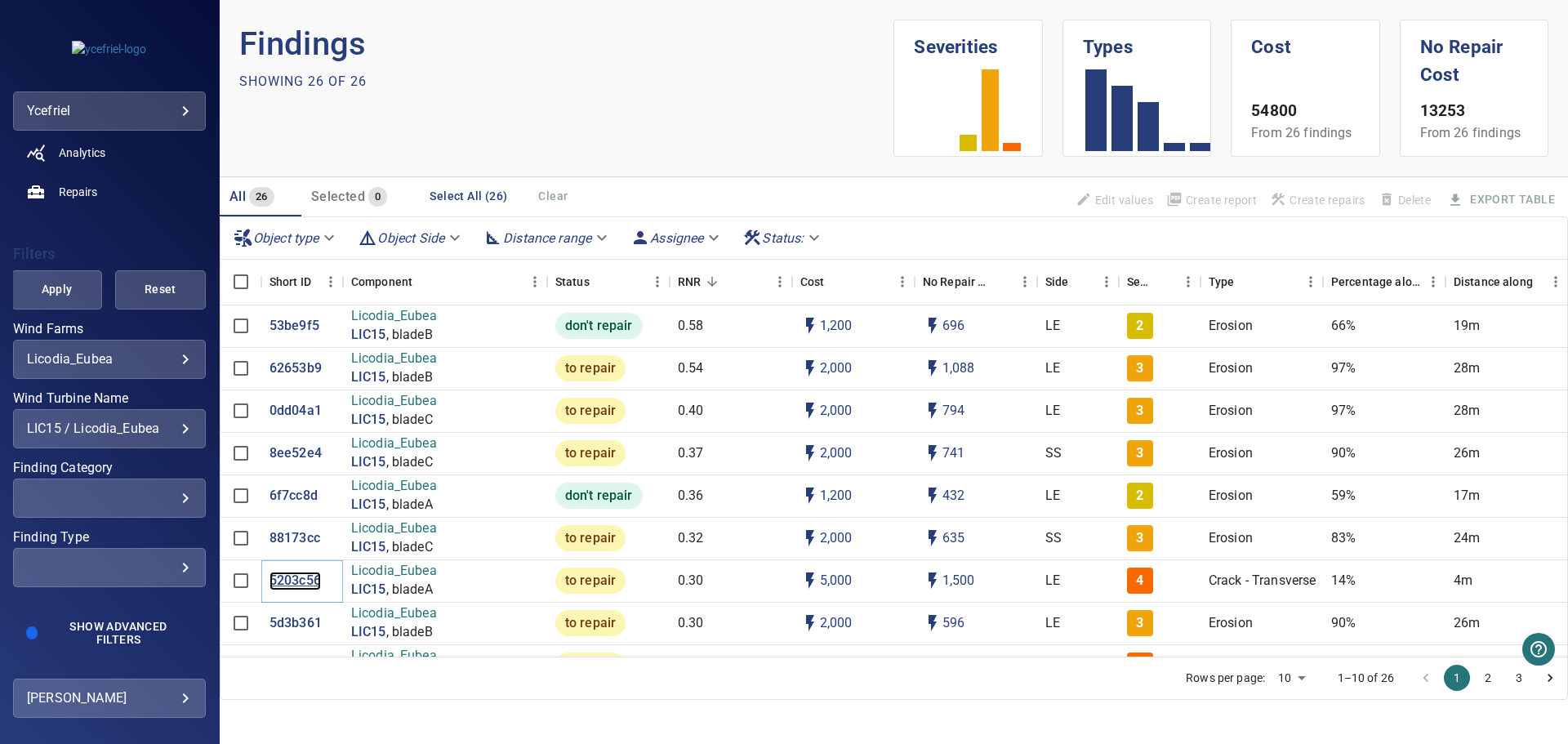
click at [298, 576] on p "5203c56" at bounding box center [295, 581] width 51 height 19
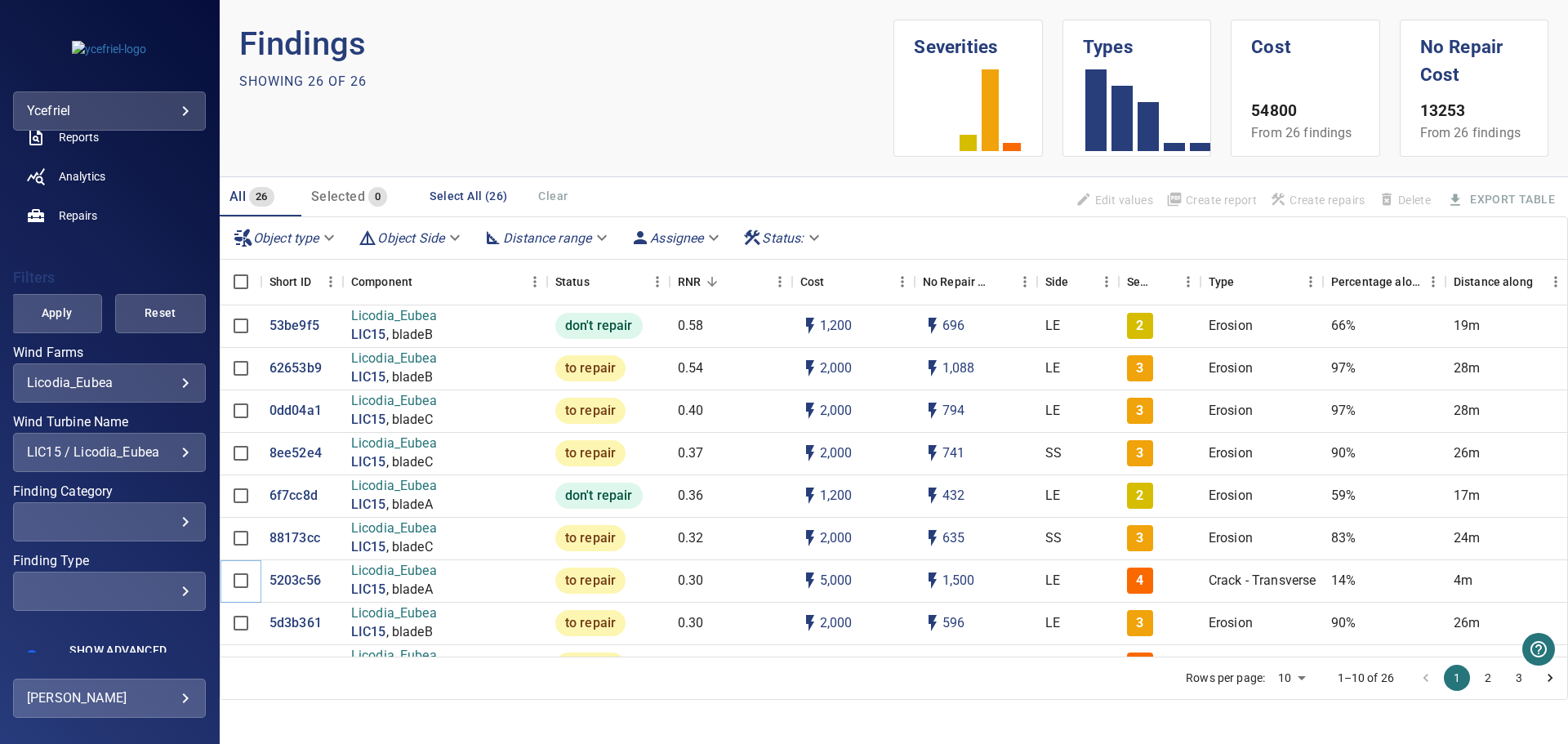
scroll to position [238, 0]
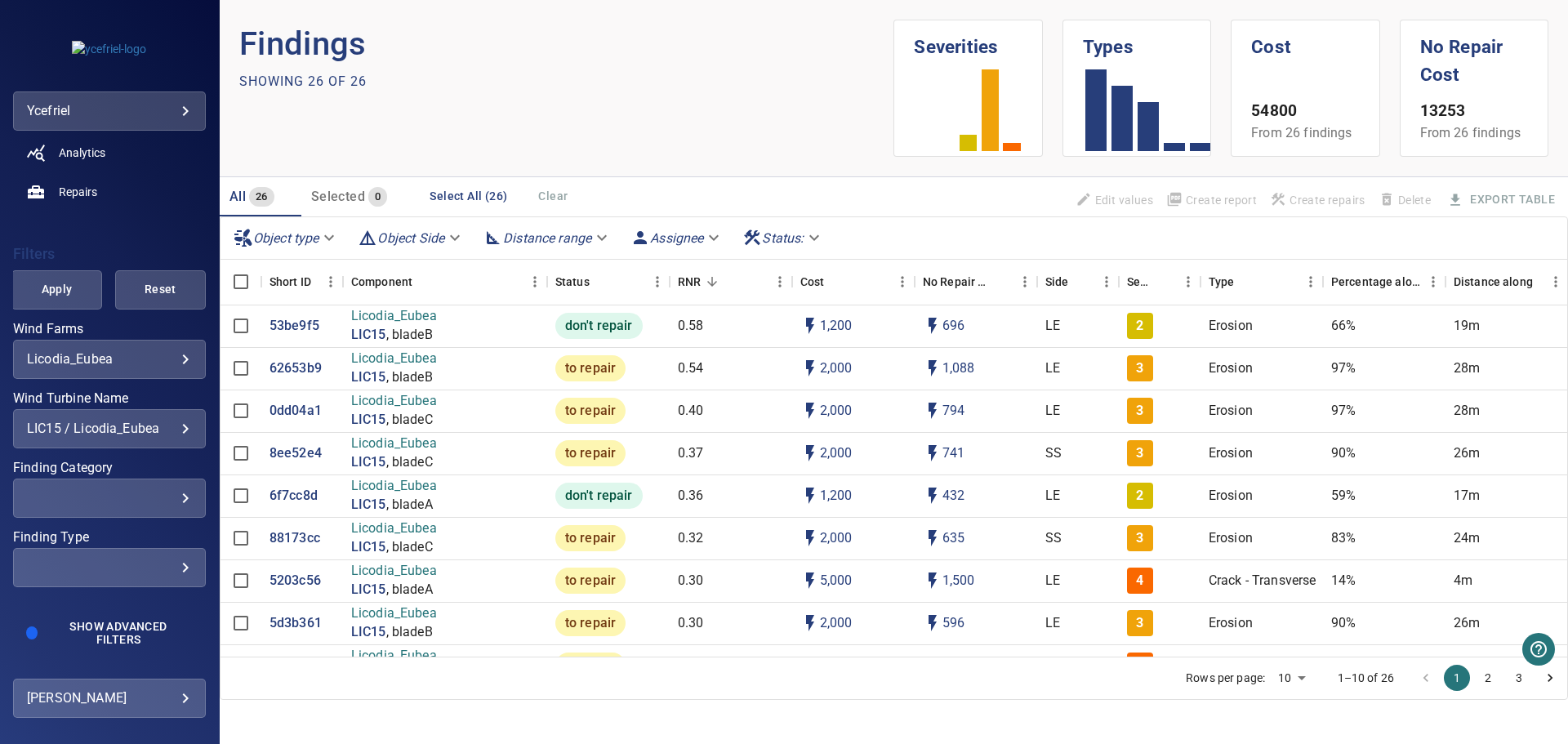
click at [172, 432] on div "LIC15 / Licodia_Eubea" at bounding box center [110, 428] width 165 height 15
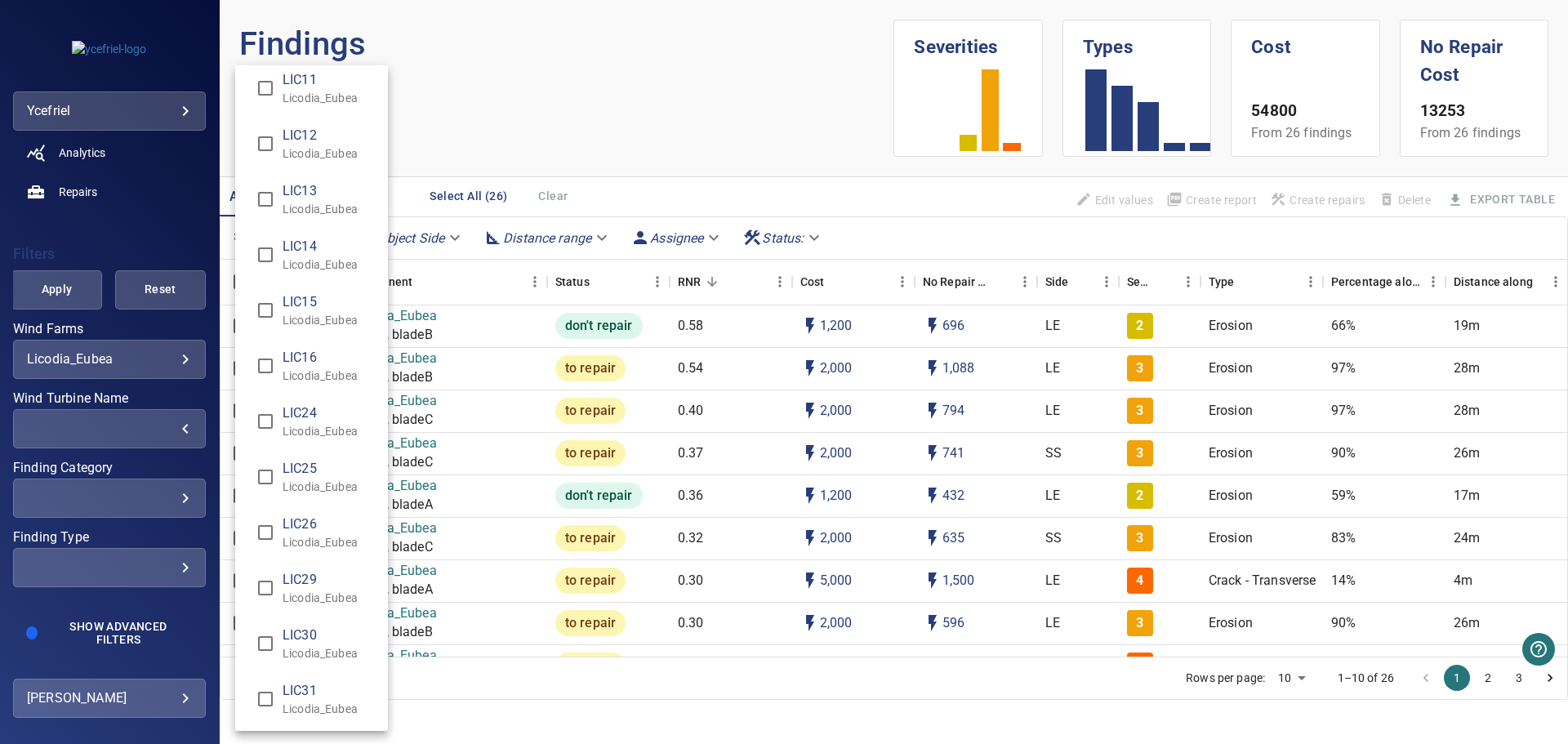
scroll to position [0, 0]
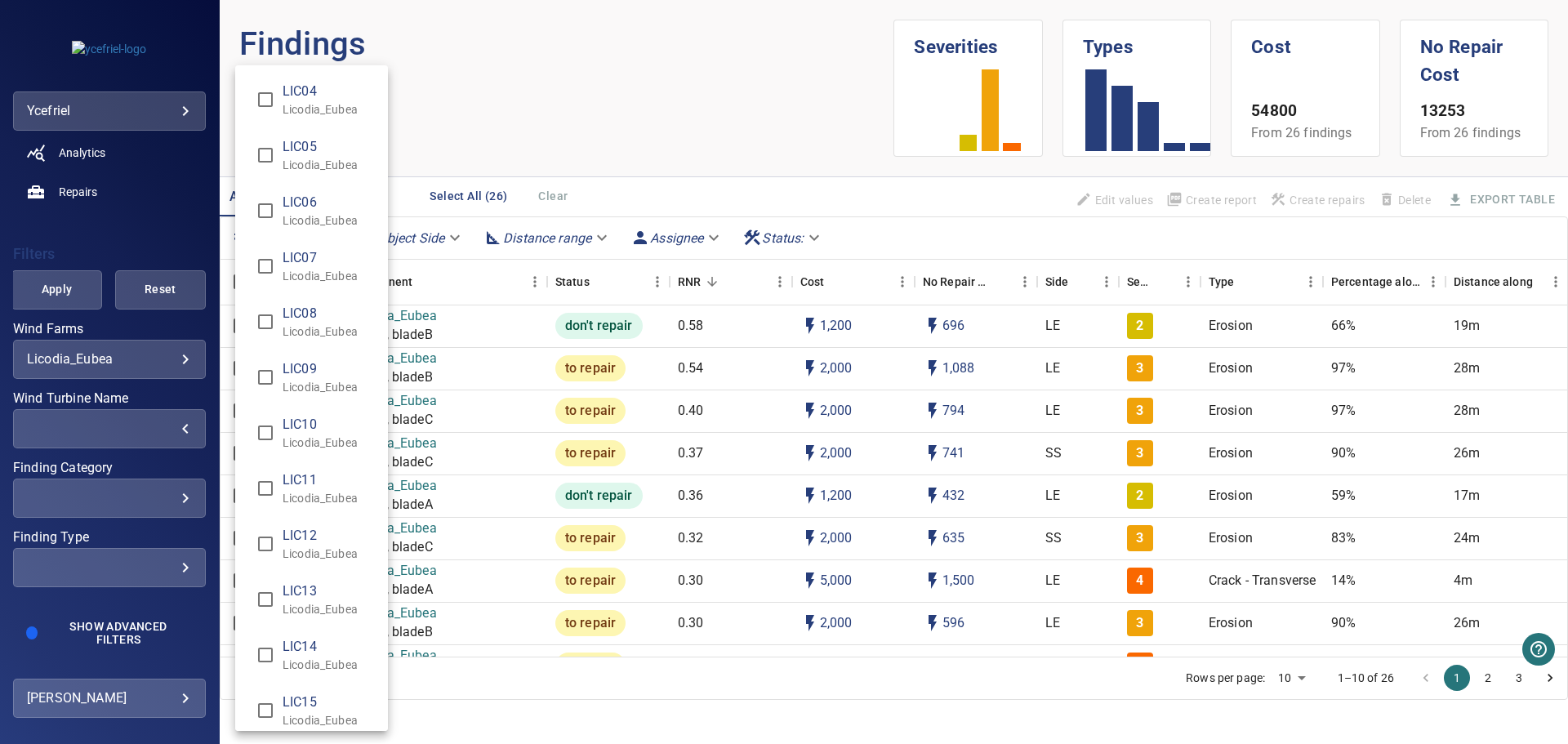
click at [171, 494] on div "Wind Turbine Name" at bounding box center [784, 372] width 1568 height 744
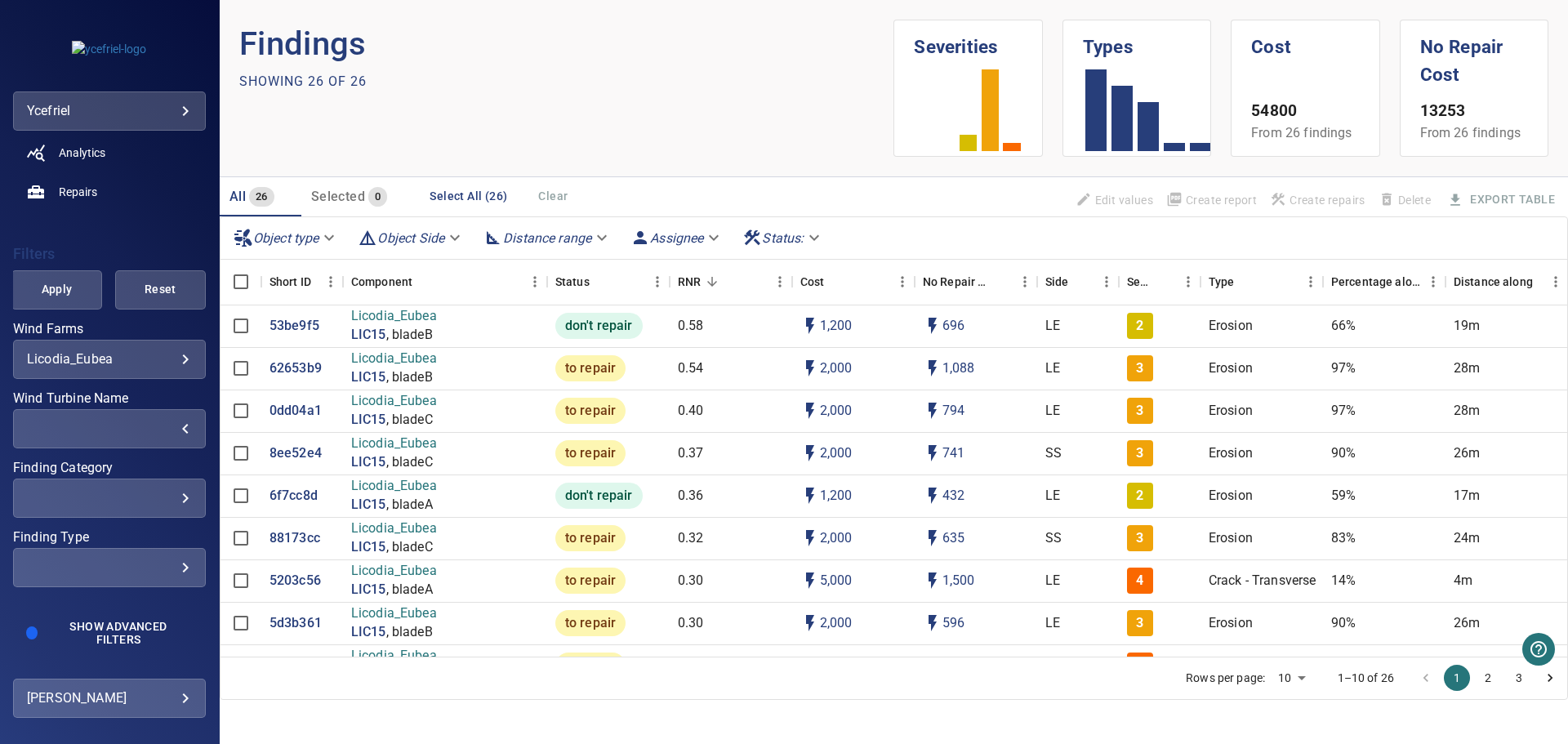
click at [176, 497] on div "​" at bounding box center [110, 498] width 165 height 15
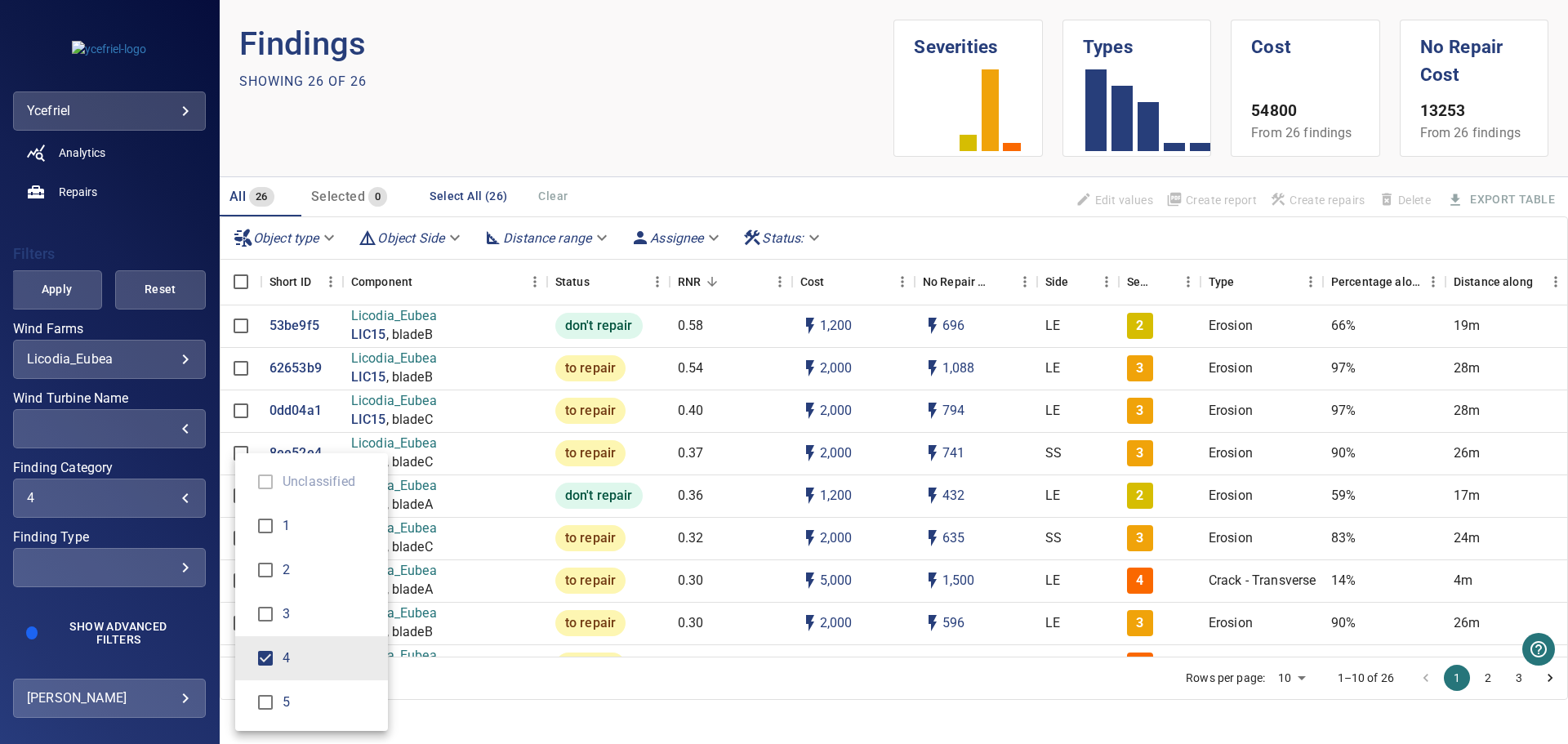
type input "***"
click at [173, 570] on div "Finding Category" at bounding box center [784, 372] width 1568 height 744
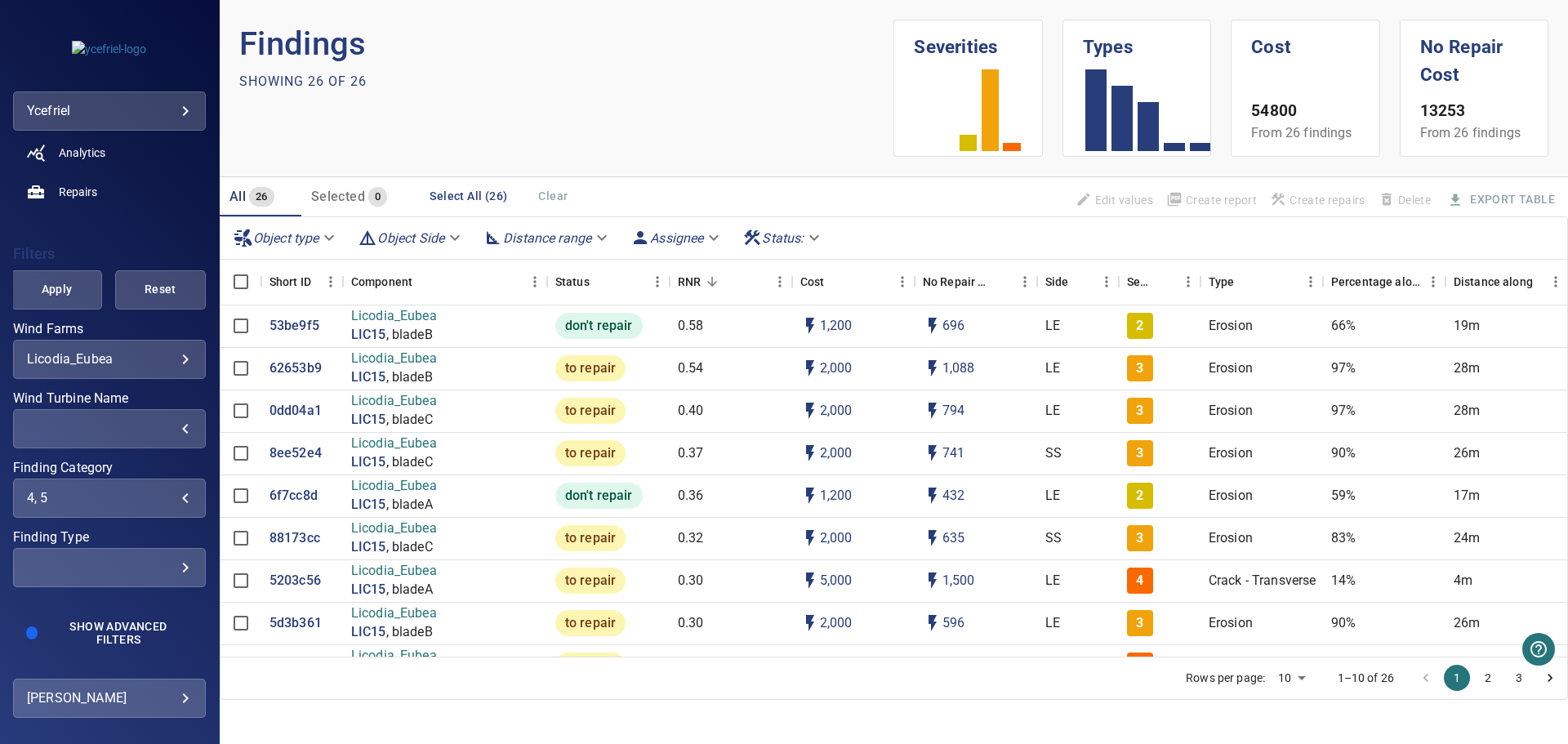
click at [170, 568] on div "​" at bounding box center [110, 567] width 165 height 15
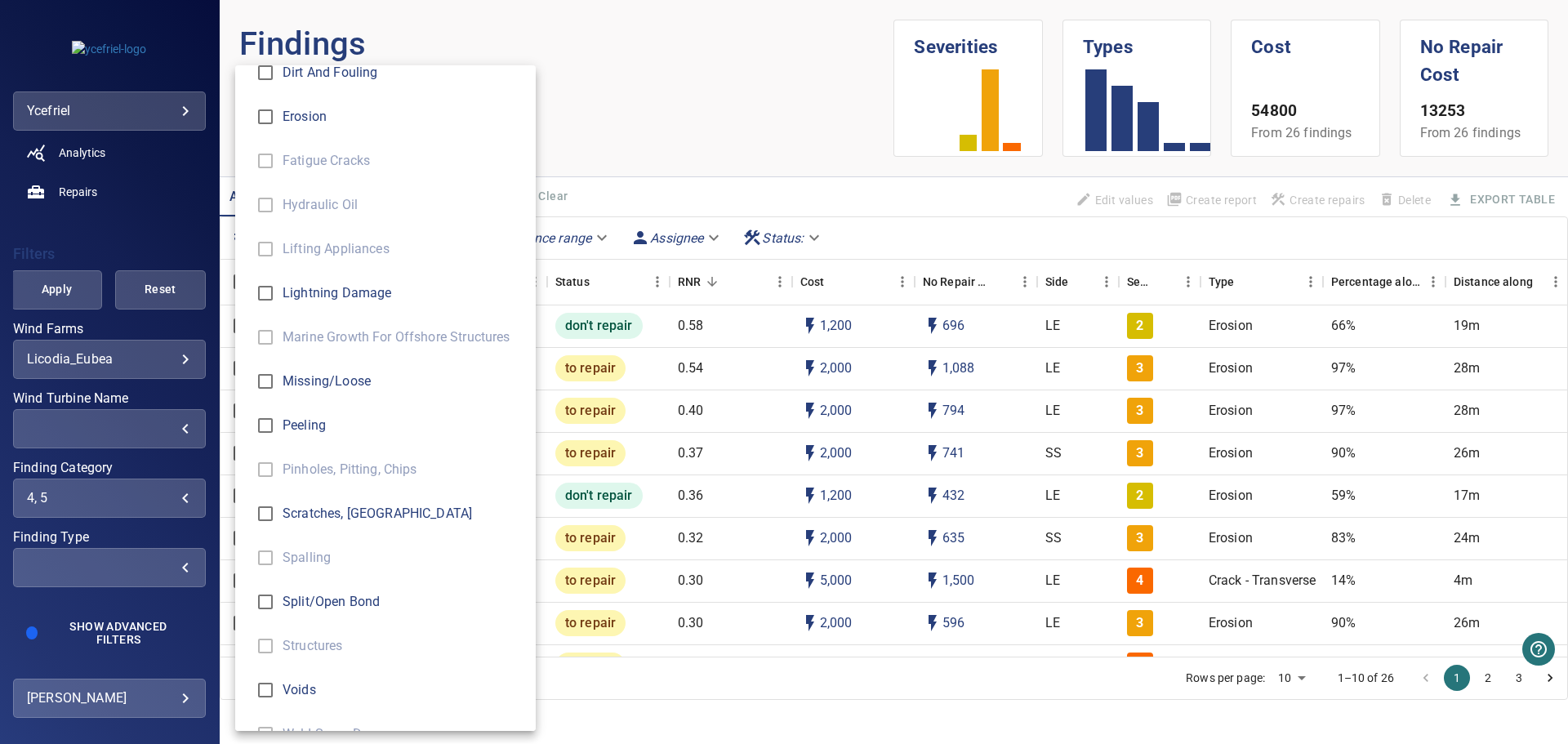
scroll to position [626, 0]
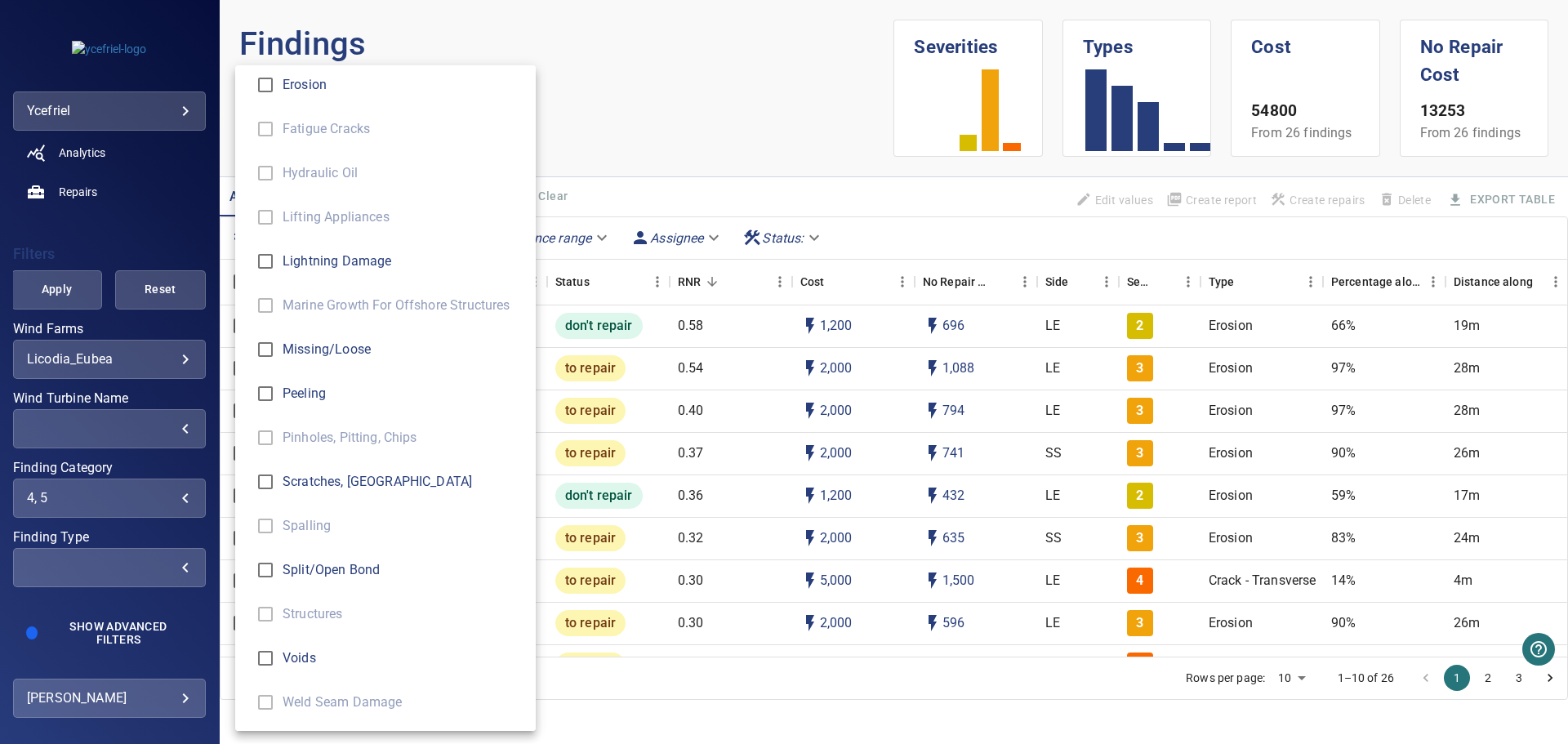
click at [179, 611] on div "Finding Type" at bounding box center [784, 372] width 1568 height 744
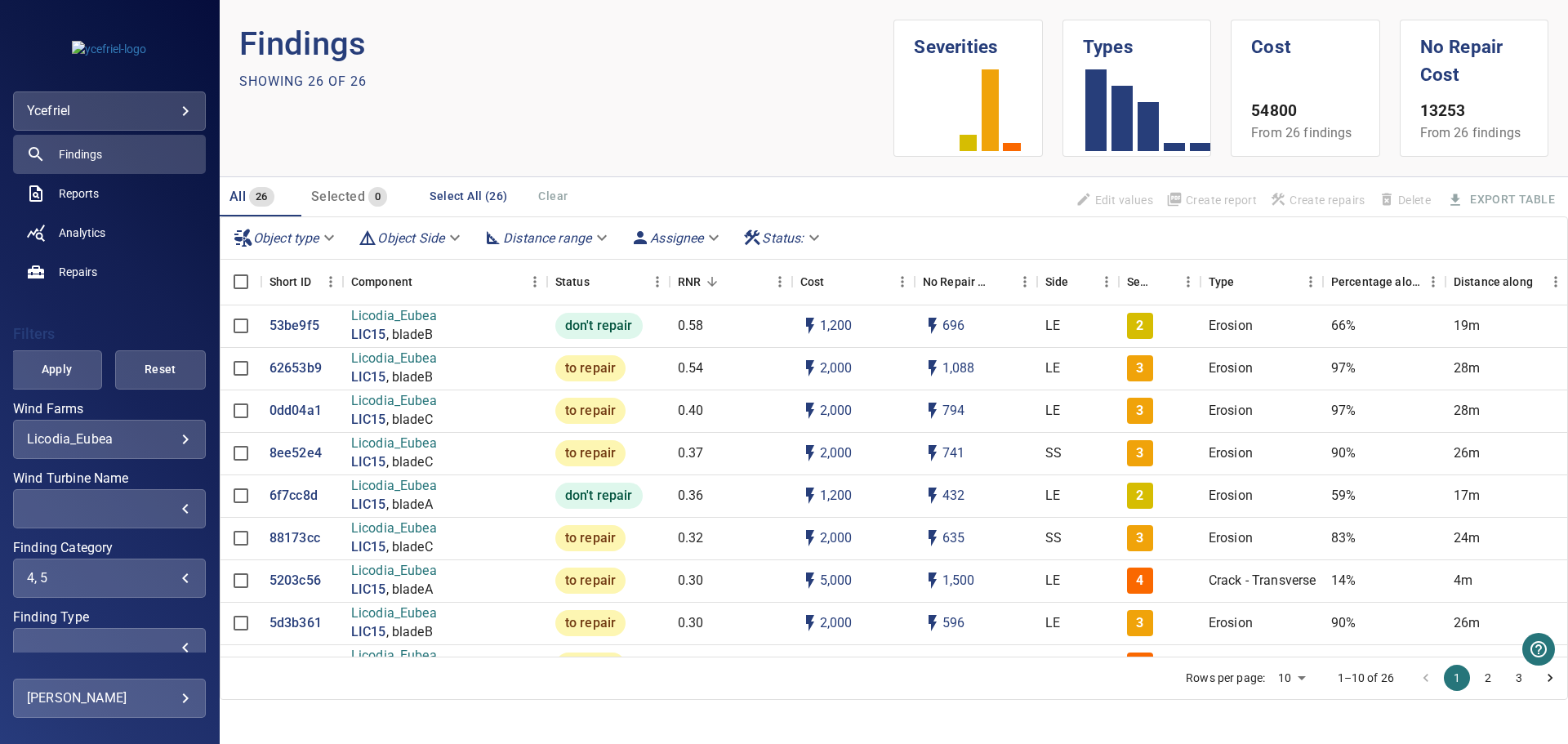
scroll to position [238, 0]
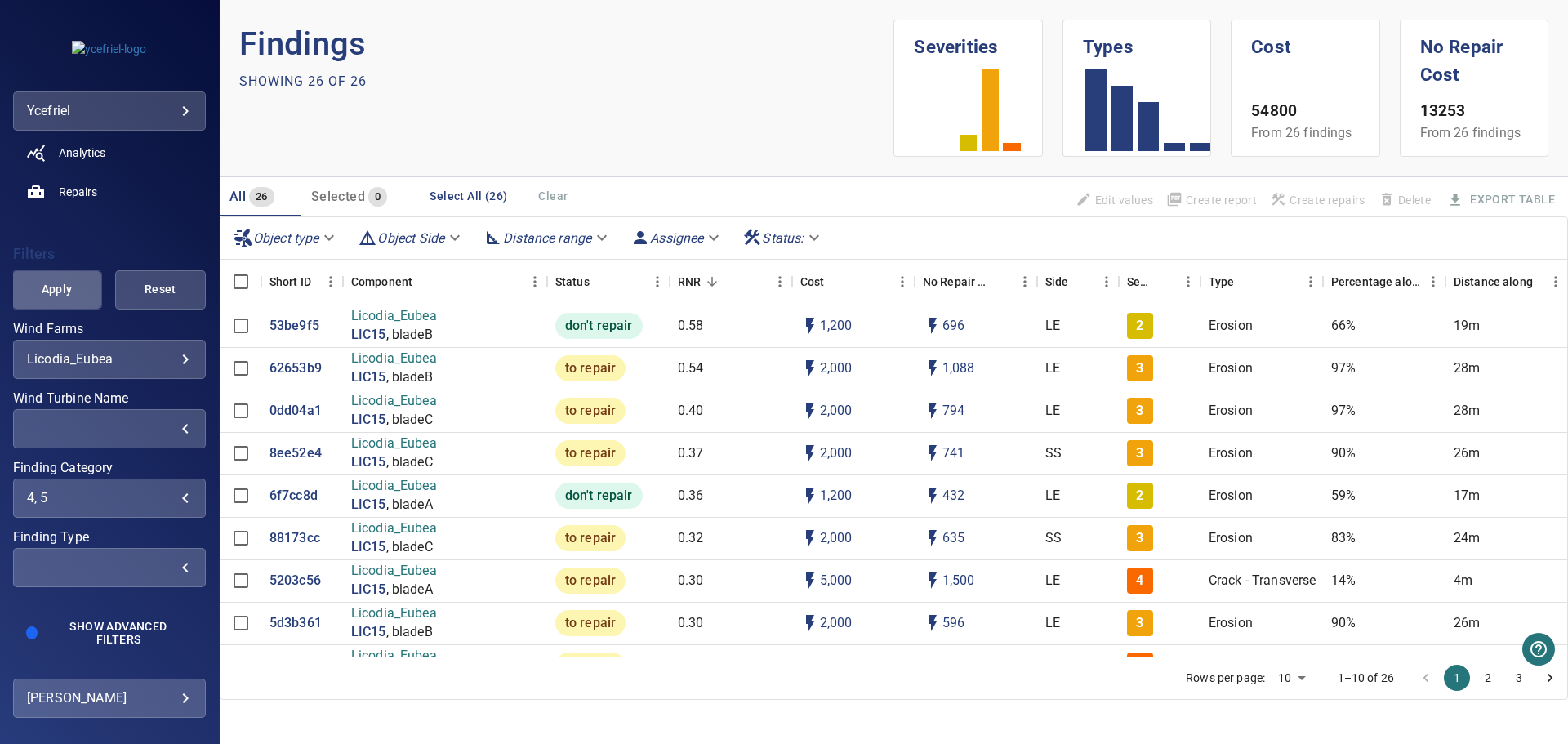
click at [65, 295] on span "Apply" at bounding box center [57, 289] width 50 height 20
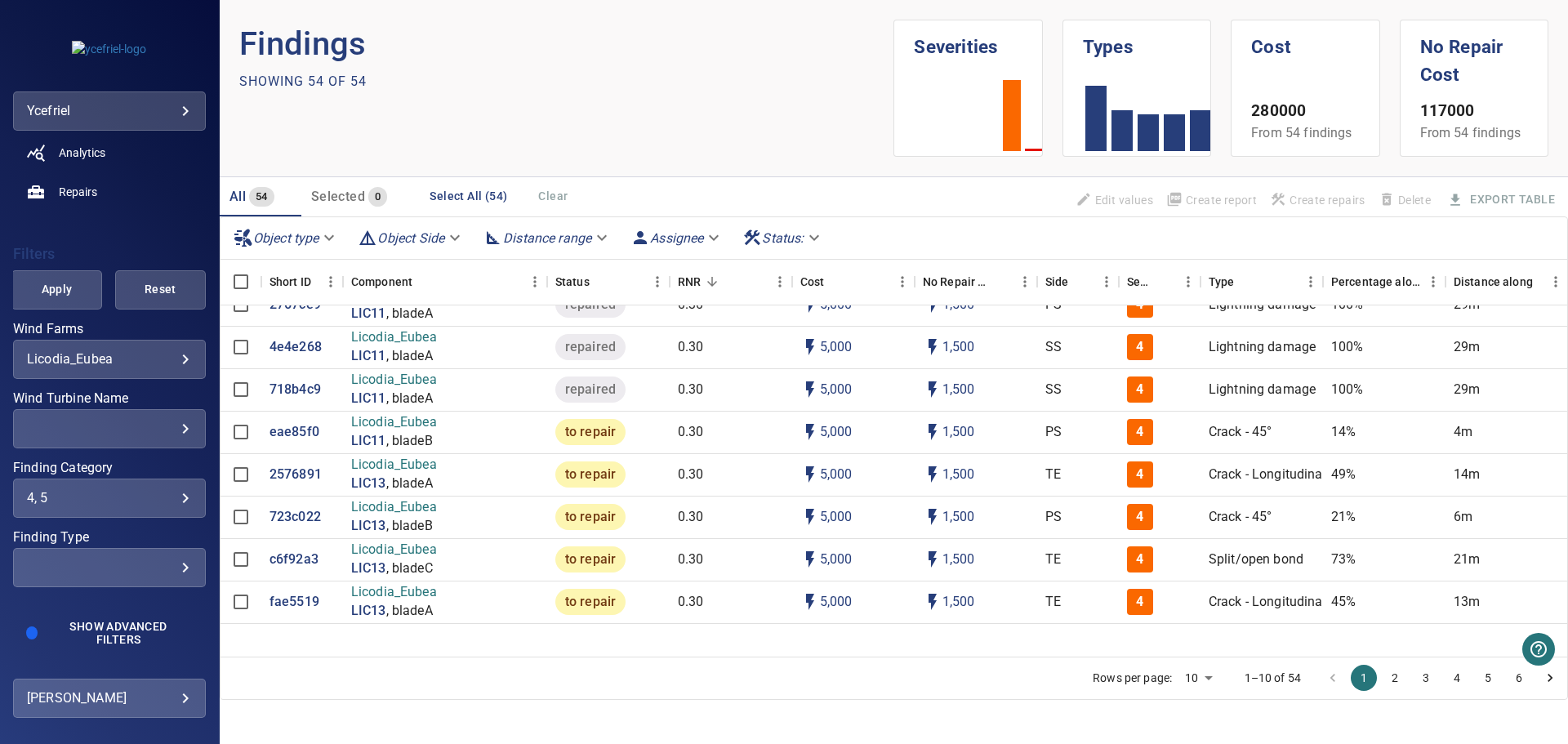
scroll to position [490, 0]
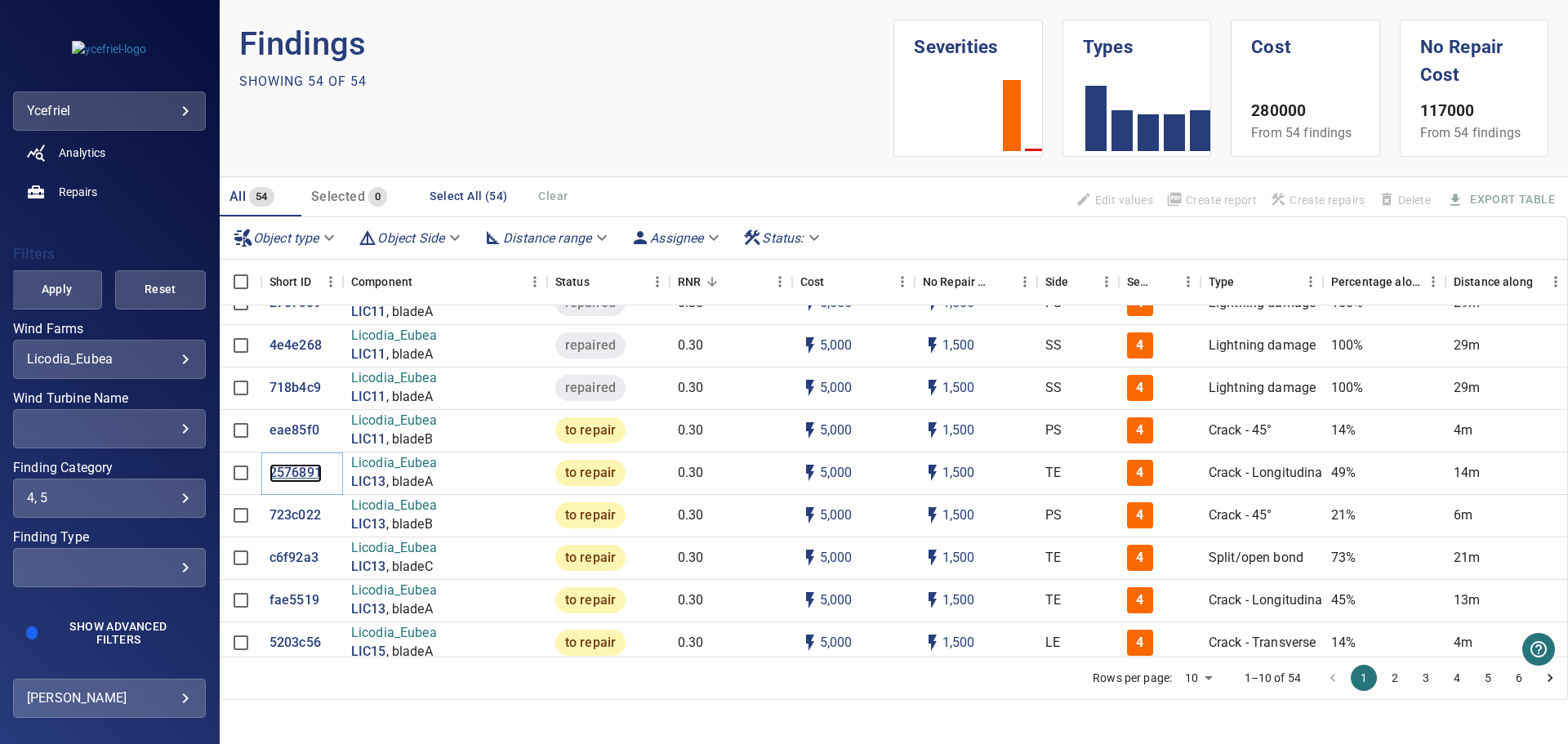
click at [296, 471] on p "2576891" at bounding box center [295, 473] width 52 height 19
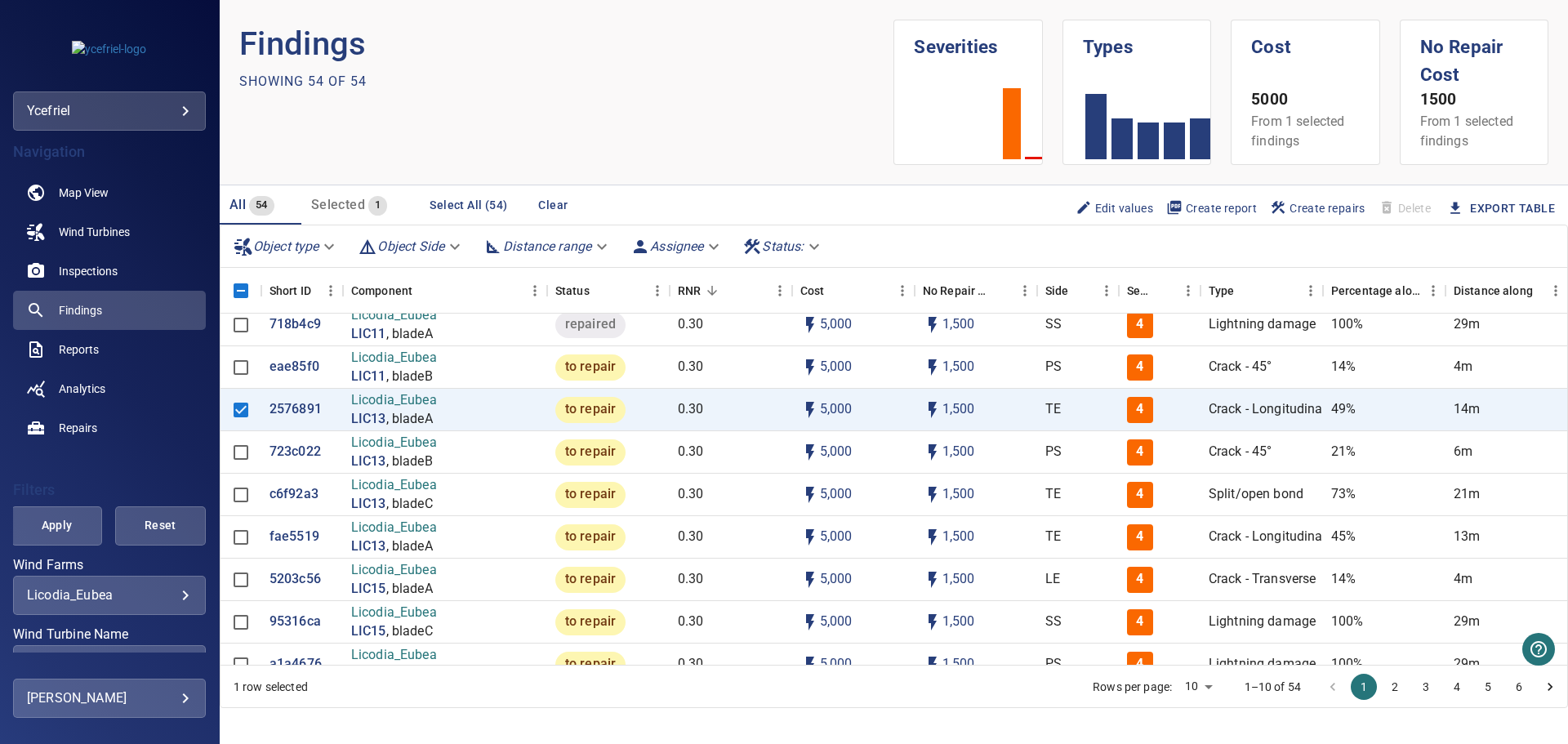
scroll to position [572, 0]
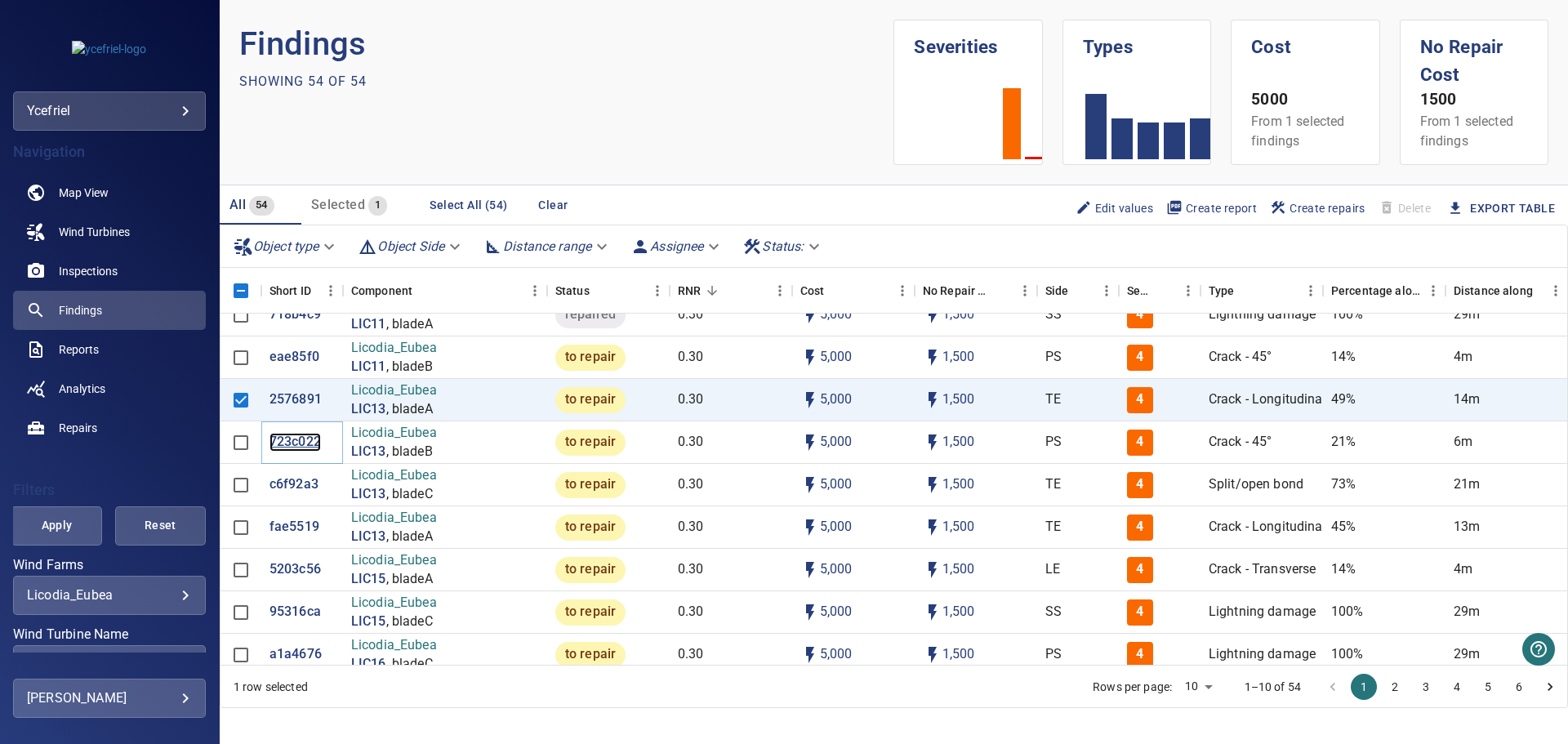
click at [302, 442] on p "723c022" at bounding box center [295, 442] width 51 height 19
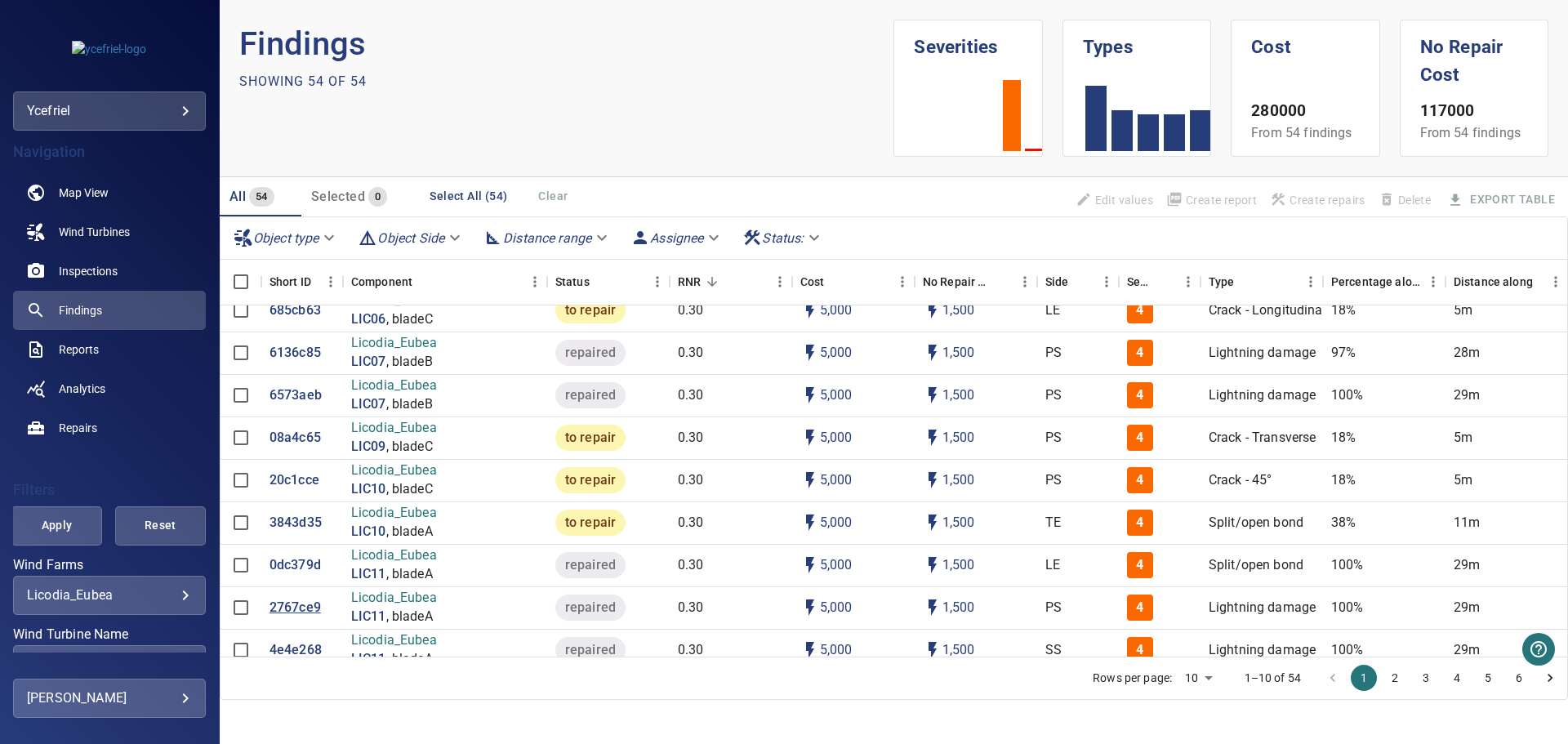
scroll to position [82, 0]
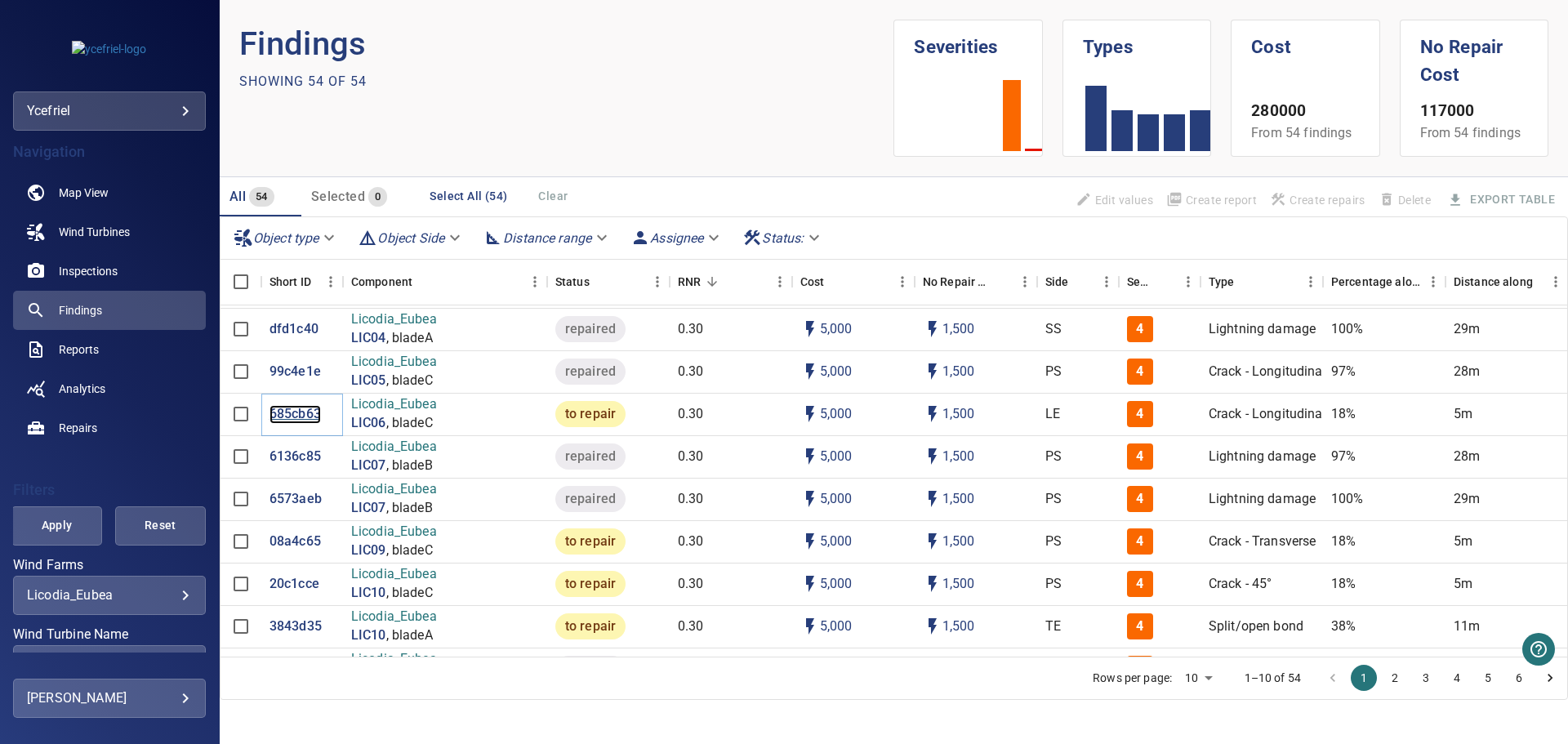
click at [294, 416] on p "685cb63" at bounding box center [295, 414] width 51 height 19
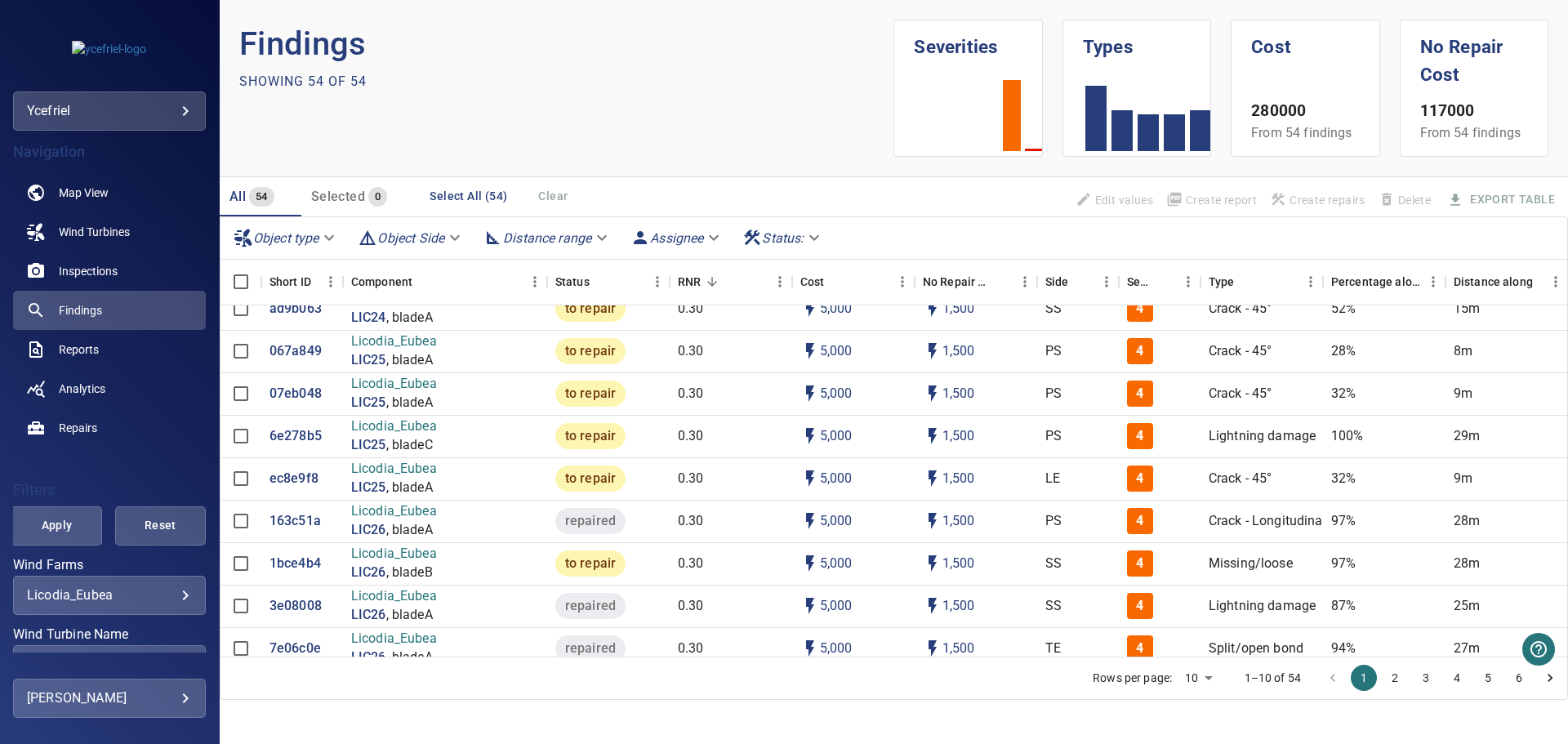
scroll to position [980, 0]
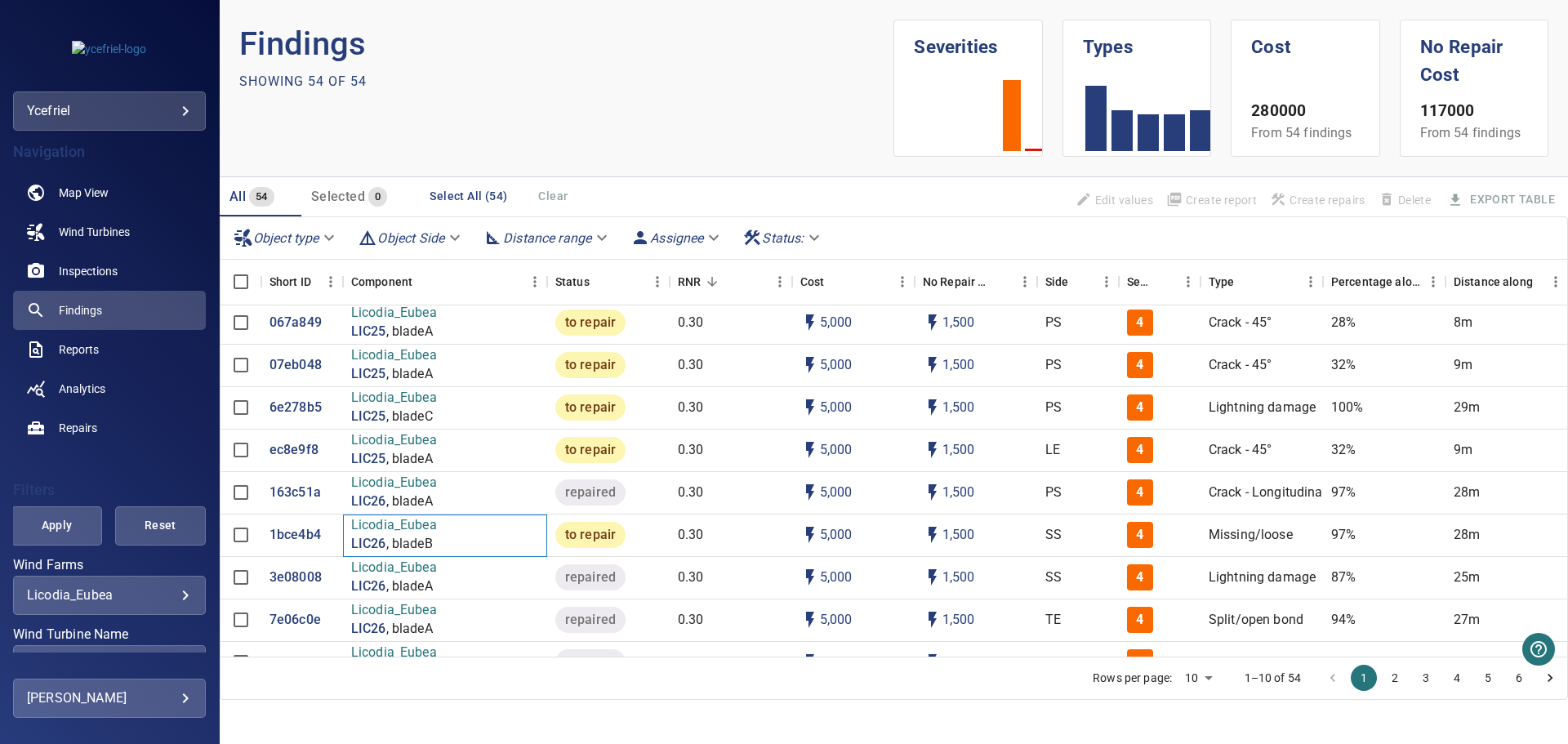
click at [392, 544] on p ", bladeB" at bounding box center [409, 544] width 46 height 19
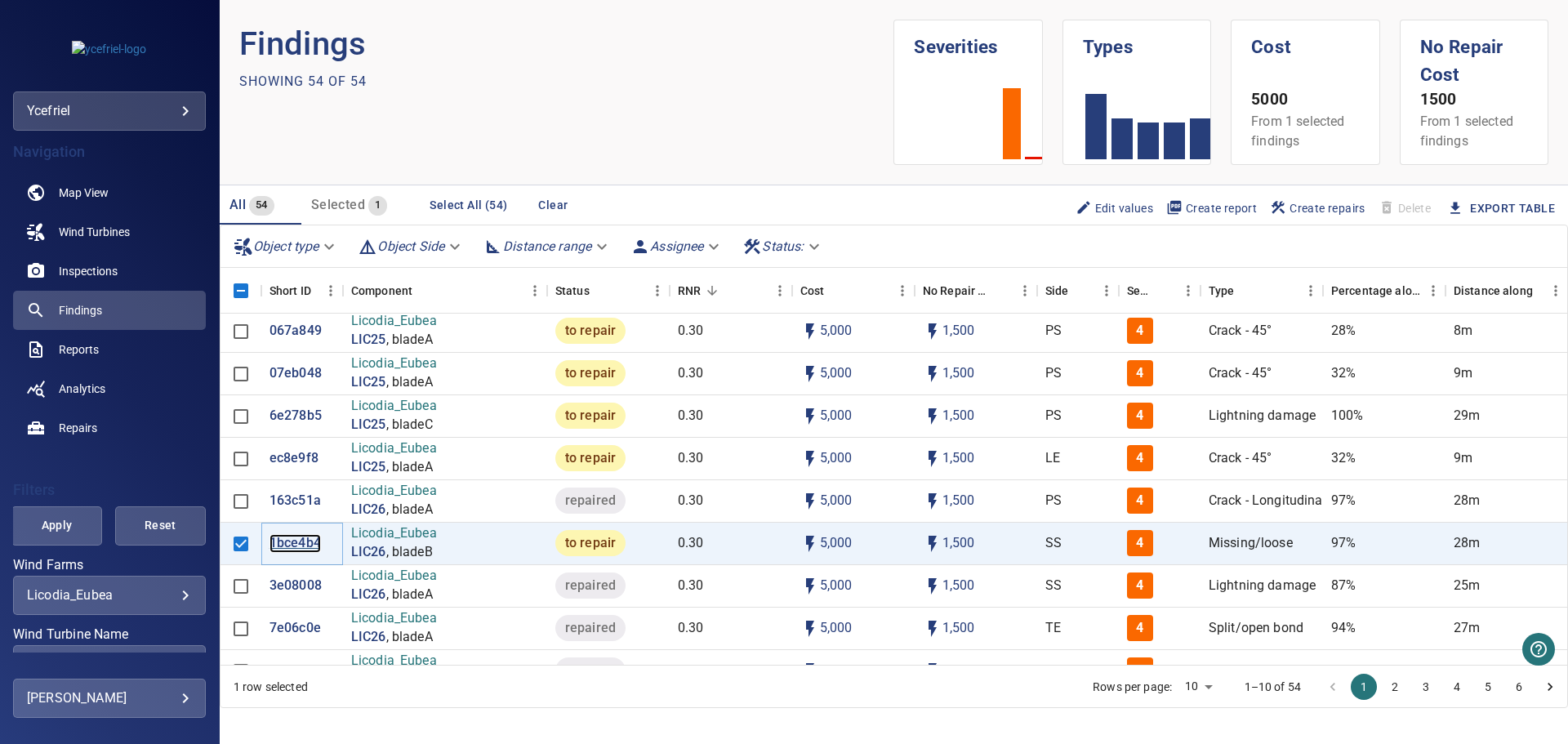
click at [298, 542] on p "1bce4b4" at bounding box center [295, 543] width 51 height 19
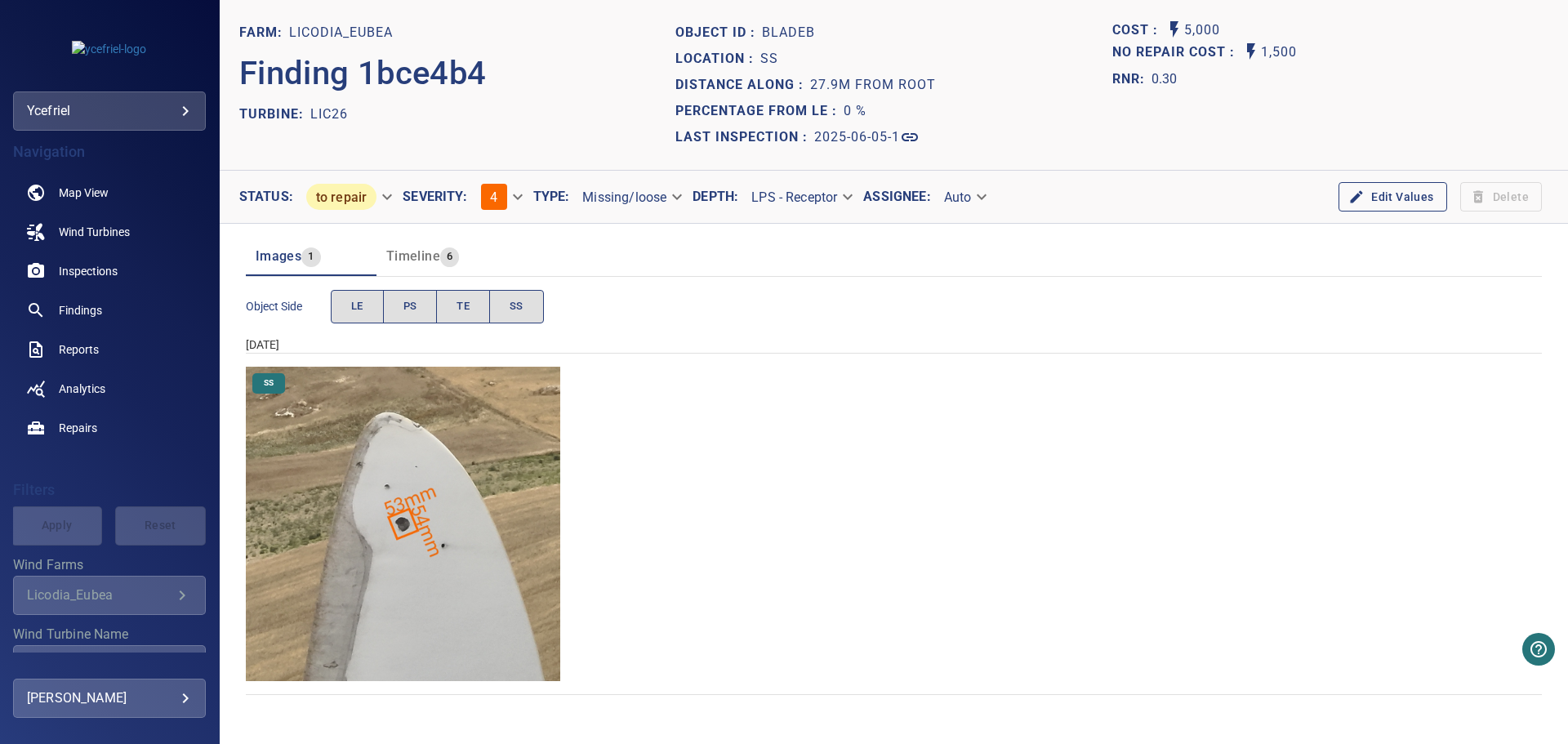
click at [412, 529] on img "Licodia_Eubea/LIC26/2025-06-05-1/2025-06-05-3/image37wp45.jpg" at bounding box center [403, 524] width 315 height 315
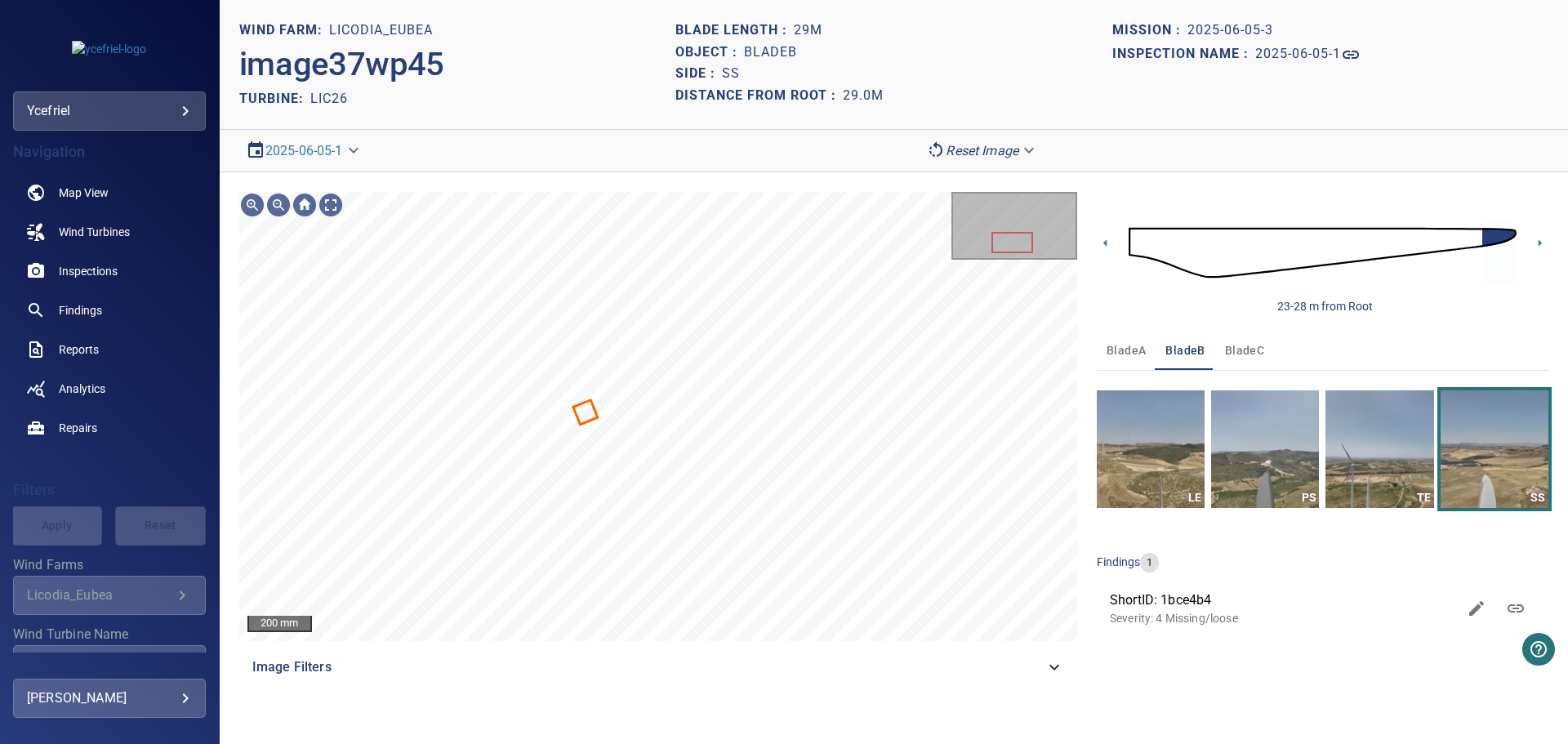
click at [825, 685] on div "Image Filters" at bounding box center [658, 667] width 838 height 39
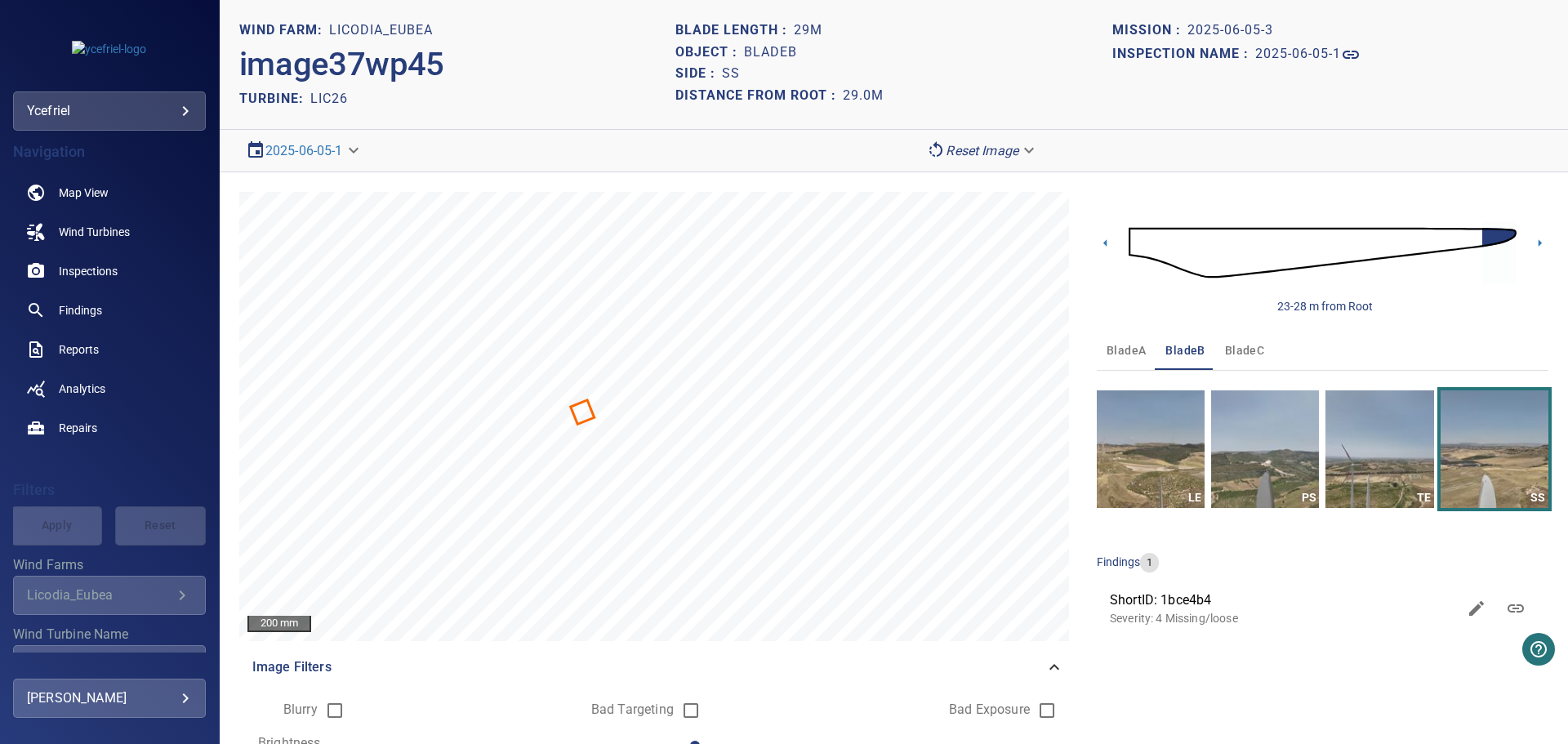
click at [1175, 676] on div "23-28 m from Root bladeA bladeB bladeC LE PS TE SS findings 1 ShortID: 1bce4b4 …" at bounding box center [1322, 510] width 451 height 638
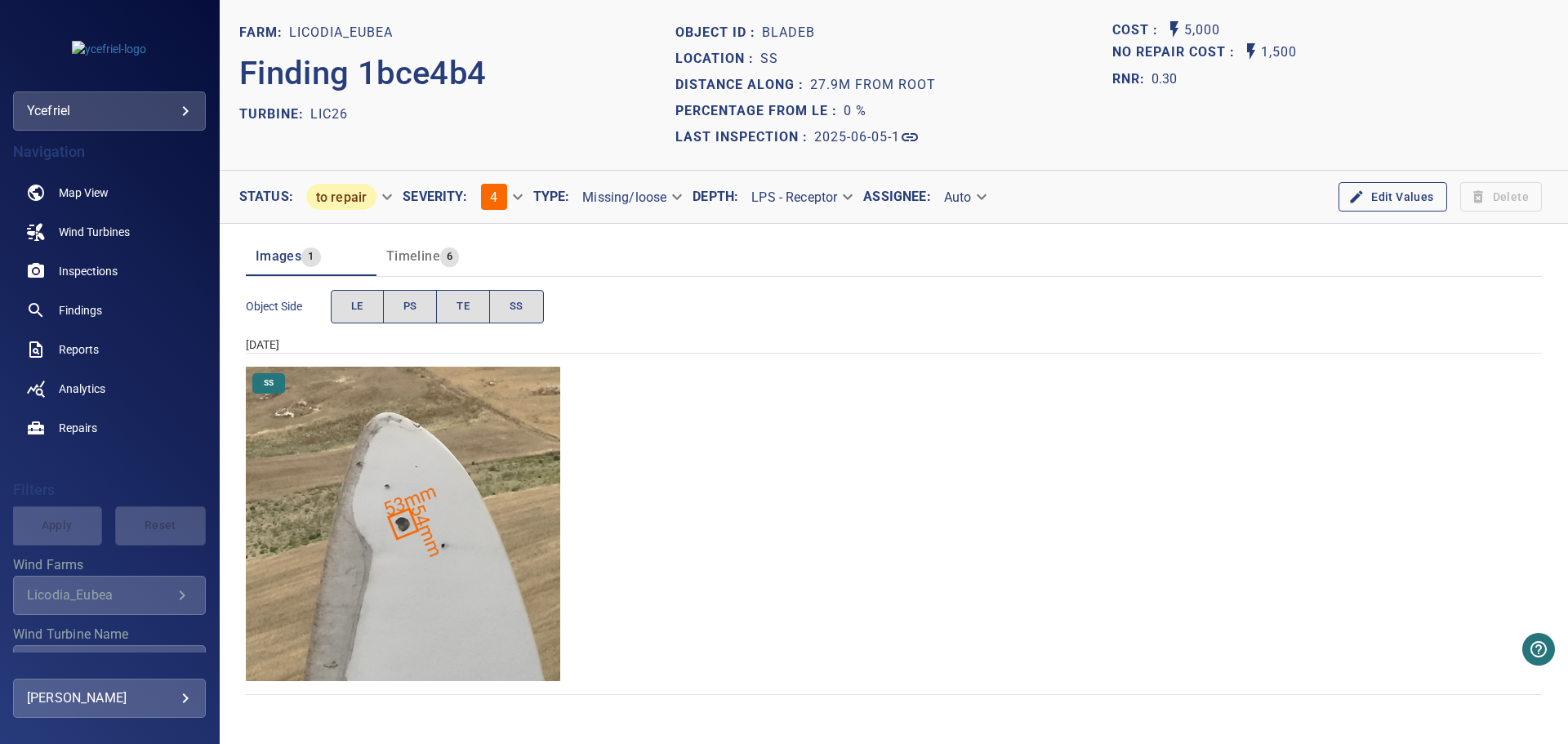
click at [416, 530] on img "Licodia_Eubea/LIC26/2025-06-05-1/2025-06-05-3/image37wp45.jpg" at bounding box center [403, 524] width 315 height 315
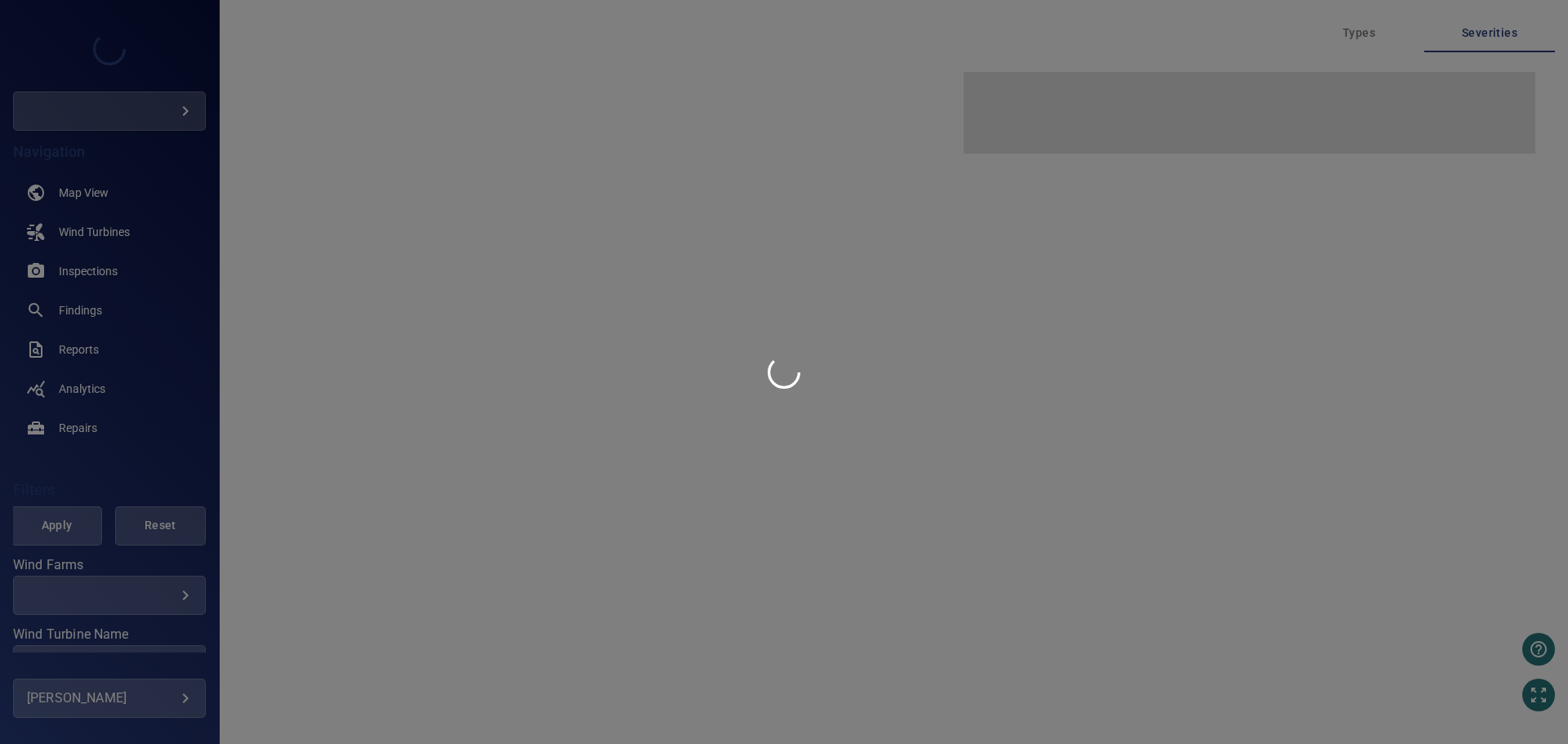
type input "***"
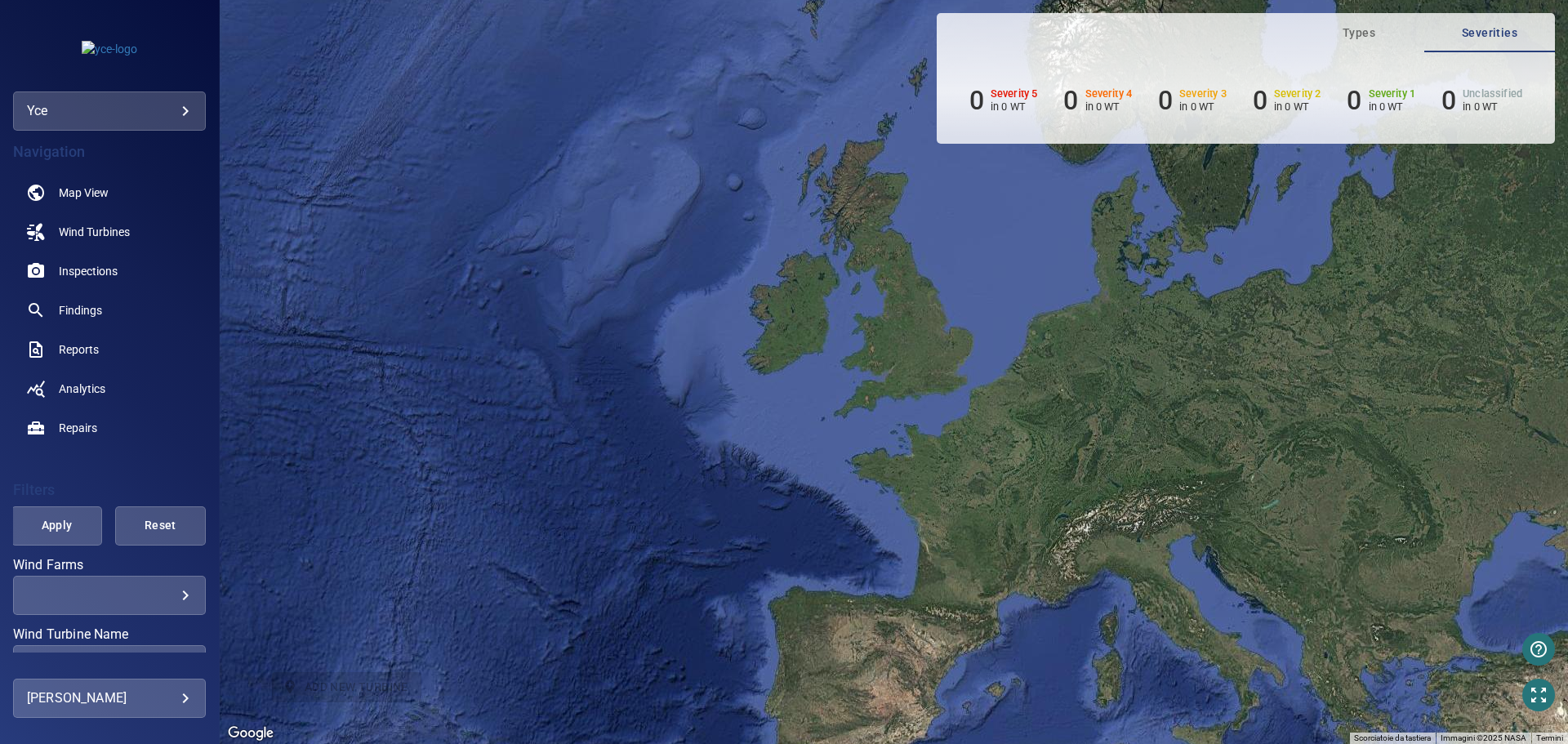
click at [185, 113] on body "**********" at bounding box center [784, 372] width 1568 height 744
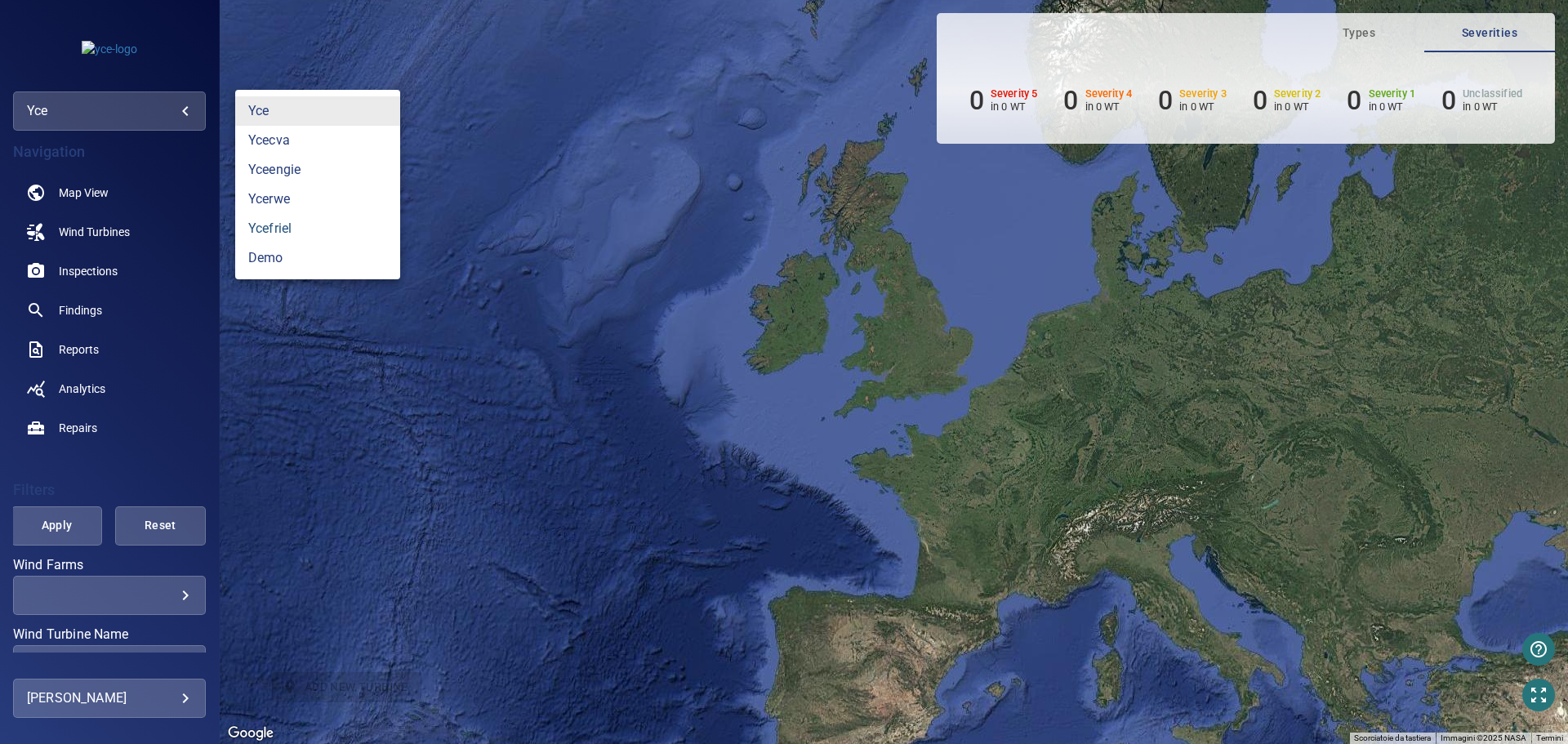
click at [280, 221] on link "ycefriel" at bounding box center [318, 229] width 165 height 30
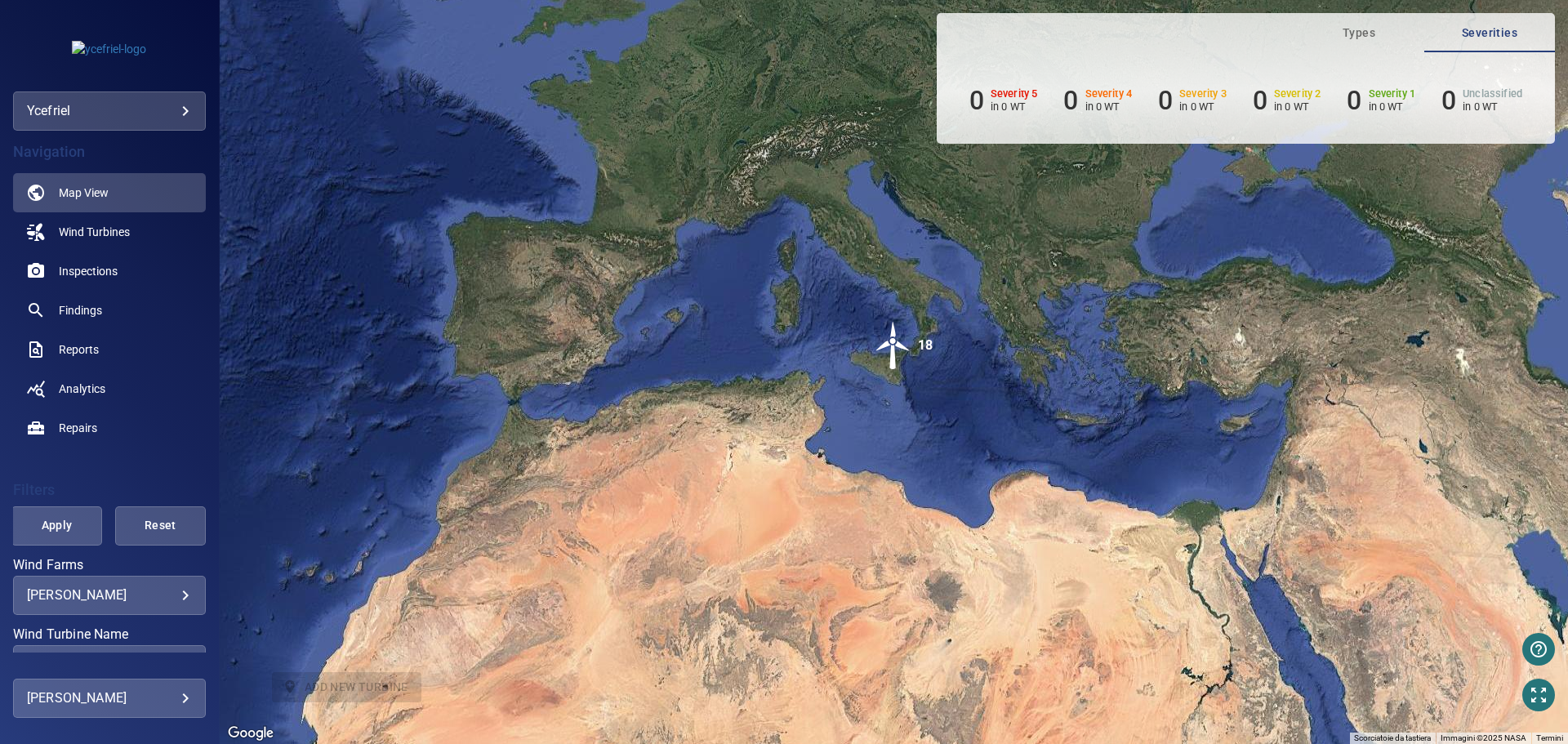
click at [178, 597] on body "**********" at bounding box center [784, 372] width 1568 height 744
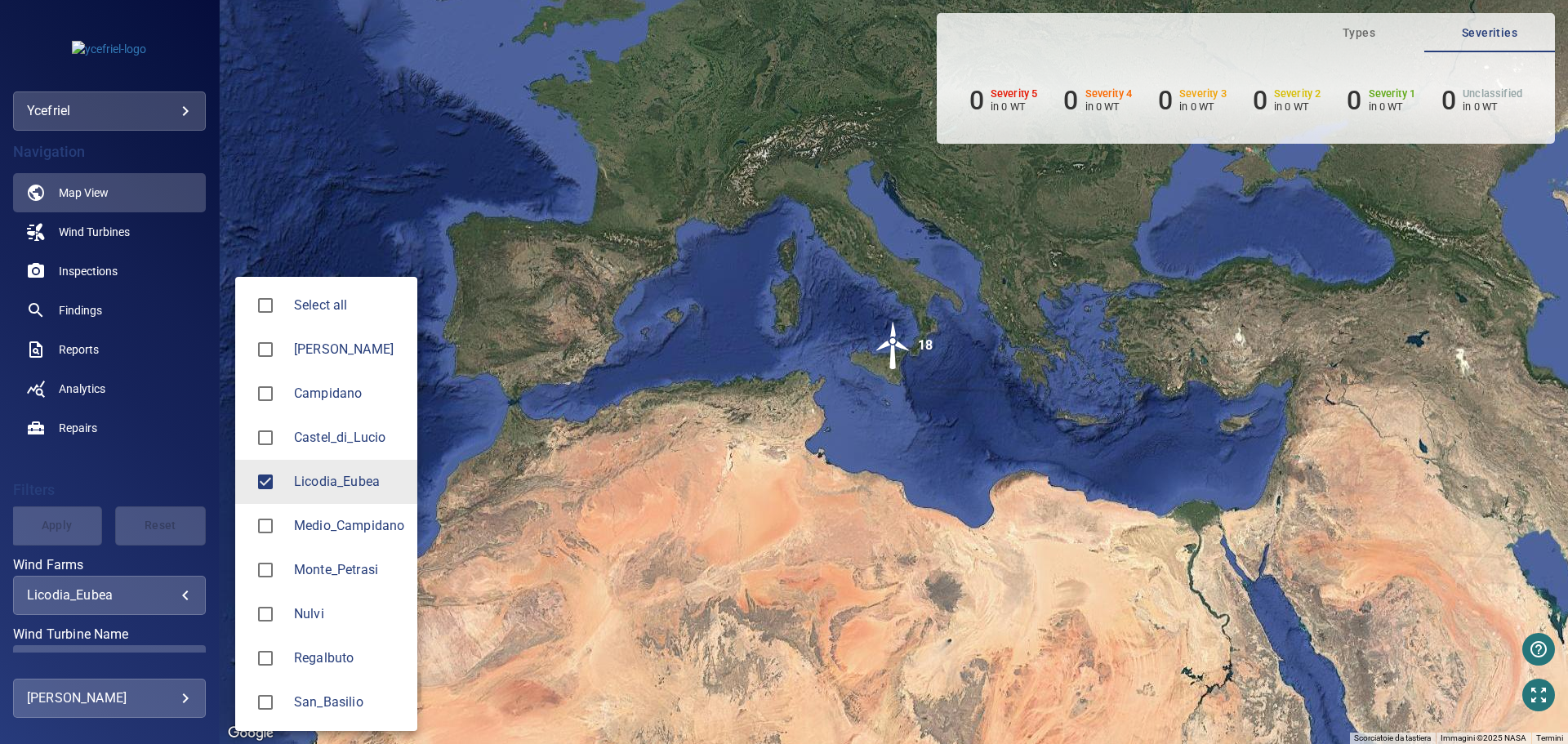
type input "**********"
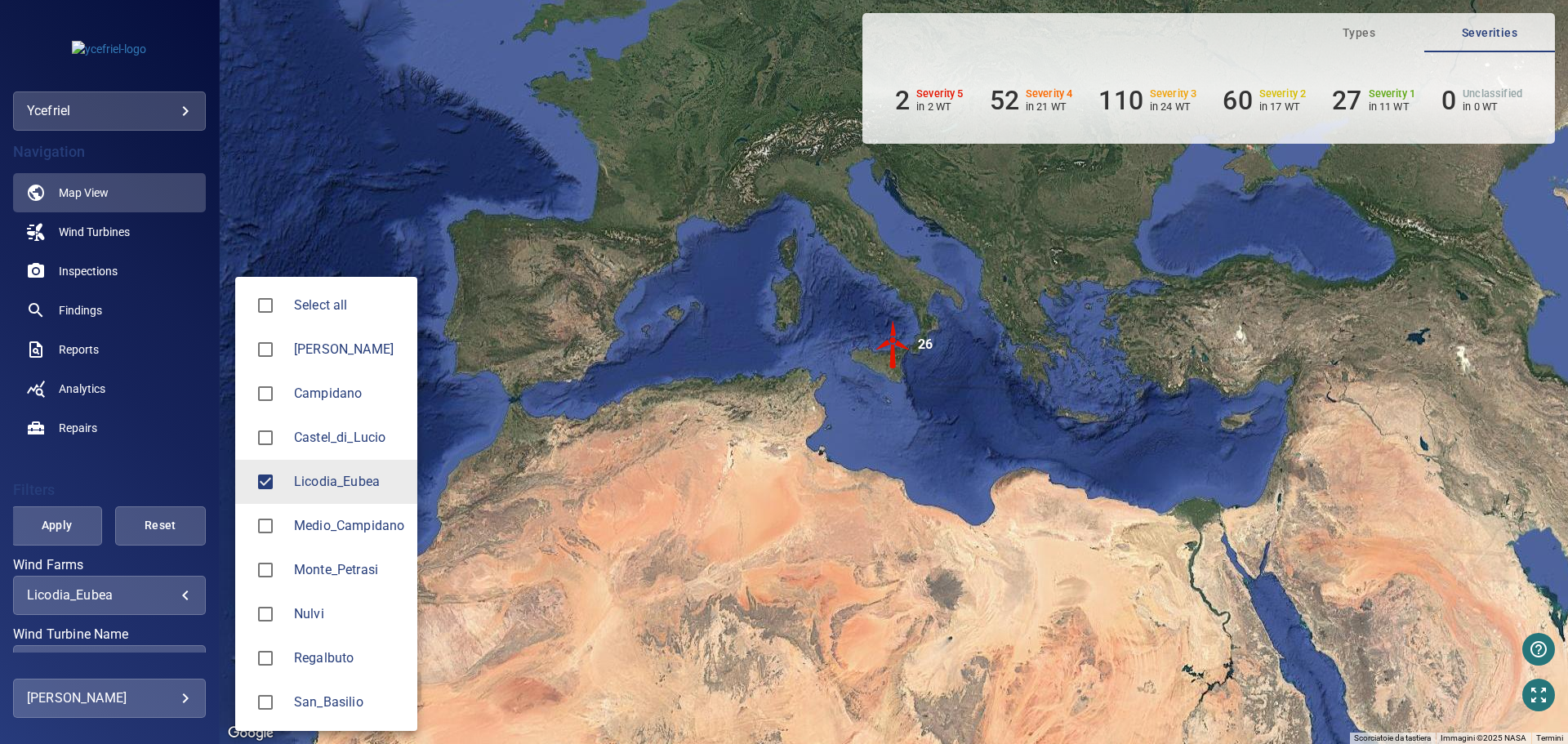
drag, startPoint x: 214, startPoint y: 473, endPoint x: 215, endPoint y: 523, distance: 50.0
click at [215, 523] on div at bounding box center [784, 372] width 1568 height 744
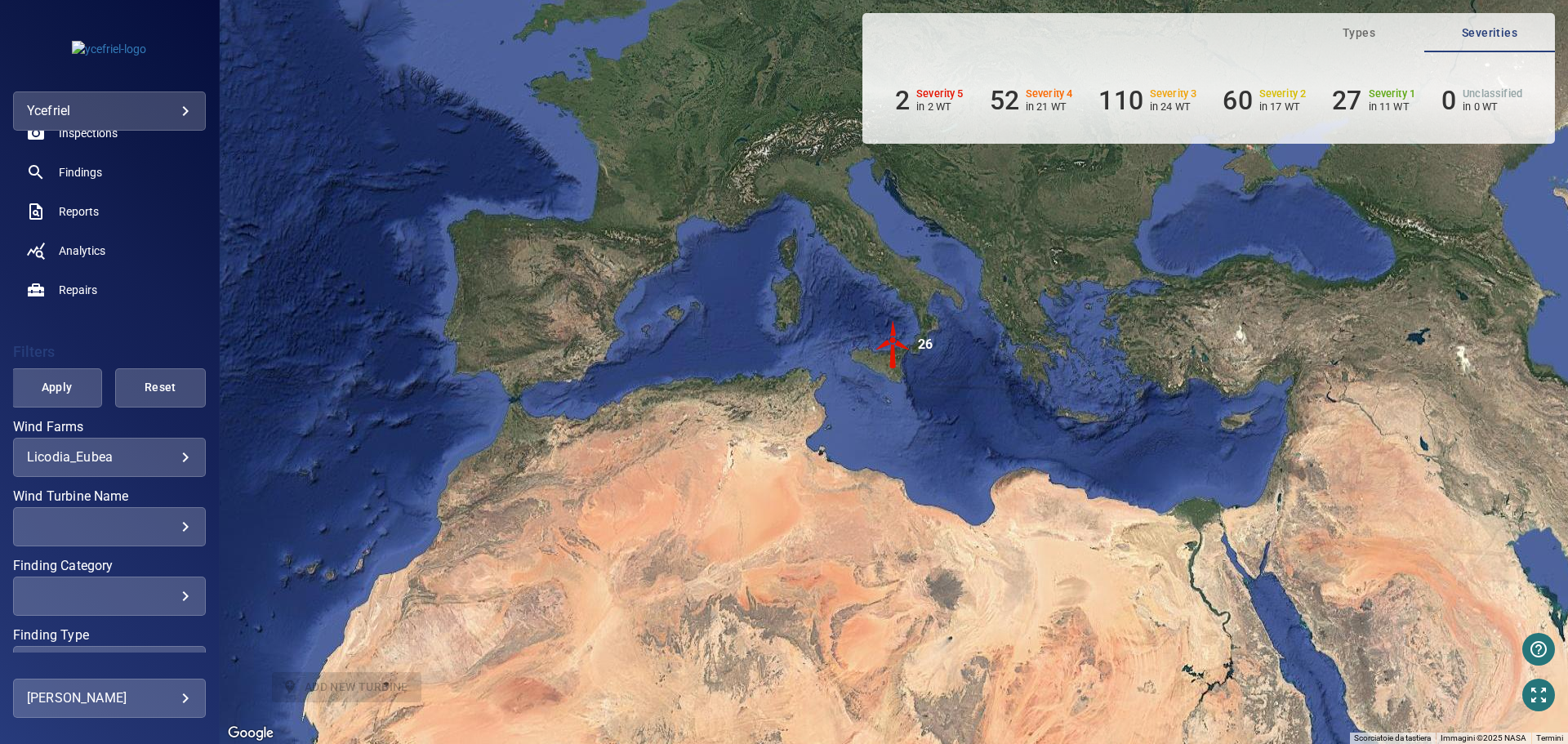
scroll to position [140, 0]
click at [173, 525] on div "​" at bounding box center [110, 525] width 165 height 15
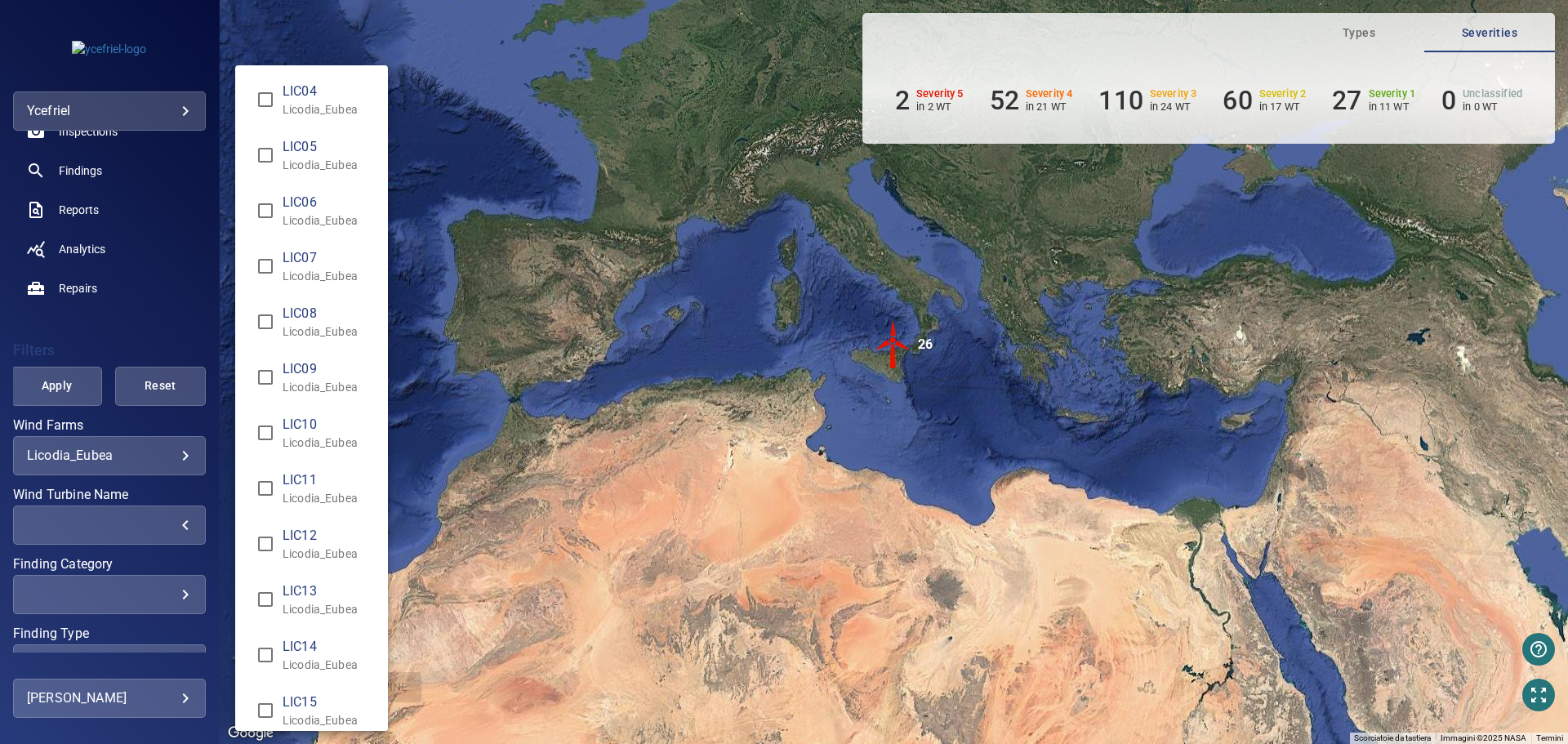
type input "**********"
click at [59, 391] on div "Wind Turbine Name" at bounding box center [784, 372] width 1568 height 744
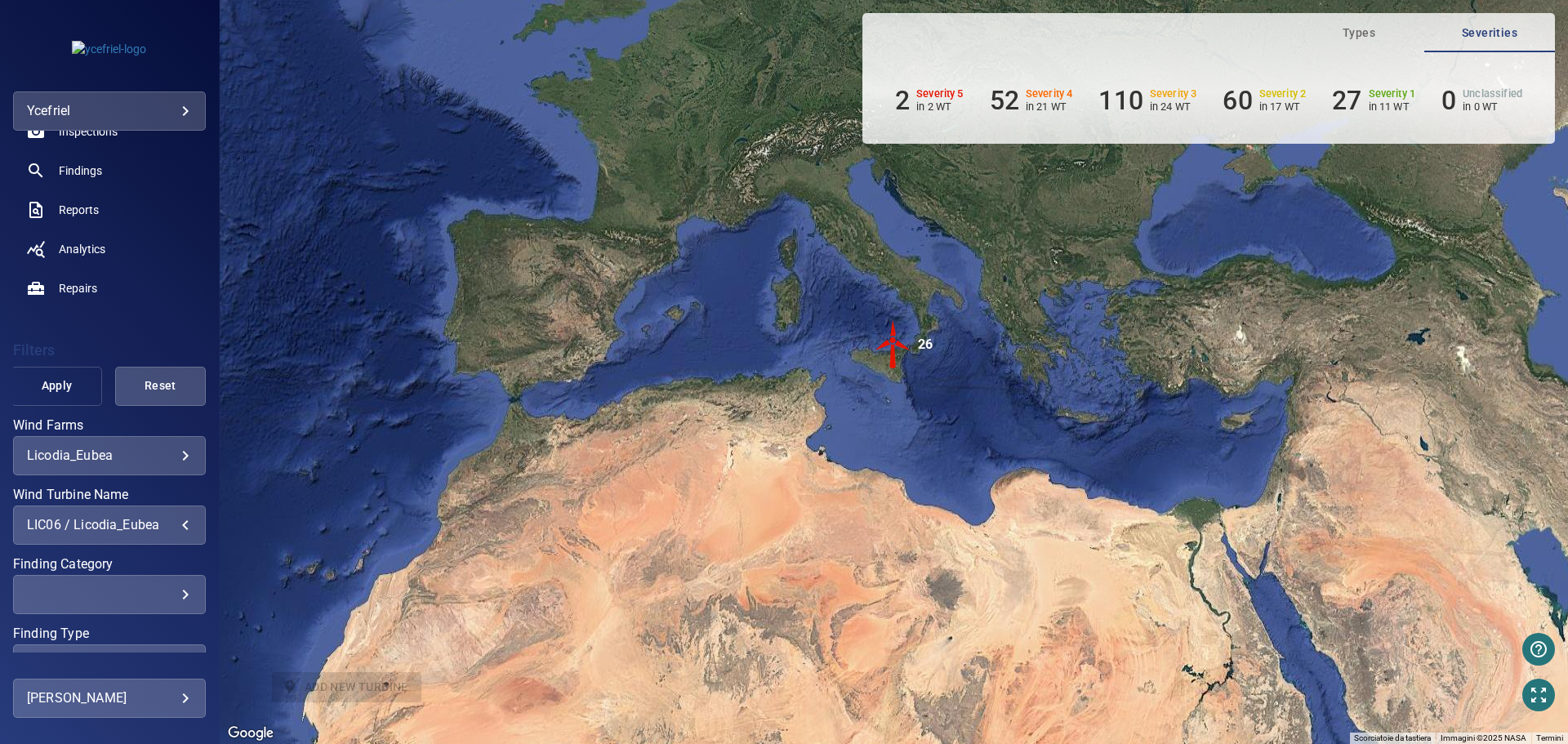
click at [53, 392] on span "Apply" at bounding box center [57, 385] width 50 height 20
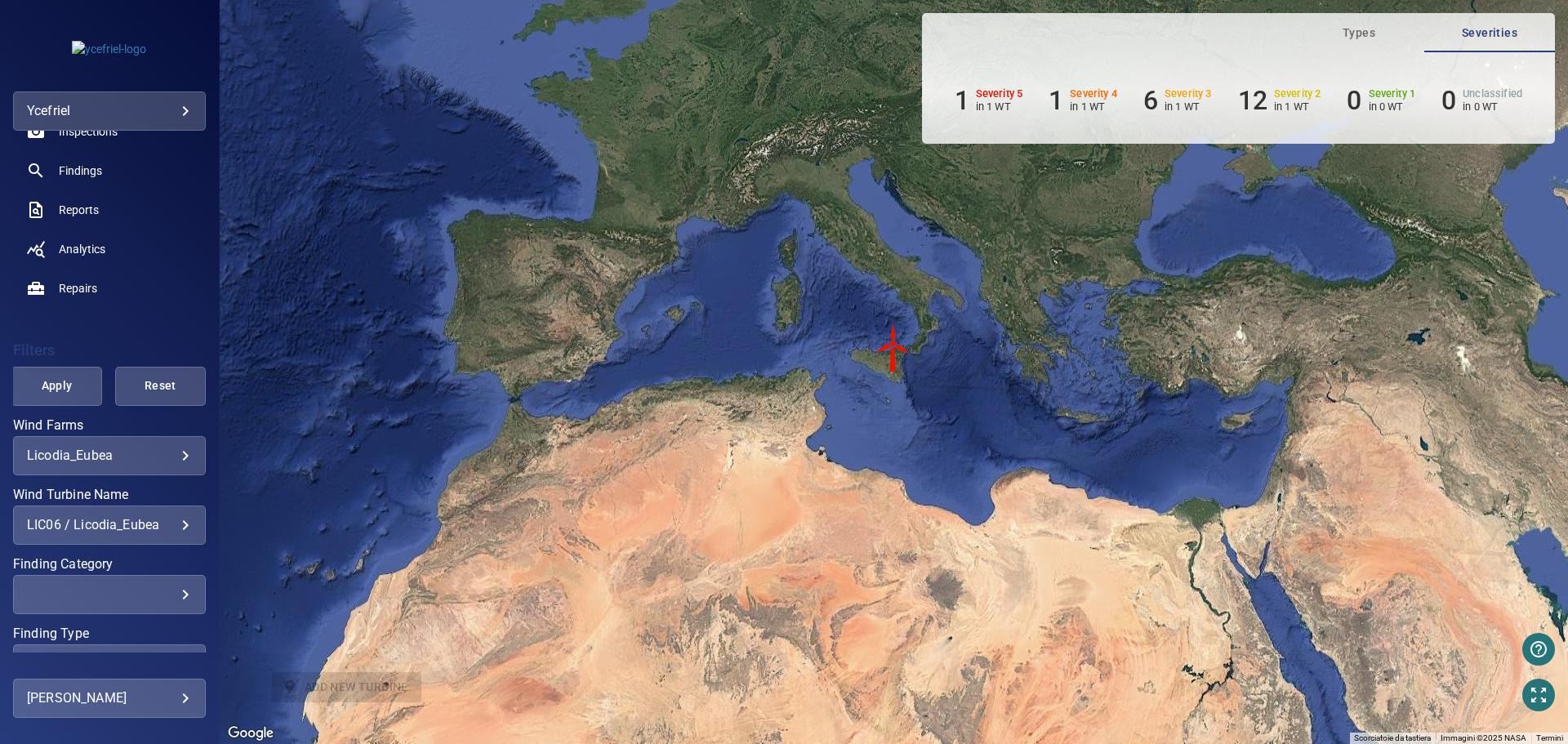
click at [893, 356] on img "LIC06" at bounding box center [894, 348] width 49 height 49
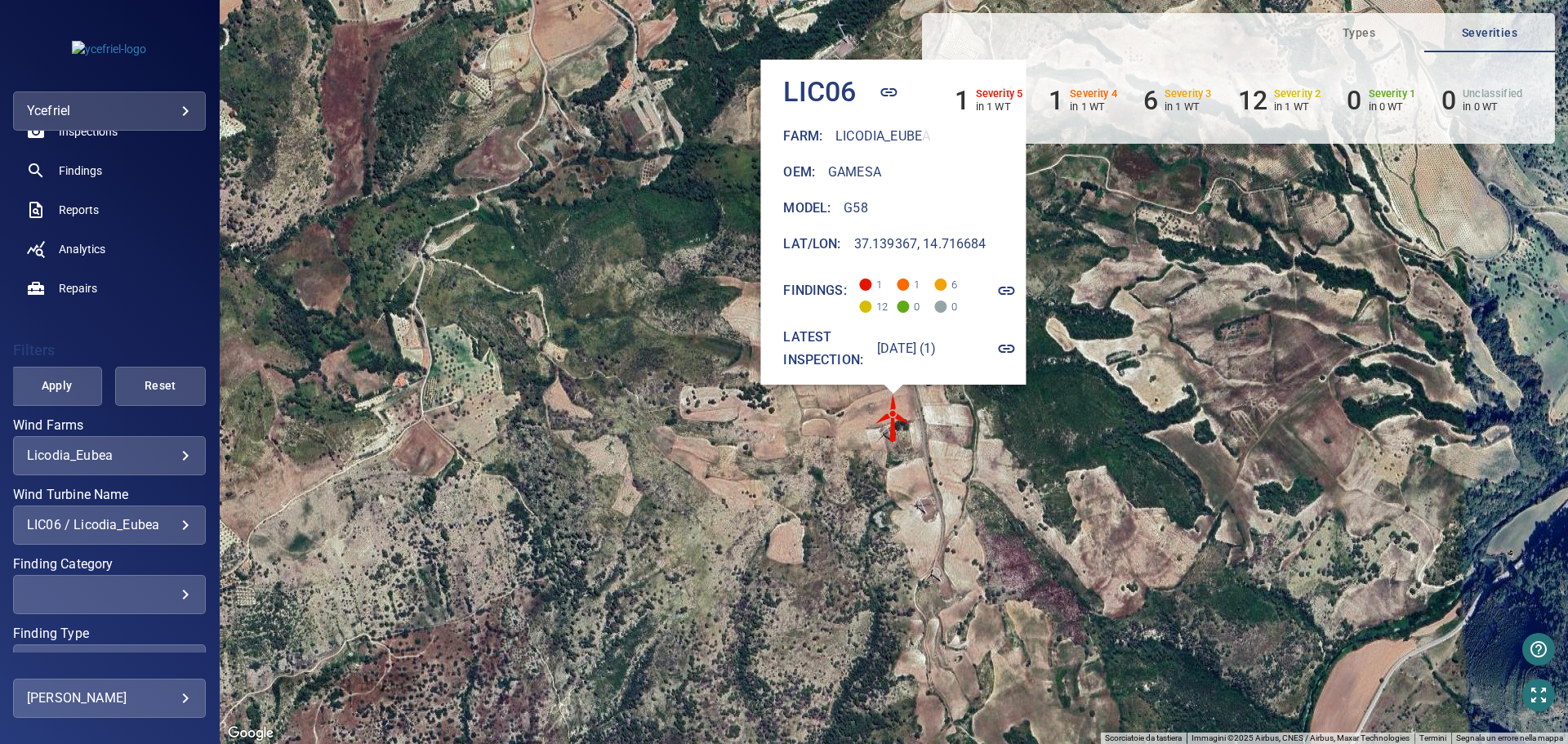
click at [1017, 282] on icon "button" at bounding box center [1007, 290] width 19 height 19
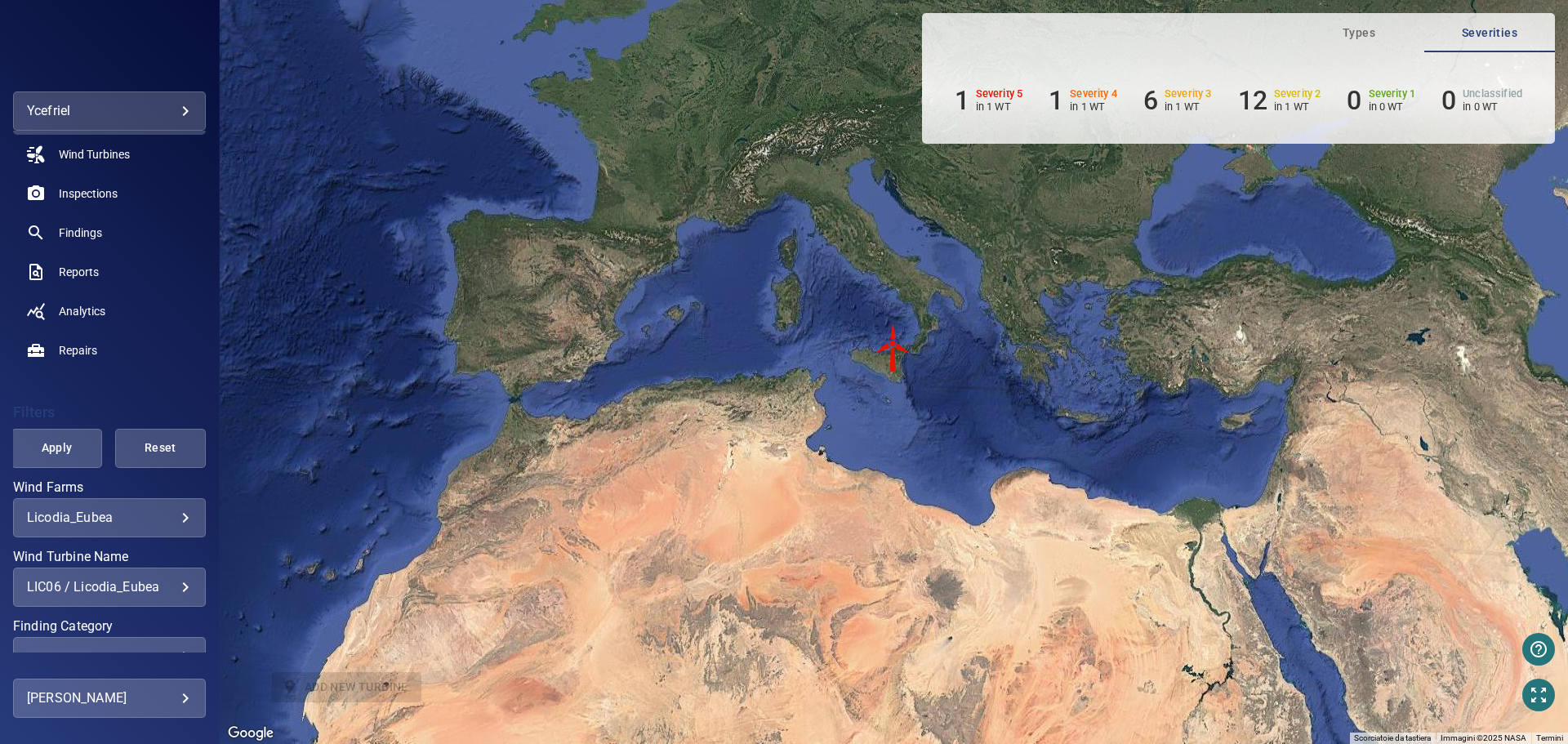
scroll to position [238, 0]
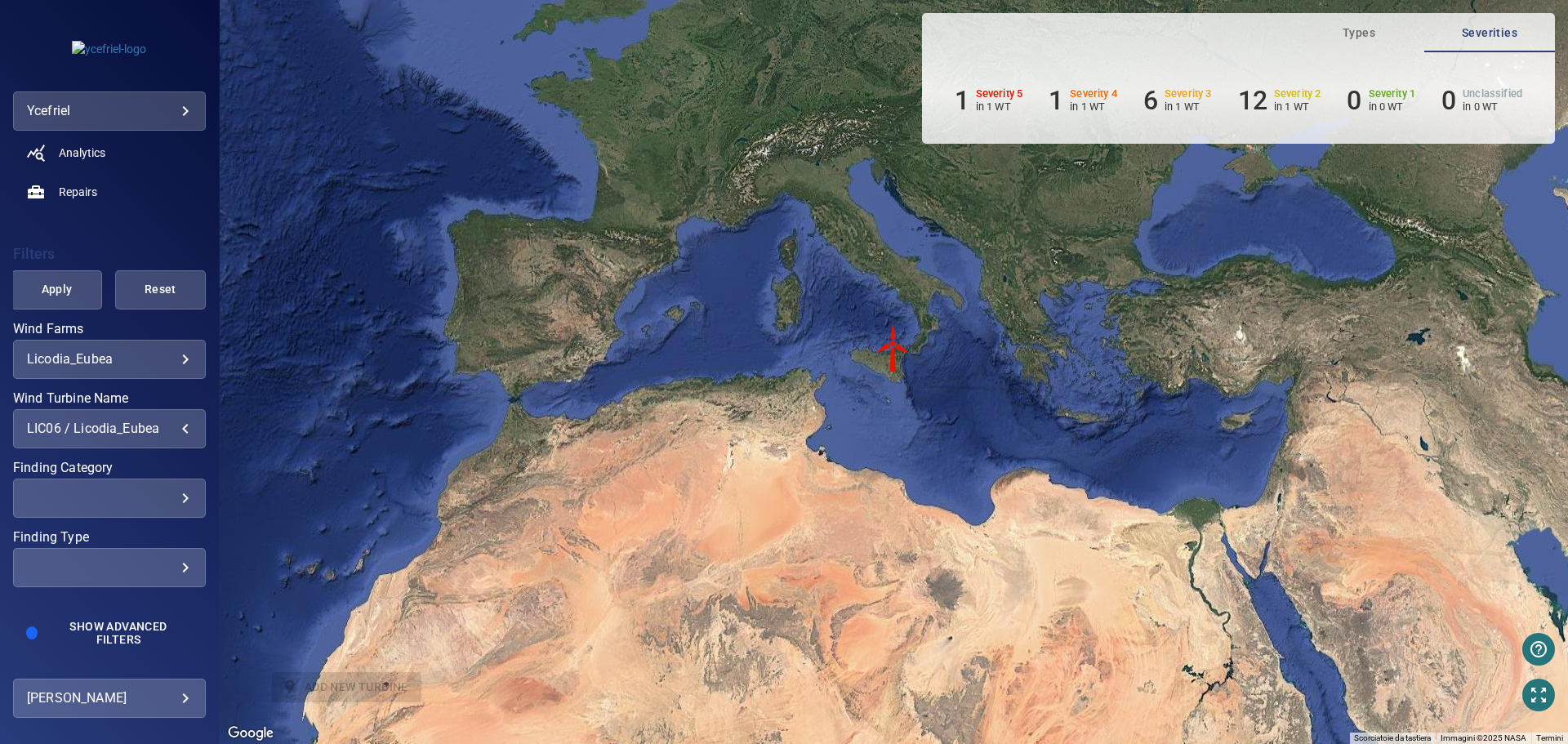
click at [176, 427] on div "LIC06 / Licodia_Eubea" at bounding box center [110, 428] width 165 height 15
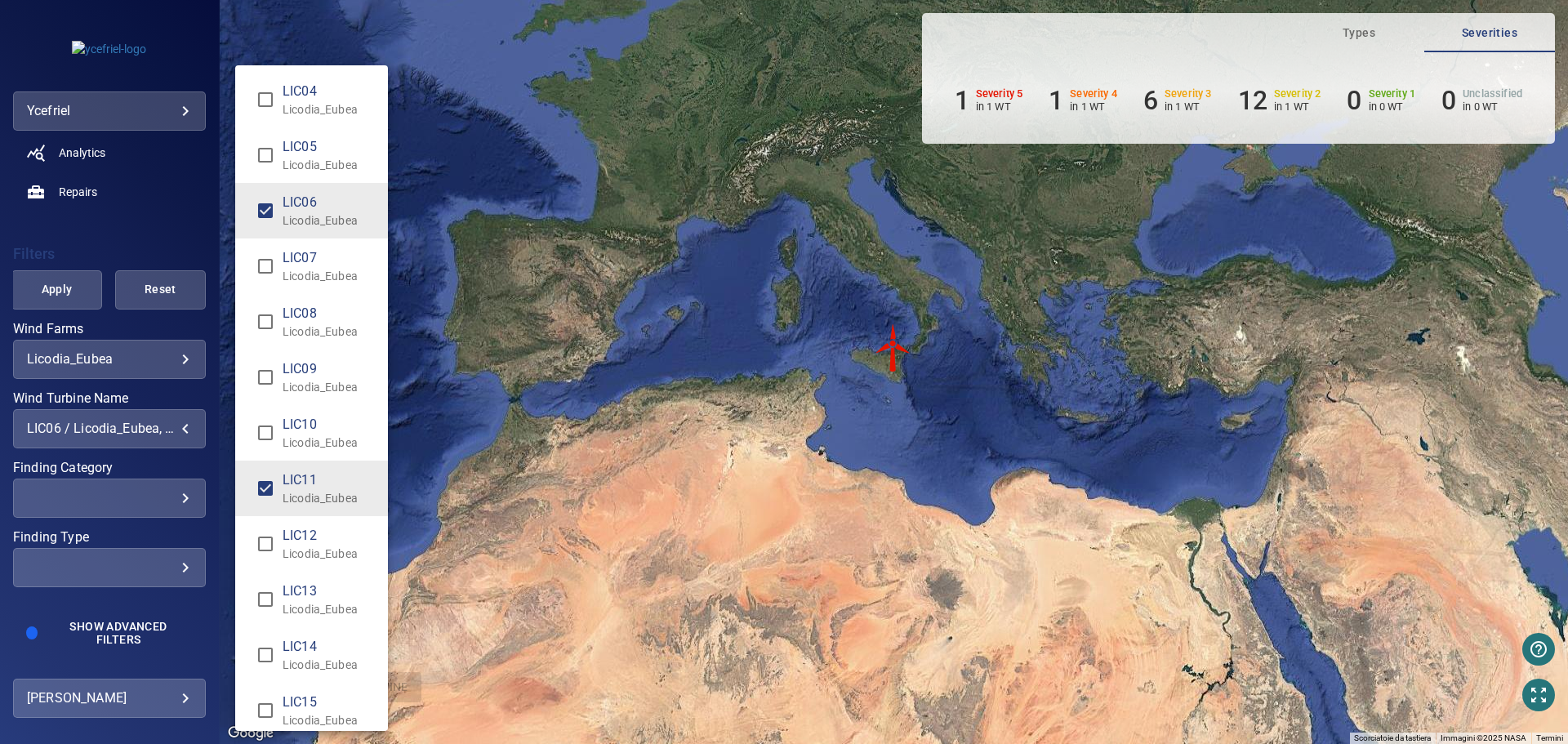
type input "**********"
click at [58, 290] on div "Wind Turbine Name" at bounding box center [784, 372] width 1568 height 744
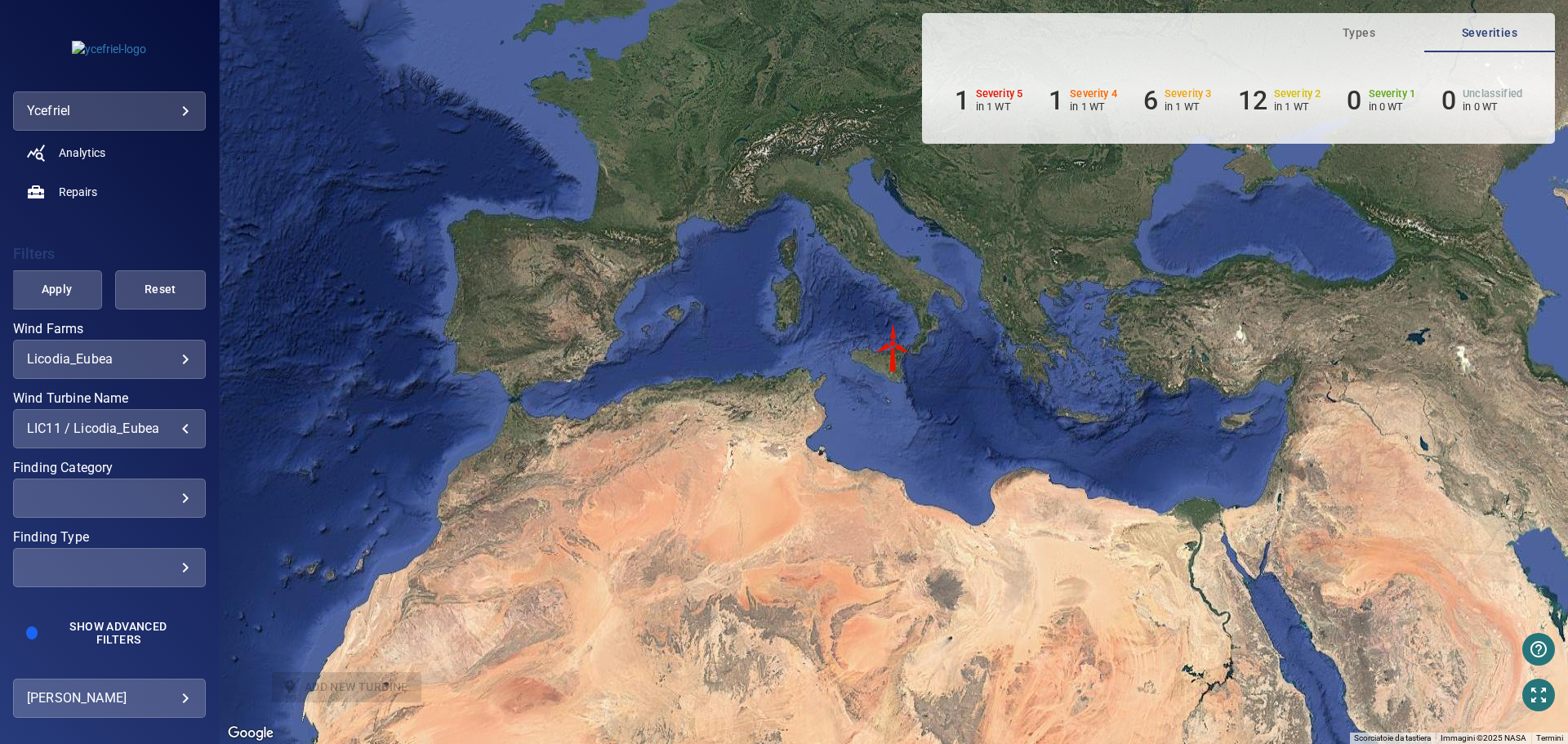
click at [58, 290] on span "Apply" at bounding box center [57, 289] width 50 height 20
click at [894, 345] on img "LIC11" at bounding box center [894, 348] width 49 height 49
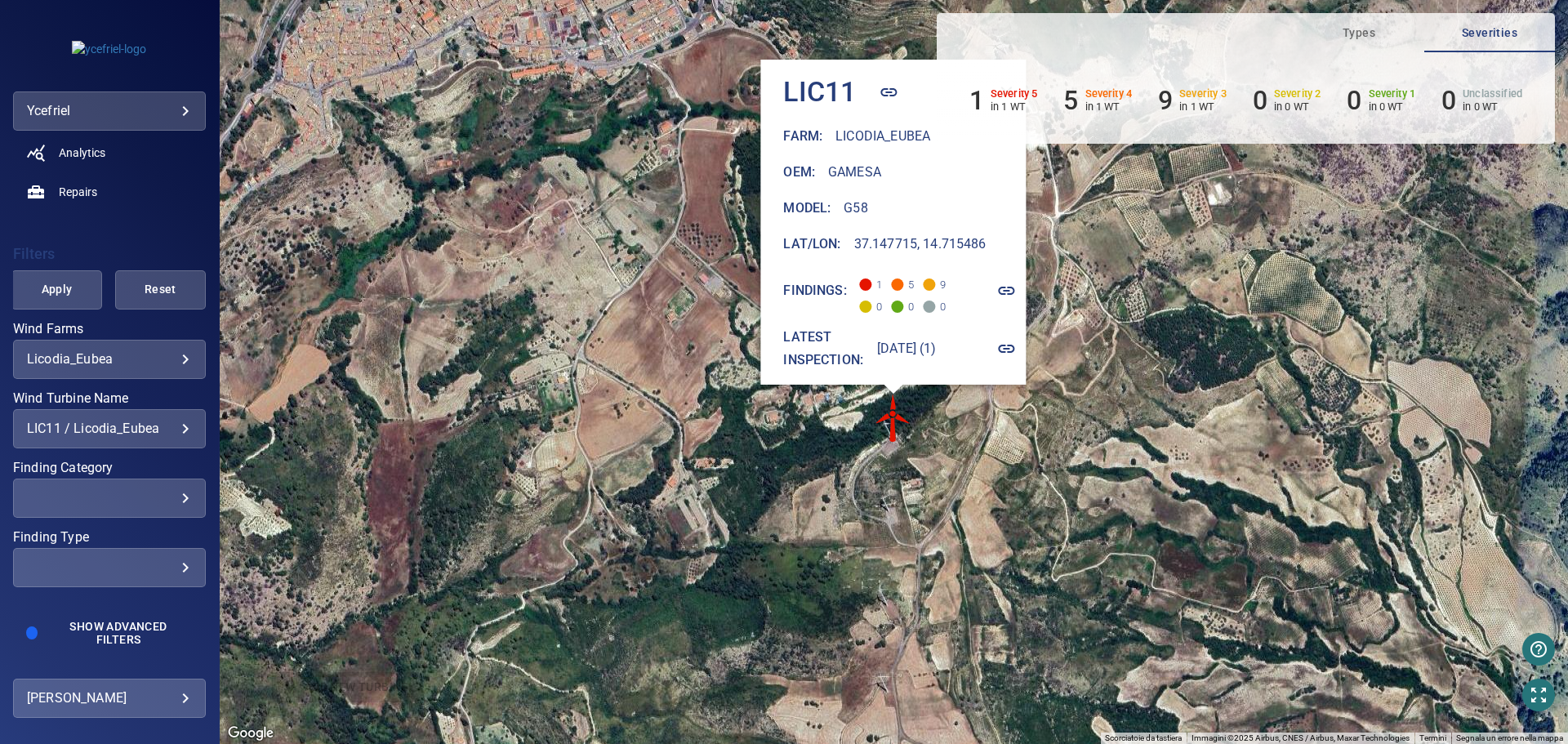
click at [1011, 283] on icon "button" at bounding box center [1007, 290] width 19 height 19
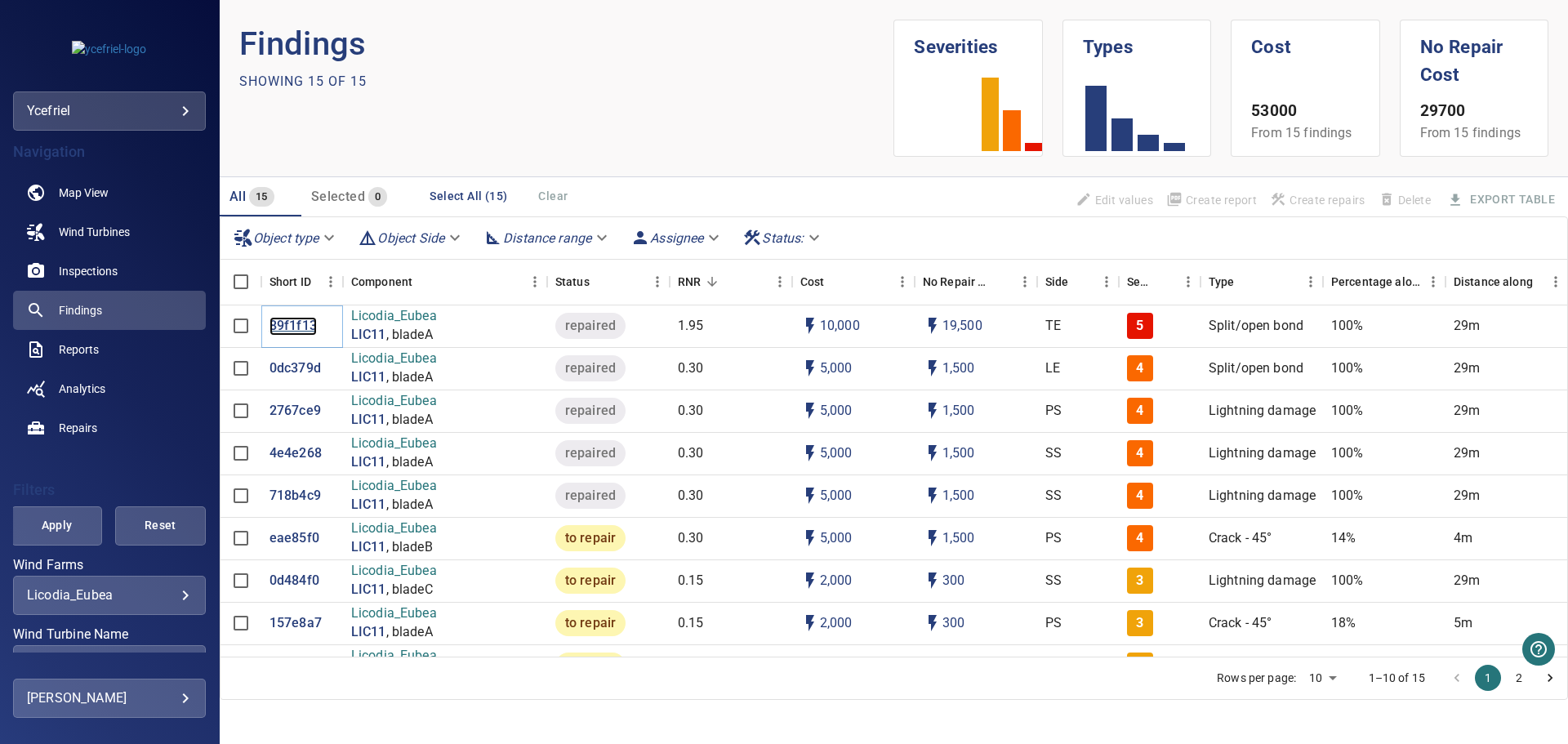
click at [307, 324] on p "89f1f13" at bounding box center [293, 326] width 47 height 19
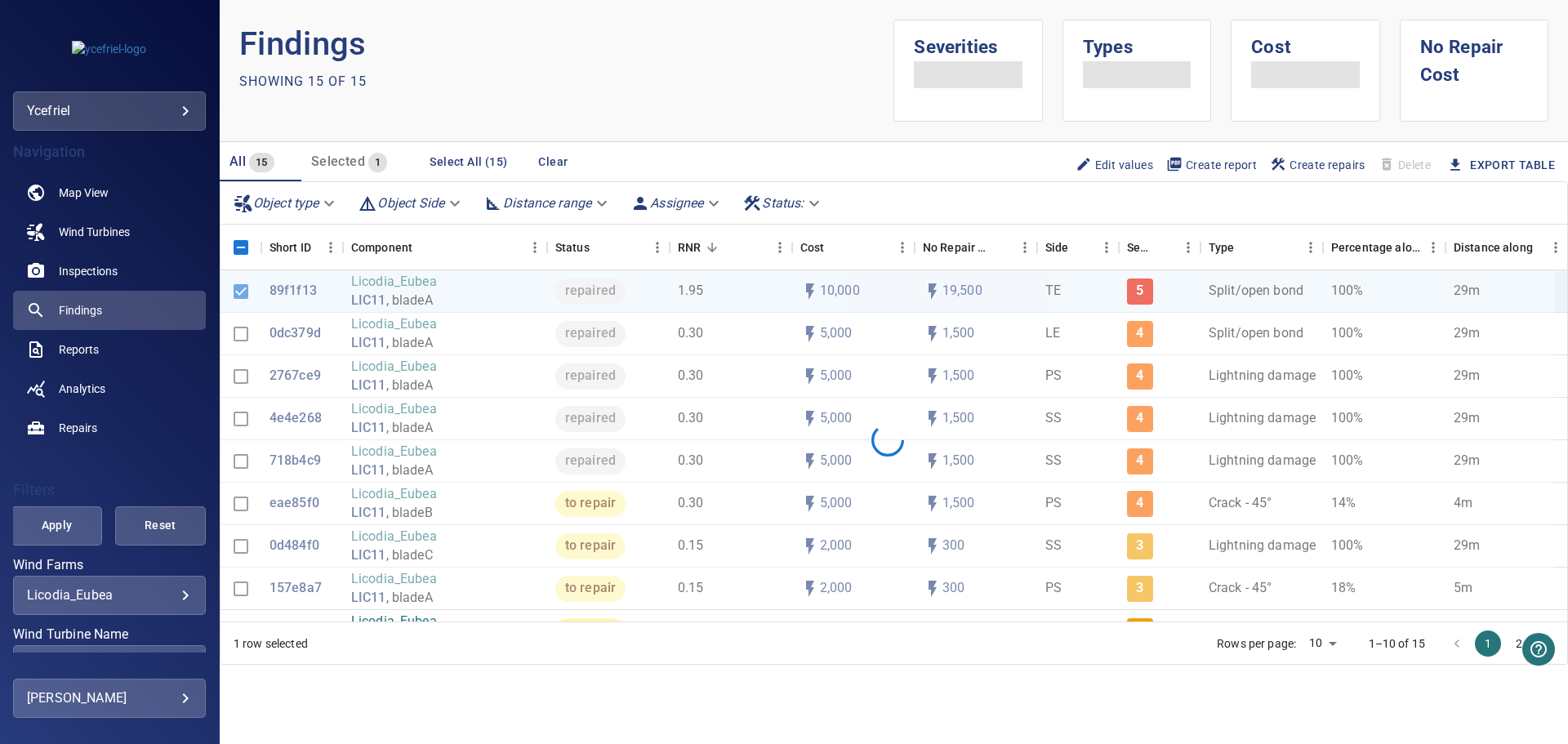
click at [296, 329] on div at bounding box center [888, 439] width 1335 height 339
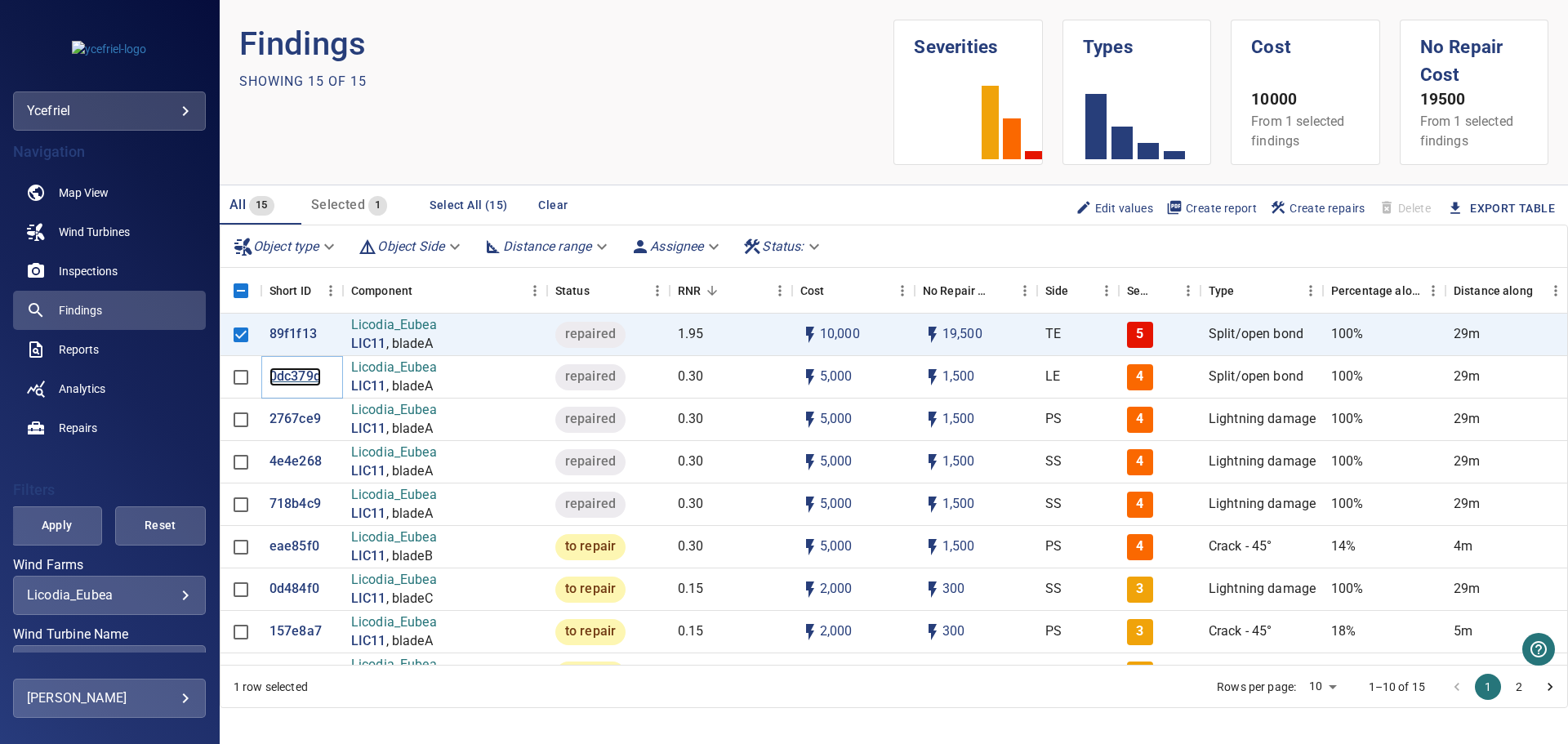
click at [289, 378] on p "0dc379d" at bounding box center [295, 377] width 51 height 19
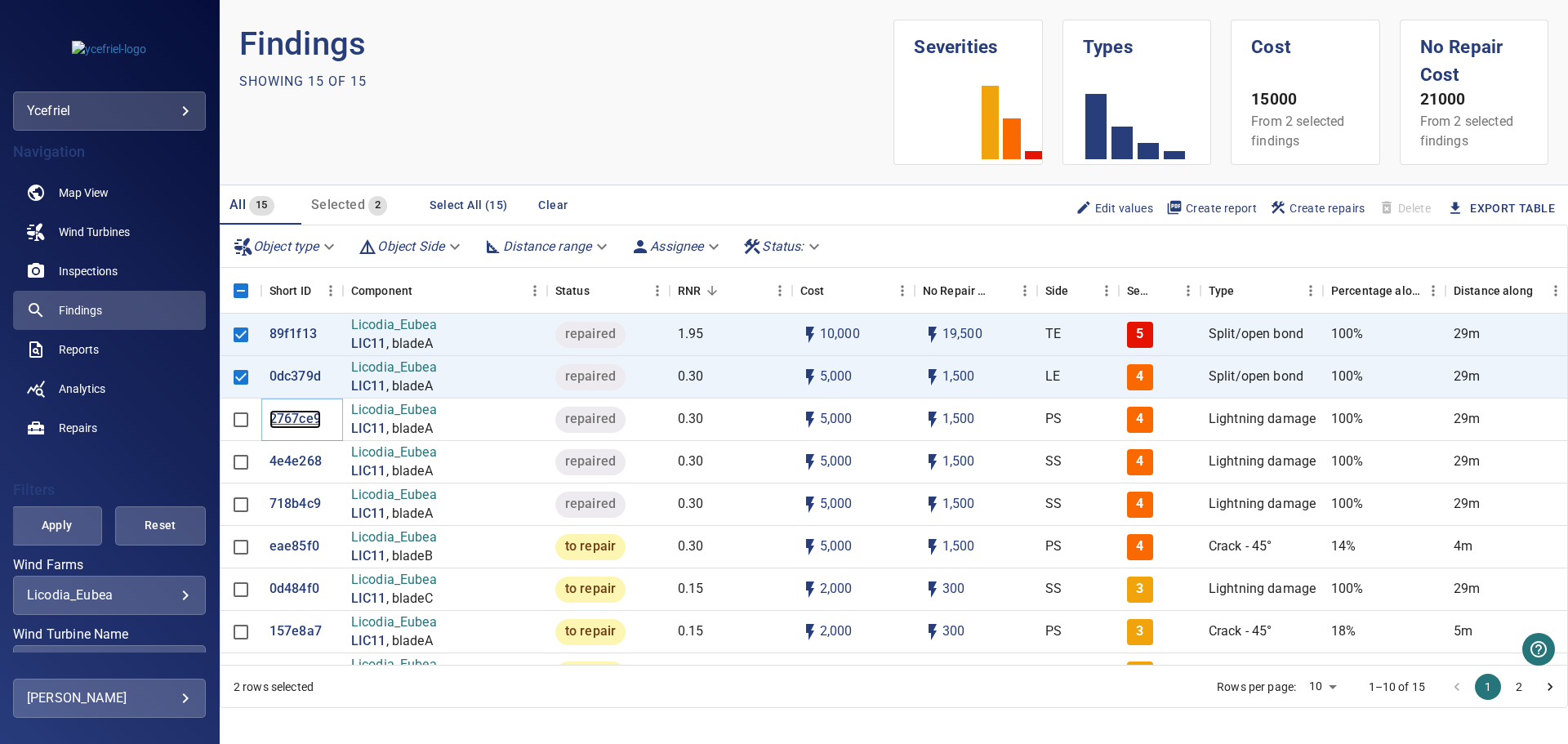
click at [289, 424] on p "2767ce9" at bounding box center [295, 419] width 51 height 19
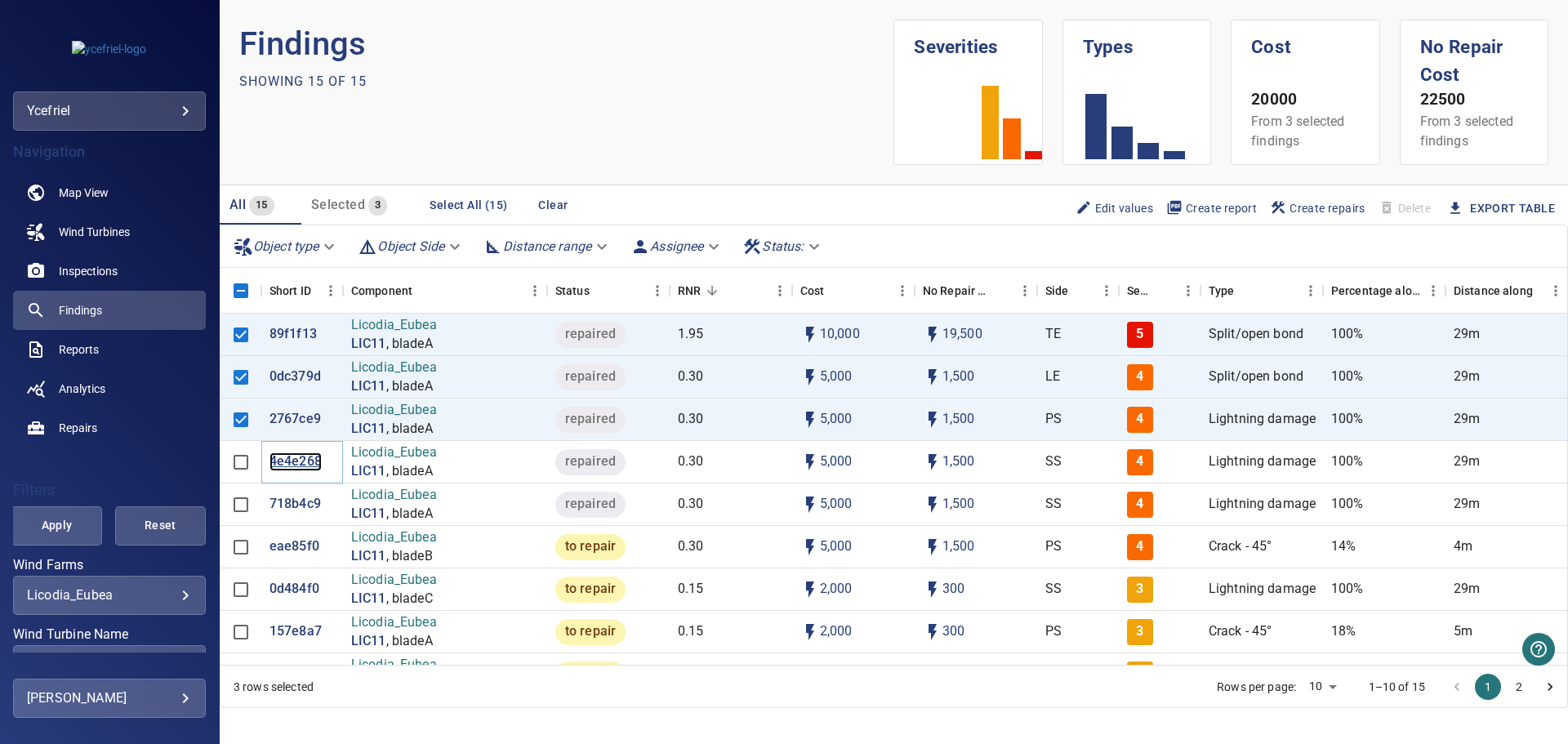
click at [290, 461] on p "4e4e268" at bounding box center [295, 461] width 52 height 19
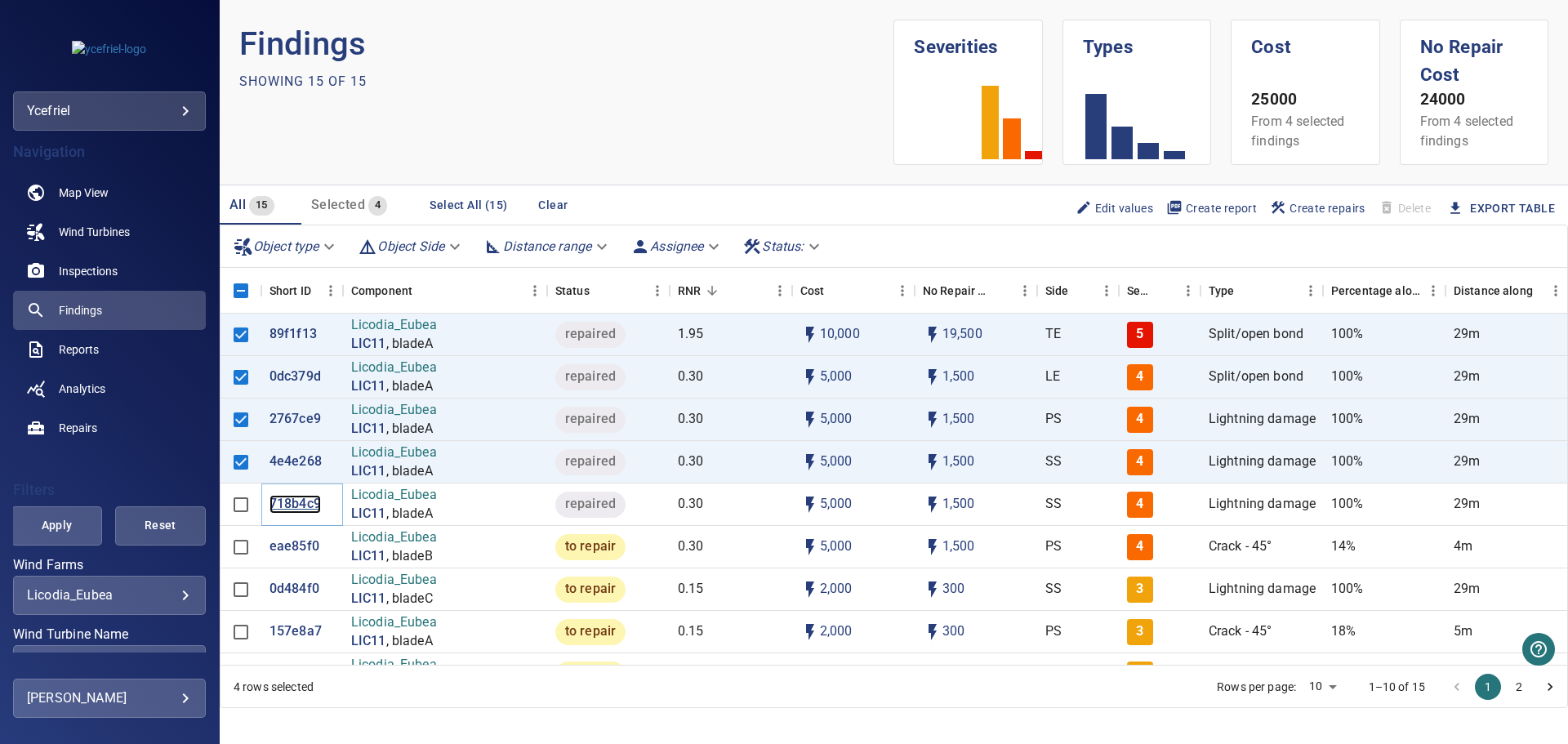
click at [297, 505] on p "718b4c9" at bounding box center [295, 504] width 51 height 19
